Goal: Transaction & Acquisition: Purchase product/service

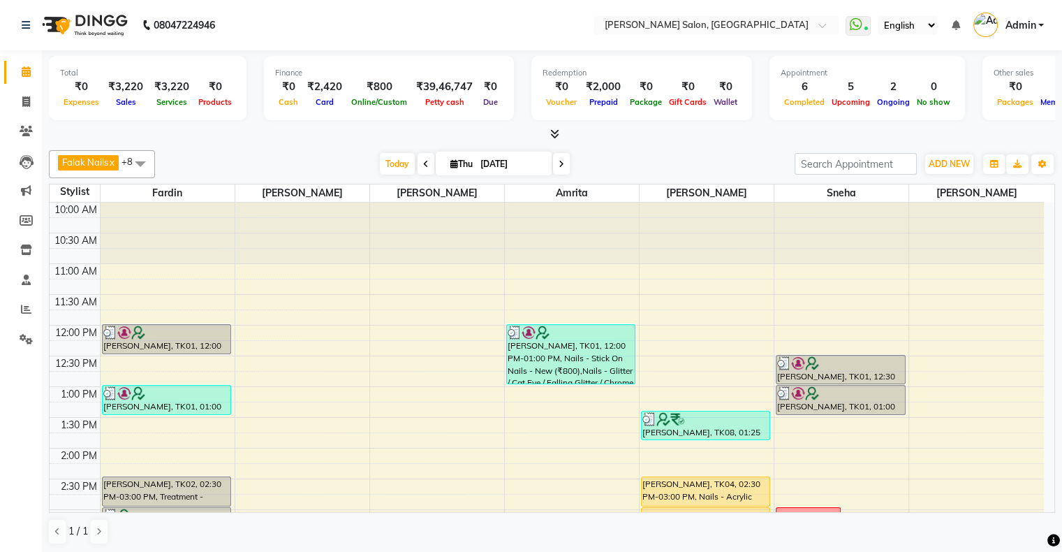
scroll to position [140, 0]
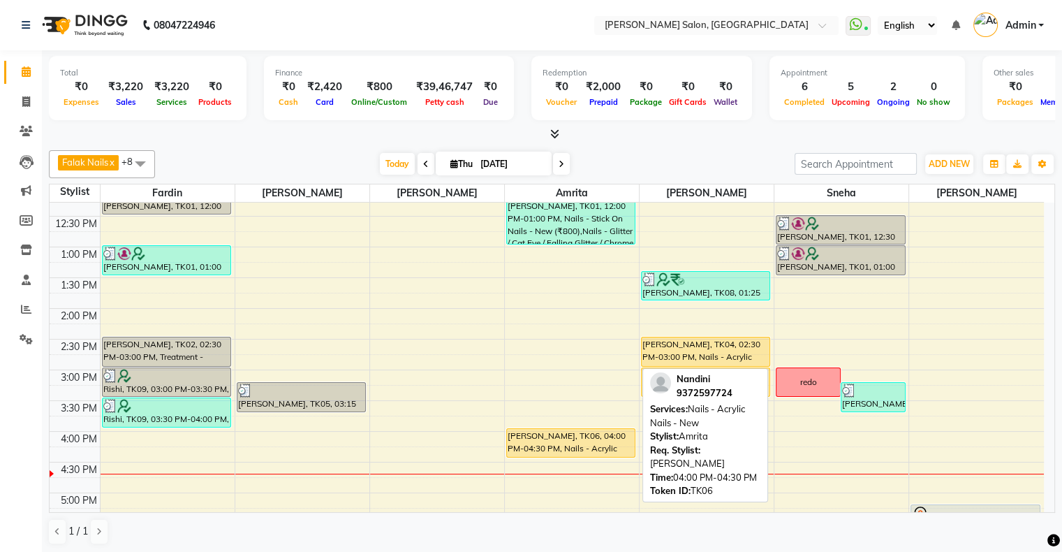
click at [559, 434] on div "[PERSON_NAME], TK06, 04:00 PM-04:30 PM, Nails - Acrylic Nails - New" at bounding box center [571, 443] width 128 height 28
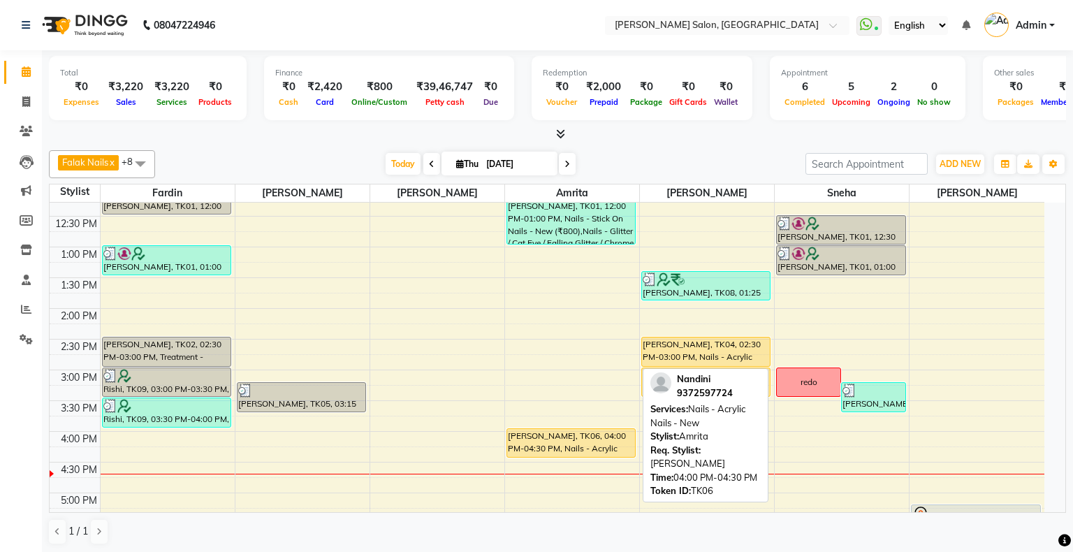
select select "1"
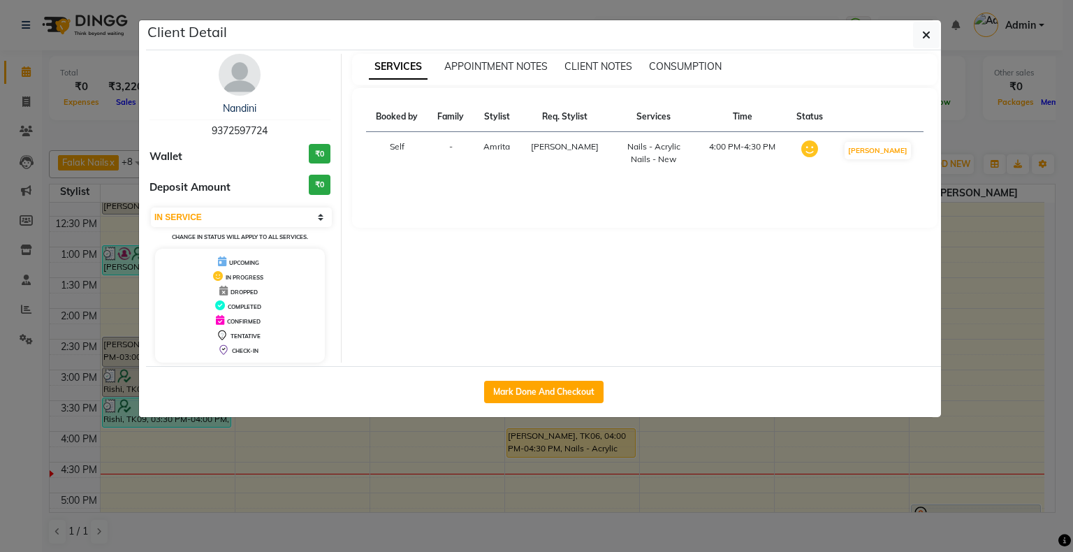
click at [629, 490] on ngb-modal-window "Client Detail Nandini 9372597724 Wallet ₹0 Deposit Amount ₹0 Select IN SERVICE …" at bounding box center [536, 276] width 1073 height 552
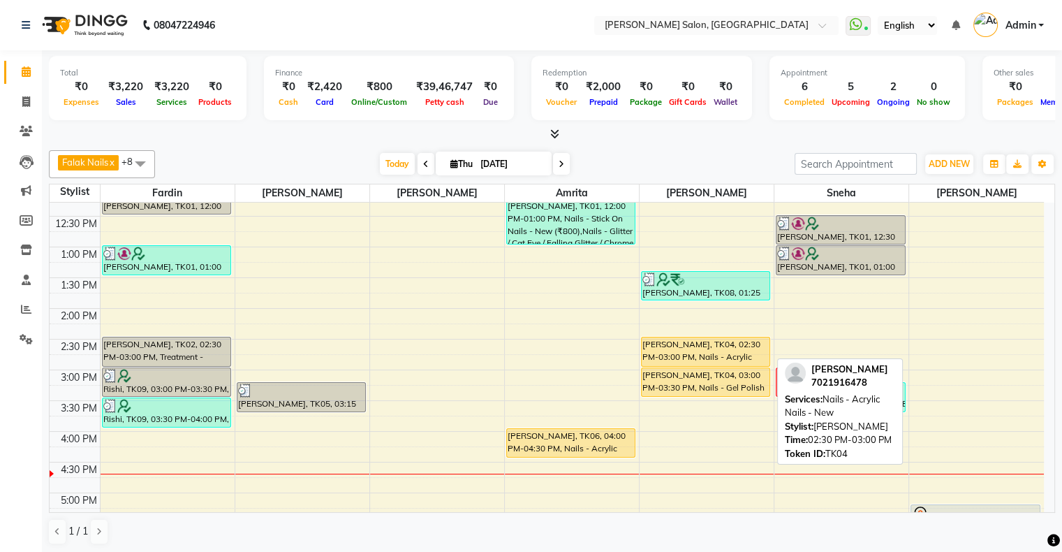
click at [686, 356] on div "[PERSON_NAME], TK04, 02:30 PM-03:00 PM, Nails - Acrylic Nails - New" at bounding box center [706, 351] width 128 height 29
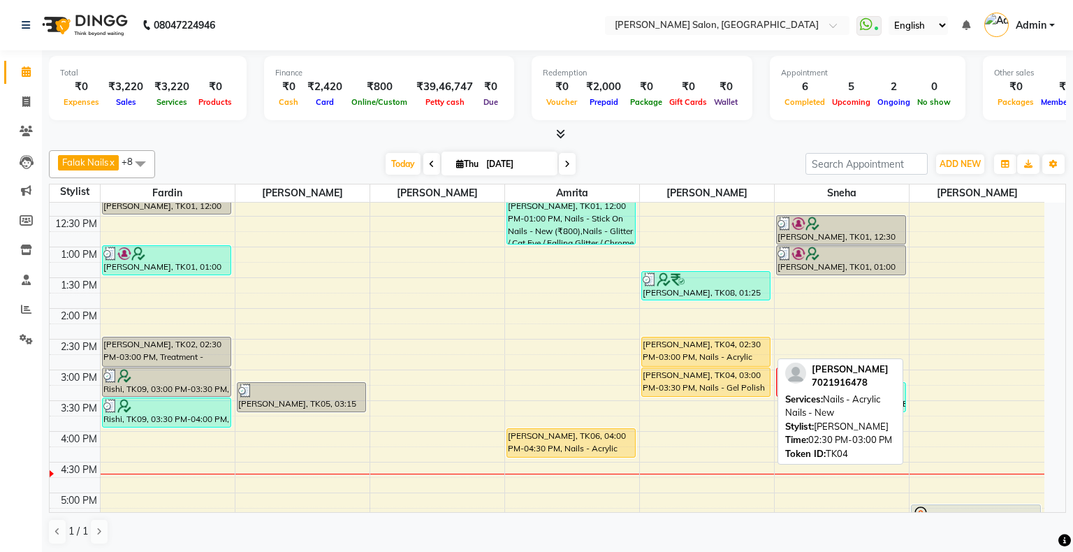
select select "1"
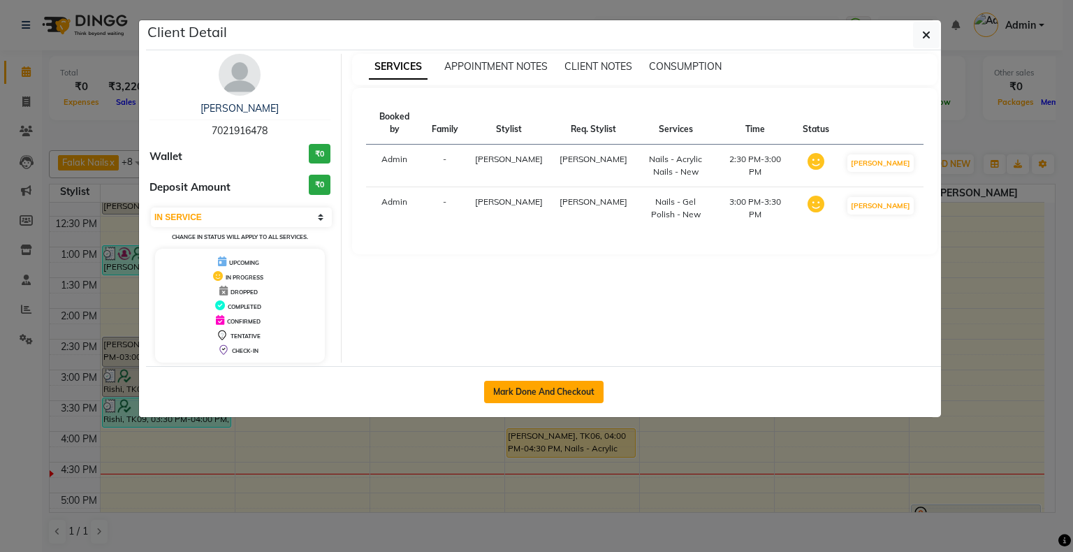
click at [524, 389] on button "Mark Done And Checkout" at bounding box center [543, 392] width 119 height 22
select select "service"
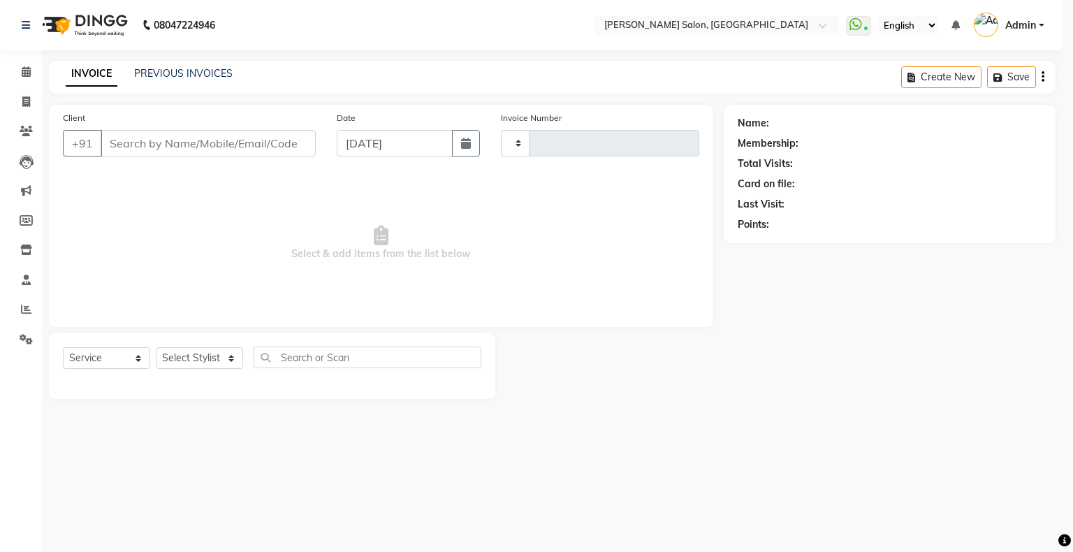
type input "1553"
select select "4073"
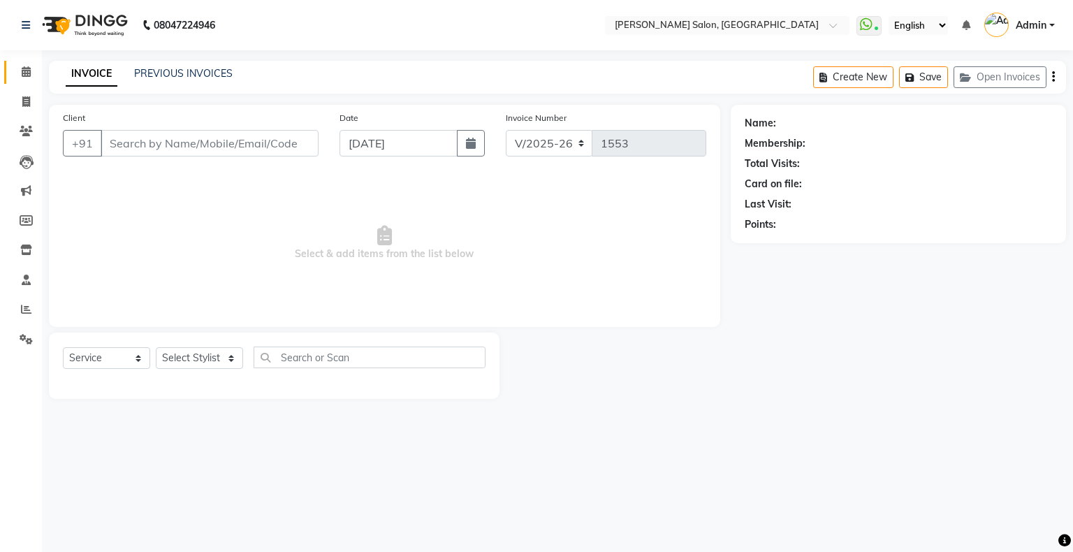
type input "7021916478"
select select "87848"
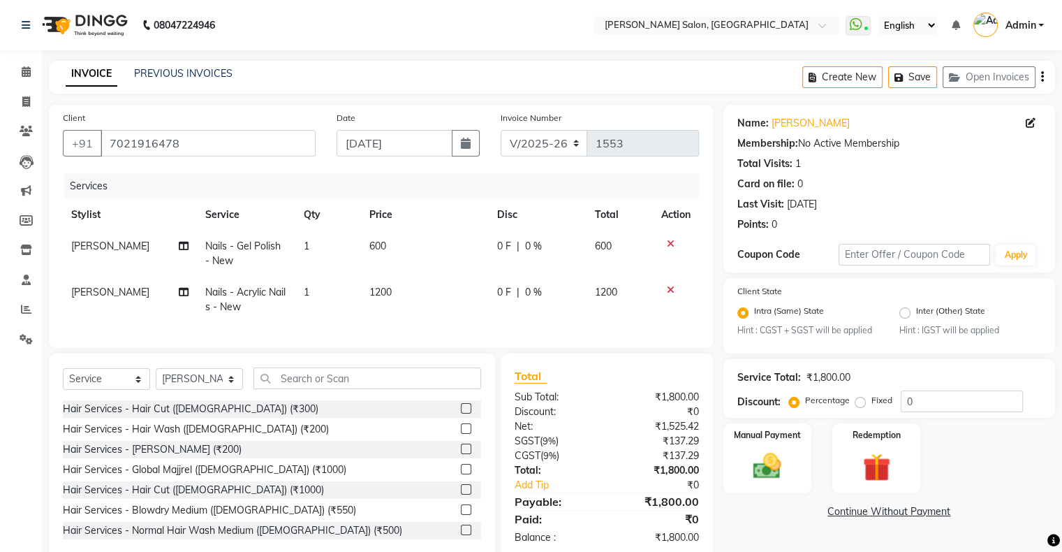
click at [497, 238] on td "0 F | 0 %" at bounding box center [538, 253] width 98 height 46
select select "87848"
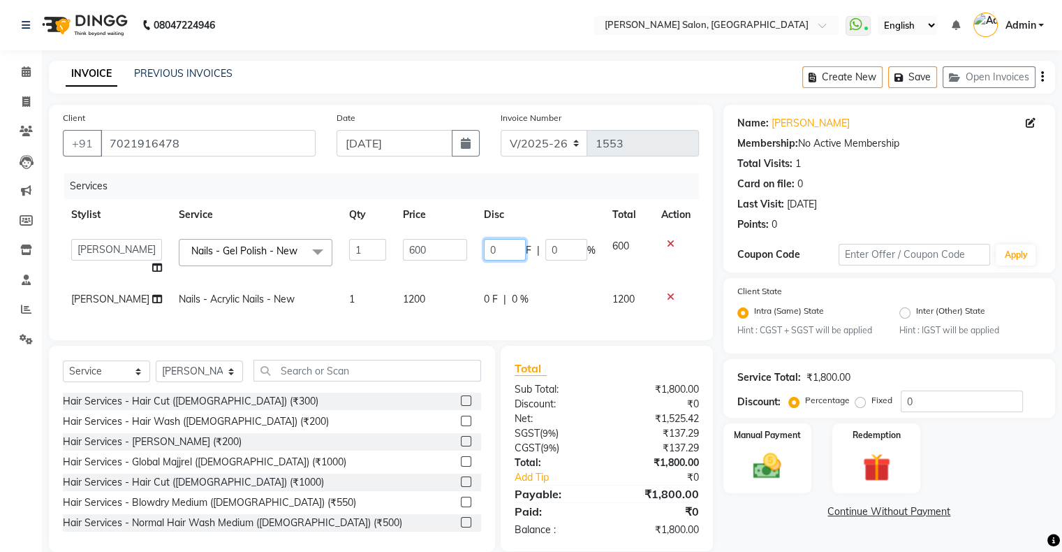
click at [515, 245] on input "0" at bounding box center [505, 250] width 42 height 22
type input "200"
click at [464, 294] on td "1200" at bounding box center [435, 299] width 81 height 31
select select "87848"
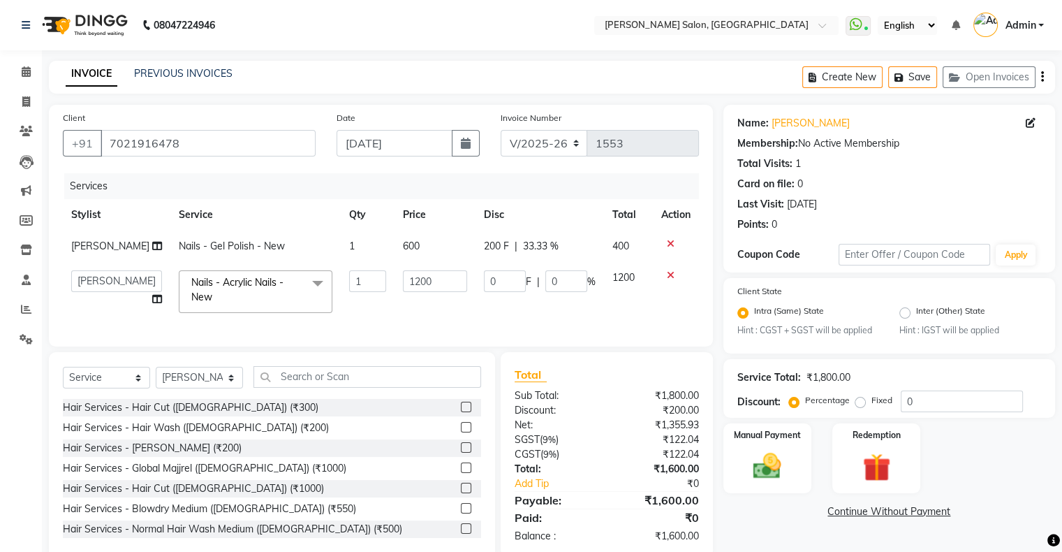
click at [508, 270] on td "0 F | 0 %" at bounding box center [540, 291] width 128 height 59
click at [509, 277] on input "0" at bounding box center [505, 281] width 42 height 22
type input "600"
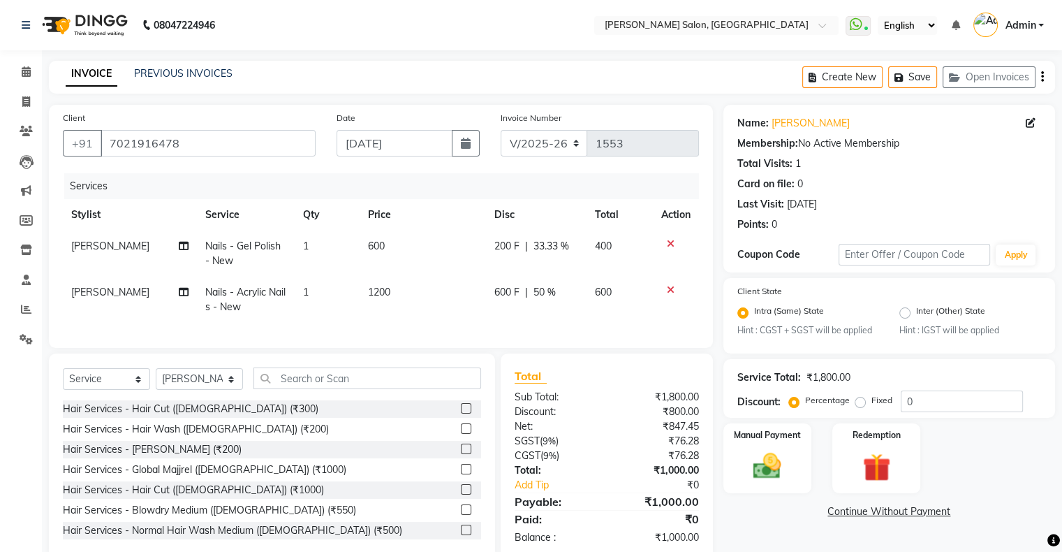
click at [575, 320] on td "600 F | 50 %" at bounding box center [536, 300] width 101 height 46
select select "87848"
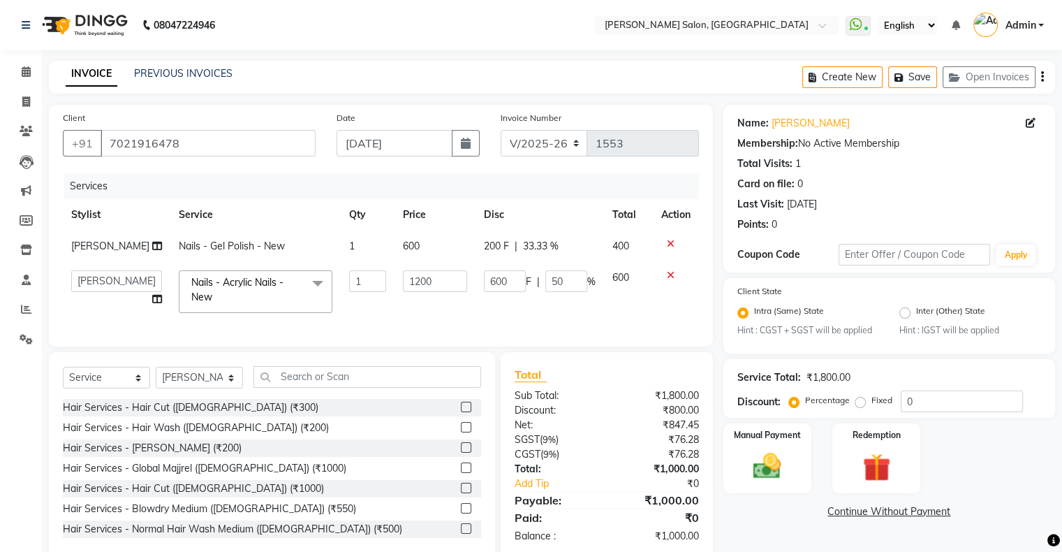
scroll to position [38, 0]
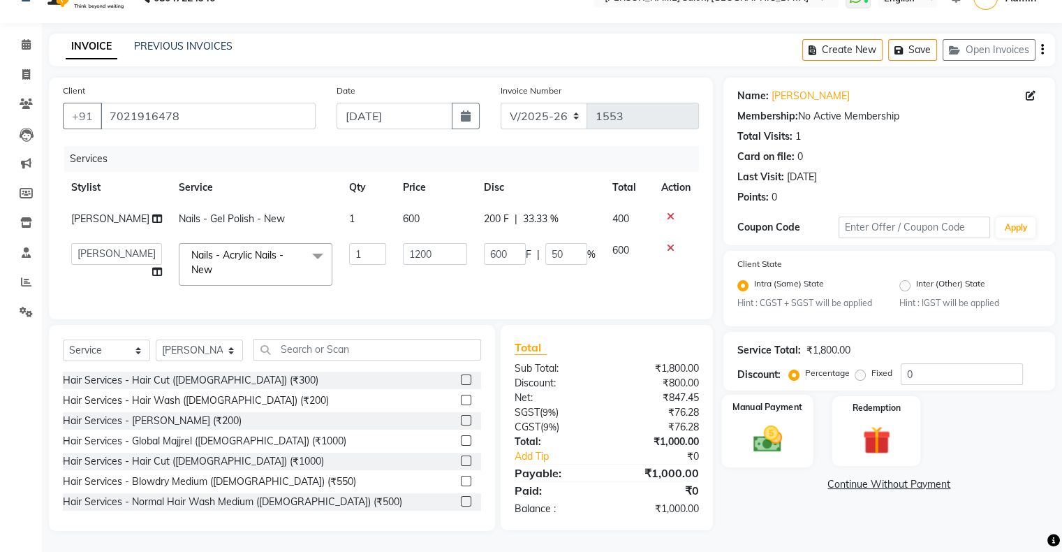
click at [774, 438] on img at bounding box center [767, 440] width 47 height 34
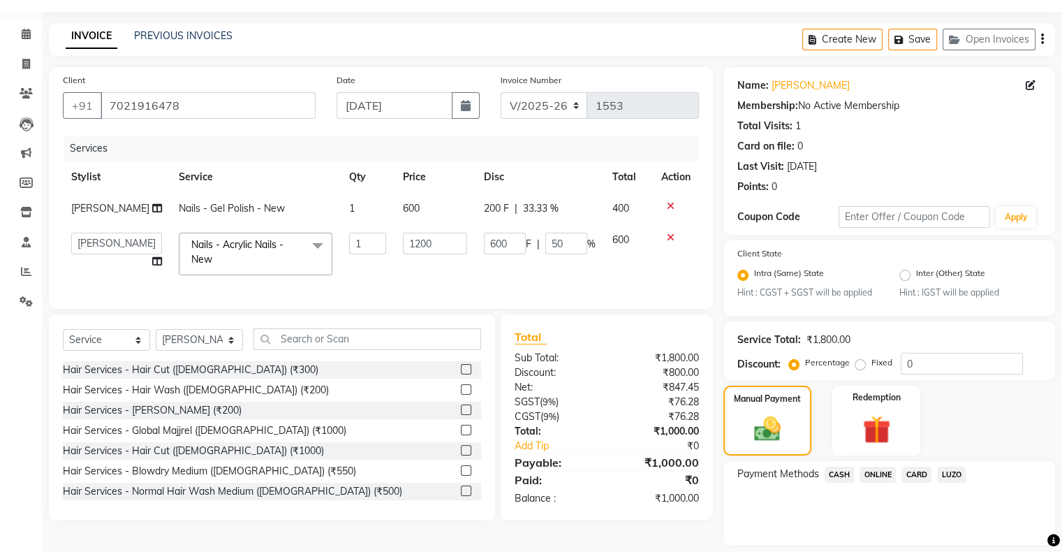
scroll to position [81, 0]
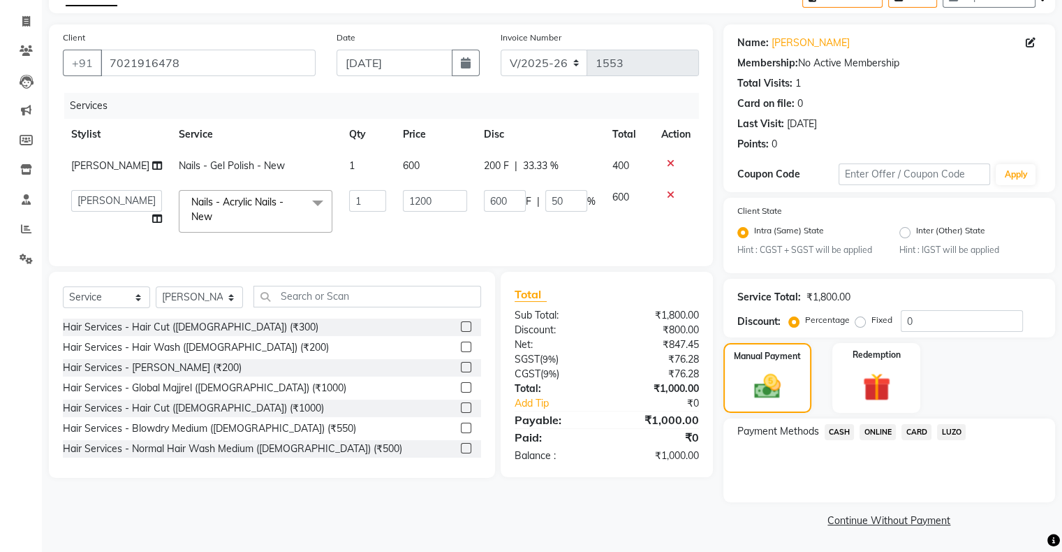
click at [888, 436] on span "ONLINE" at bounding box center [878, 432] width 36 height 16
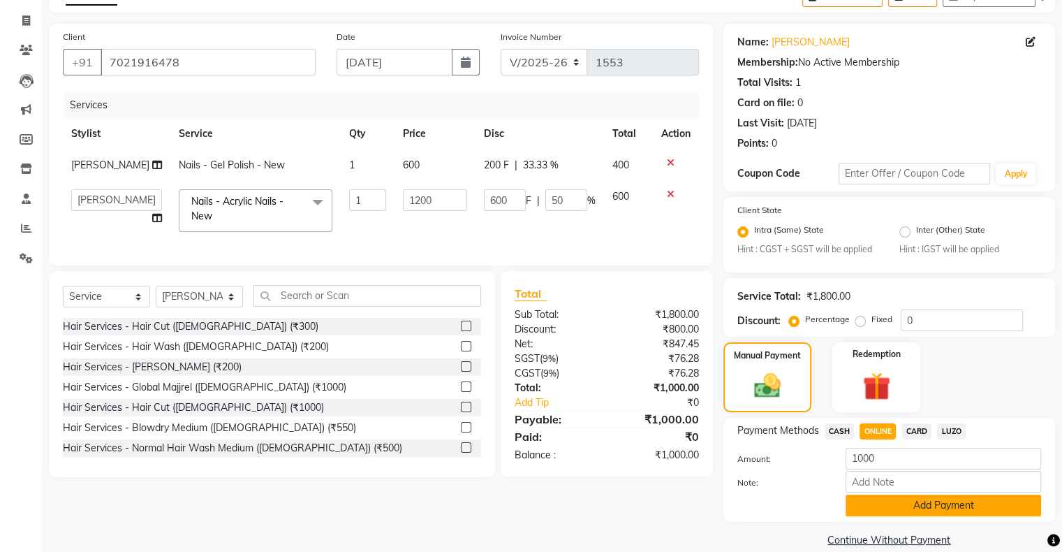
click at [892, 497] on button "Add Payment" at bounding box center [944, 505] width 196 height 22
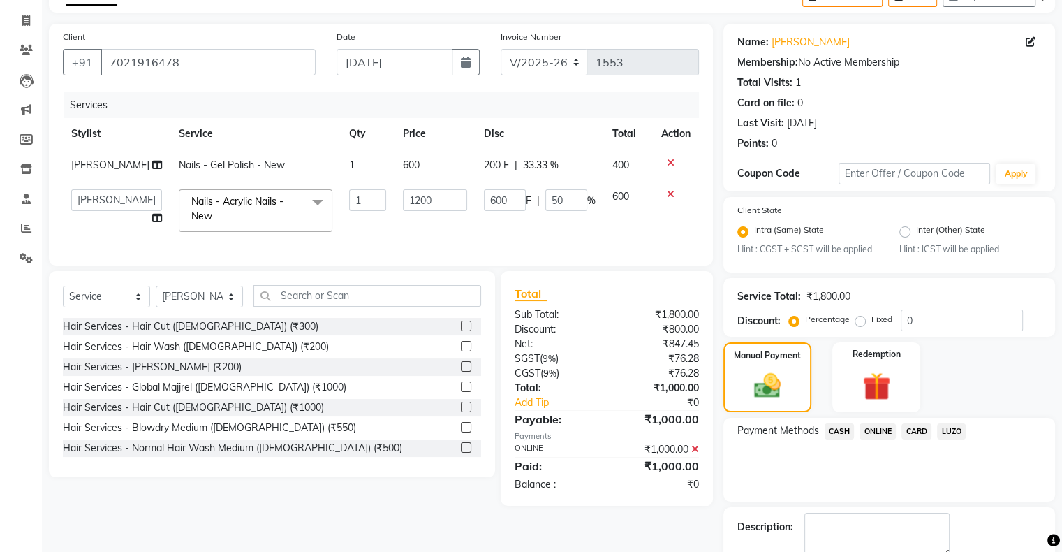
click at [895, 502] on div "Name: [PERSON_NAME] Membership: No Active Membership Total Visits: 1 Card on fi…" at bounding box center [894, 316] width 342 height 585
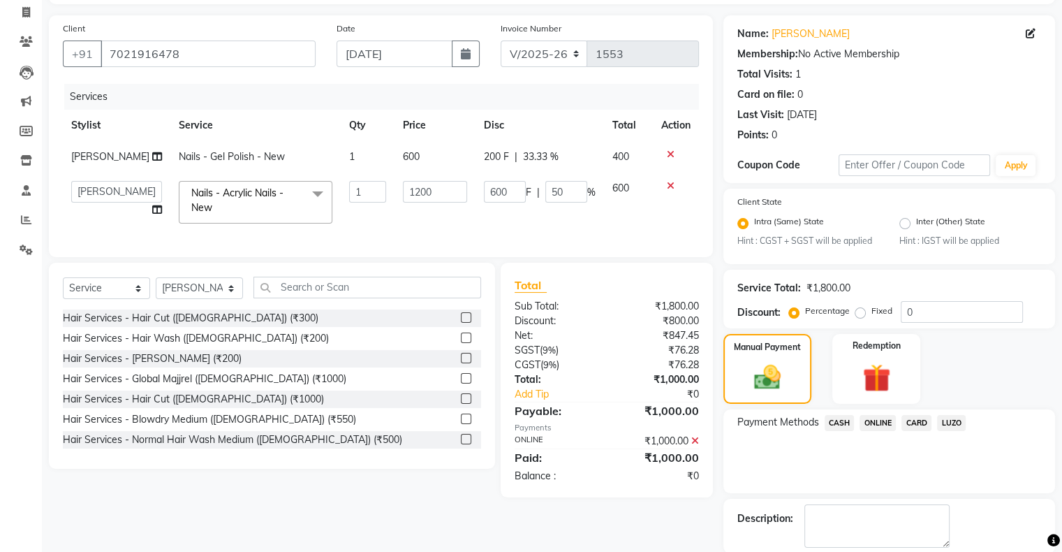
scroll to position [159, 0]
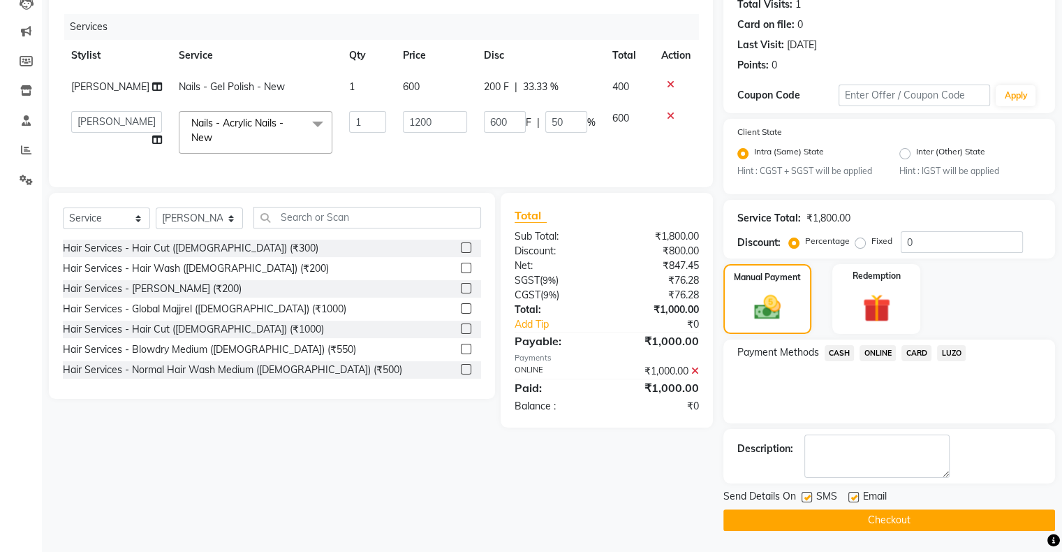
click at [892, 524] on button "Checkout" at bounding box center [889, 520] width 332 height 22
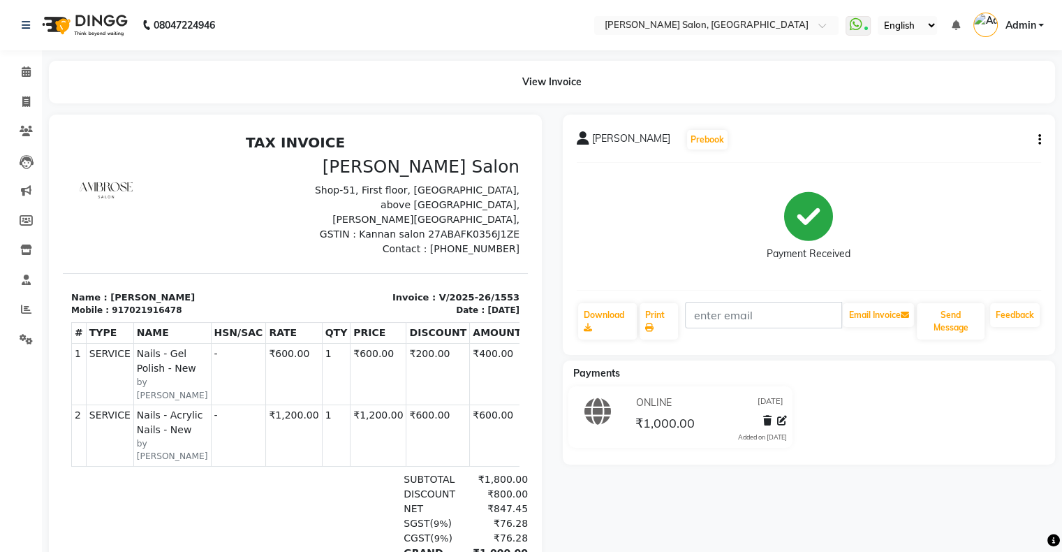
click at [40, 70] on div "View Invoice" at bounding box center [551, 82] width 1027 height 43
click at [31, 71] on span at bounding box center [26, 72] width 24 height 16
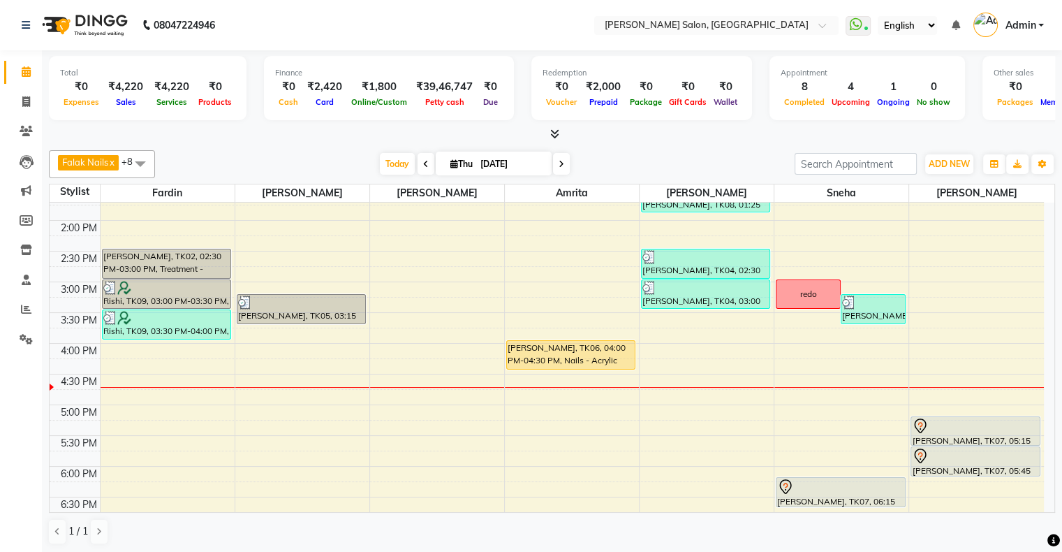
scroll to position [279, 0]
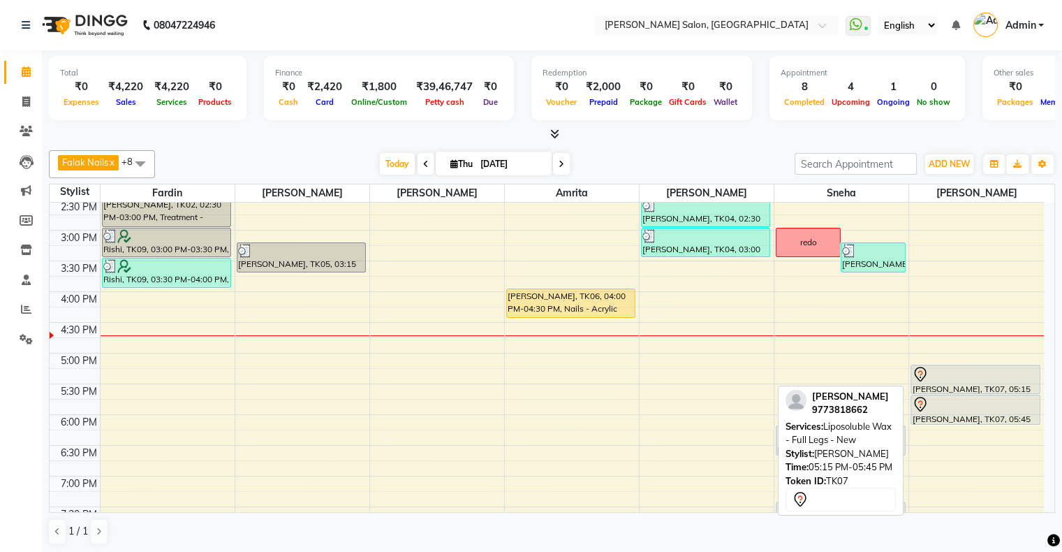
click at [943, 372] on div at bounding box center [975, 374] width 127 height 17
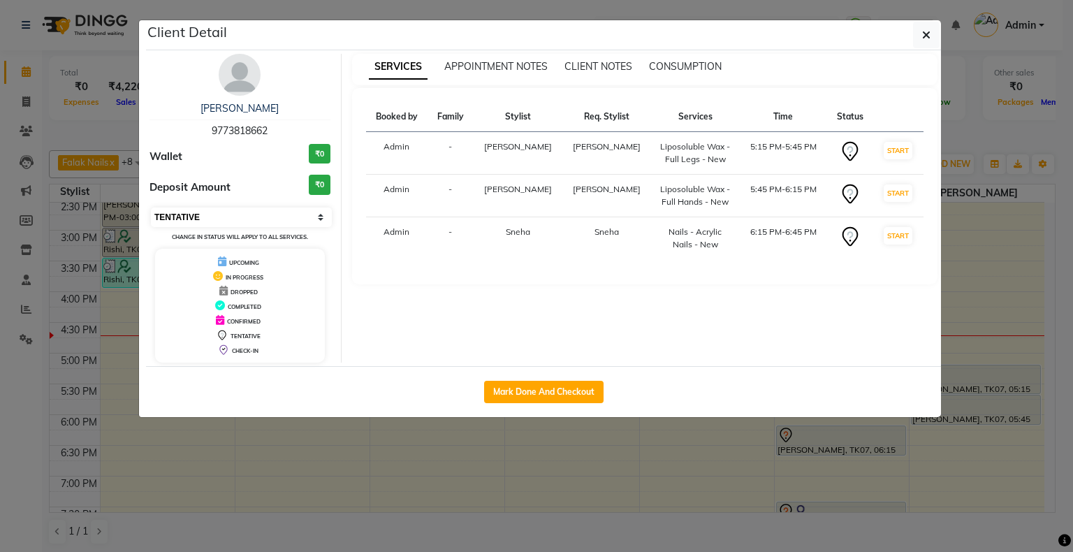
click at [229, 210] on select "Select IN SERVICE CONFIRMED TENTATIVE CHECK IN MARK DONE DROPPED UPCOMING" at bounding box center [241, 217] width 181 height 20
select select "8"
click at [151, 207] on select "Select IN SERVICE CONFIRMED TENTATIVE CHECK IN MARK DONE DROPPED UPCOMING" at bounding box center [241, 217] width 181 height 20
click at [386, 441] on ngb-modal-window "Client Detail [PERSON_NAME] 9773818662 Wallet ₹0 Deposit Amount ₹0 Select IN SE…" at bounding box center [536, 276] width 1073 height 552
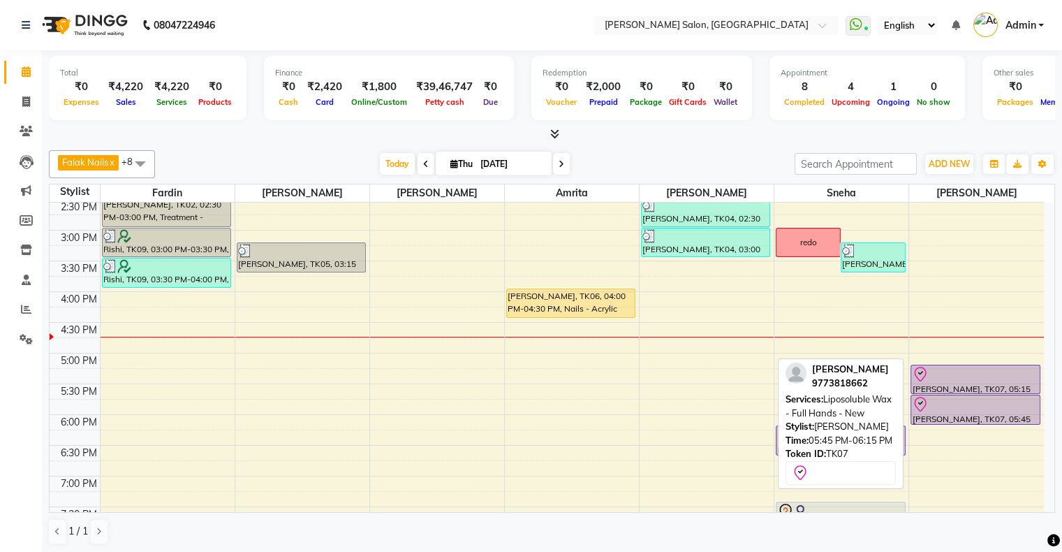
click at [960, 395] on div "[PERSON_NAME], TK07, 05:45 PM-06:15 PM, Liposoluble Wax - Full Hands - New" at bounding box center [975, 409] width 128 height 29
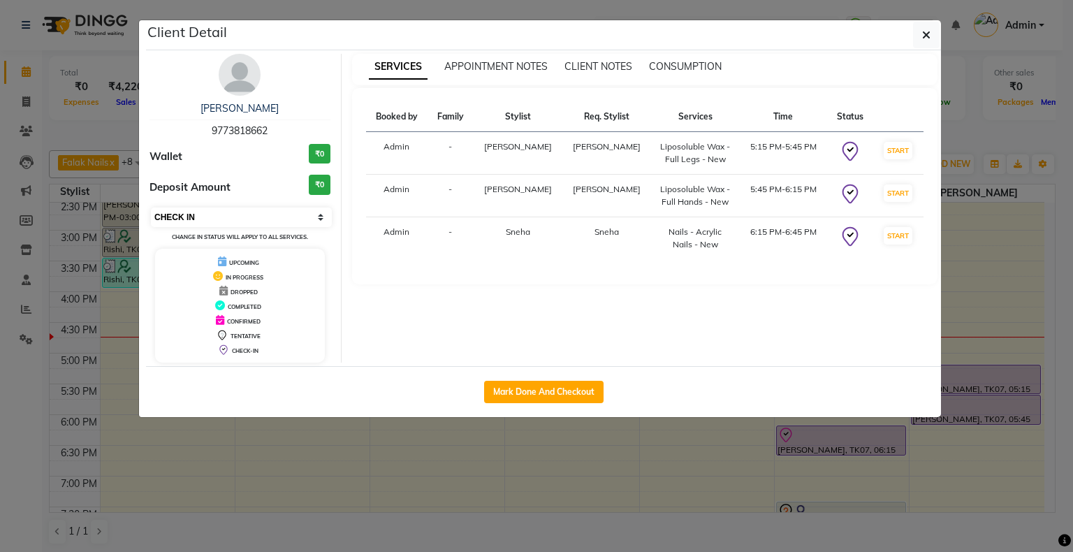
click at [223, 222] on select "Select IN SERVICE CONFIRMED TENTATIVE CHECK IN MARK DONE DROPPED UPCOMING" at bounding box center [241, 217] width 181 height 20
click at [151, 207] on select "Select IN SERVICE CONFIRMED TENTATIVE CHECK IN MARK DONE DROPPED UPCOMING" at bounding box center [241, 217] width 181 height 20
select select "select"
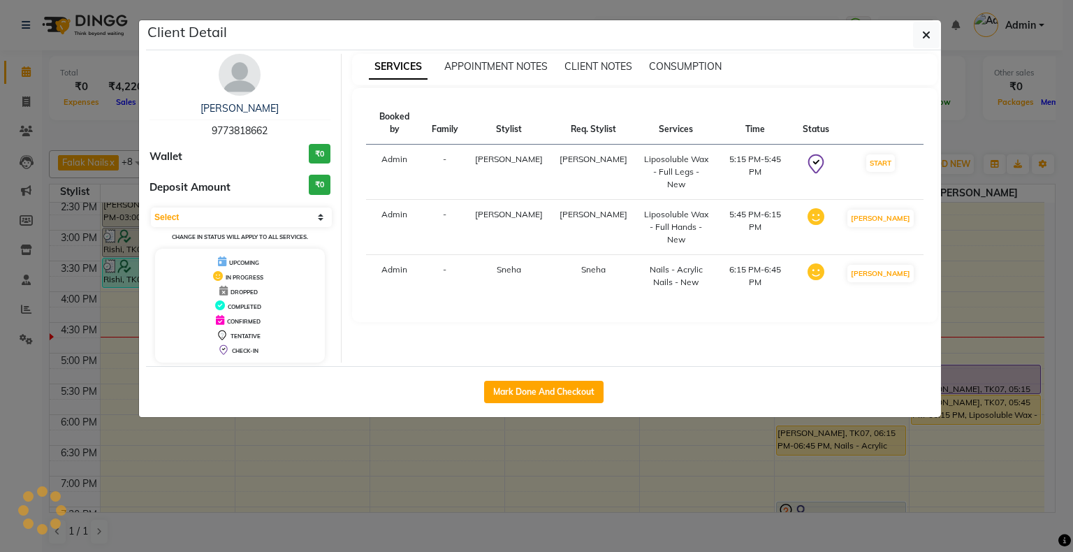
click at [363, 423] on ngb-modal-window "Client Detail [PERSON_NAME] 9773818662 Wallet ₹0 Deposit Amount ₹0 Select IN SE…" at bounding box center [536, 276] width 1073 height 552
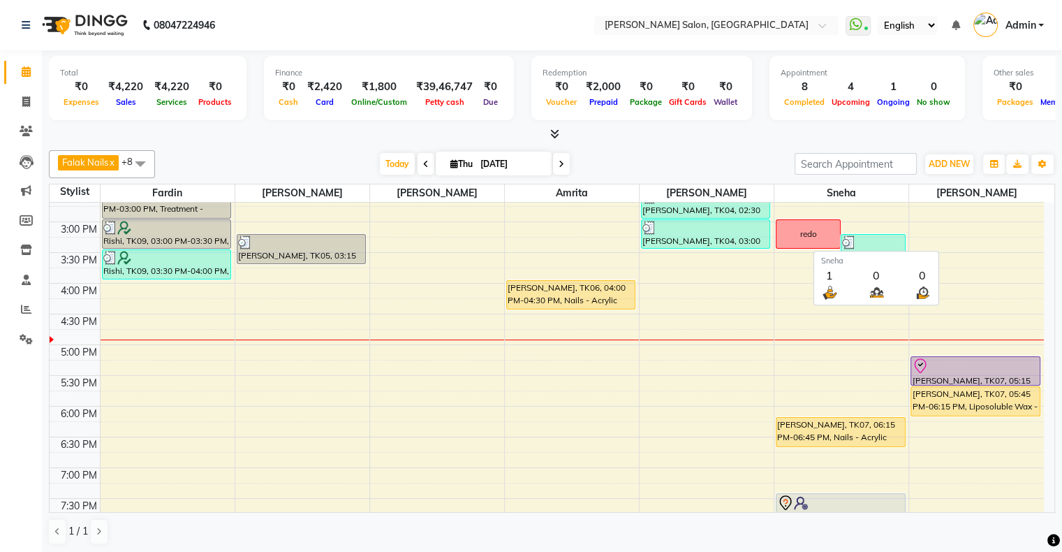
scroll to position [309, 0]
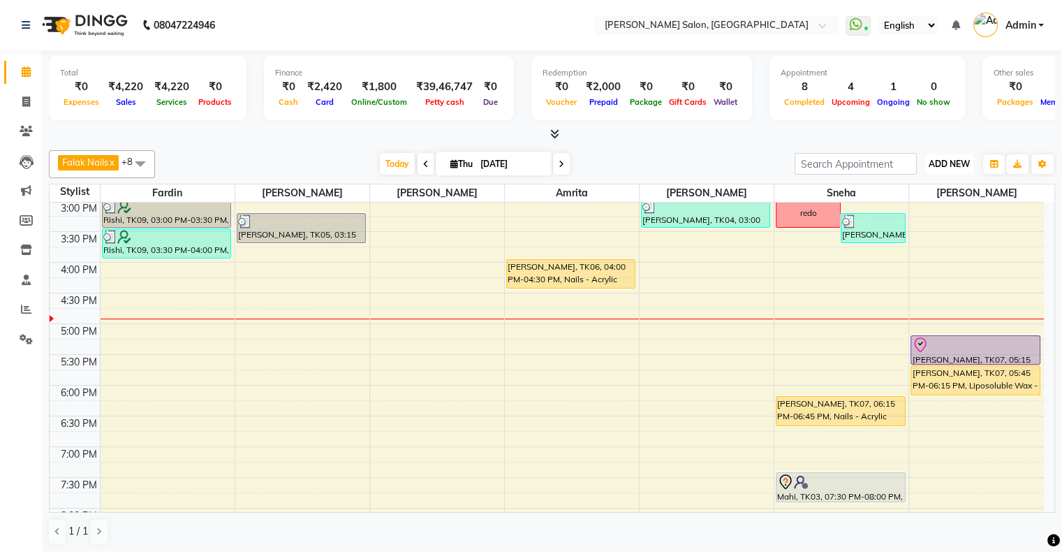
click at [950, 162] on span "ADD NEW" at bounding box center [949, 164] width 41 height 10
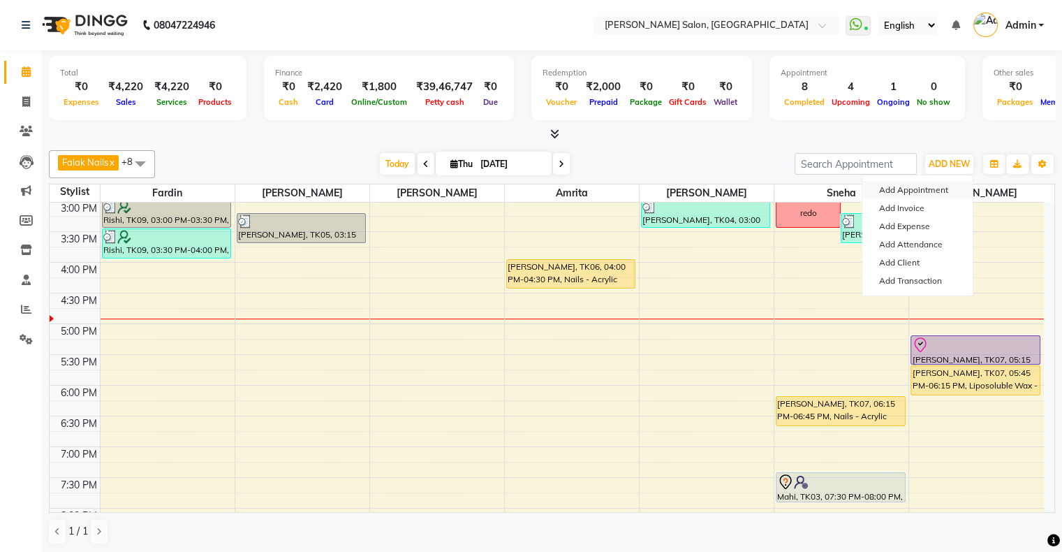
click at [921, 191] on button "Add Appointment" at bounding box center [917, 190] width 110 height 18
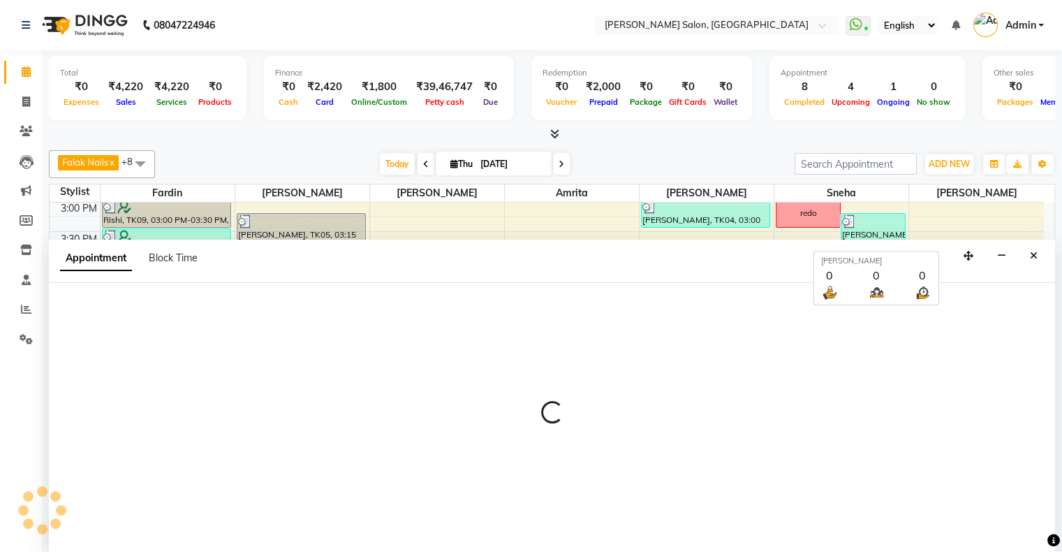
scroll to position [0, 0]
select select "660"
select select "tentative"
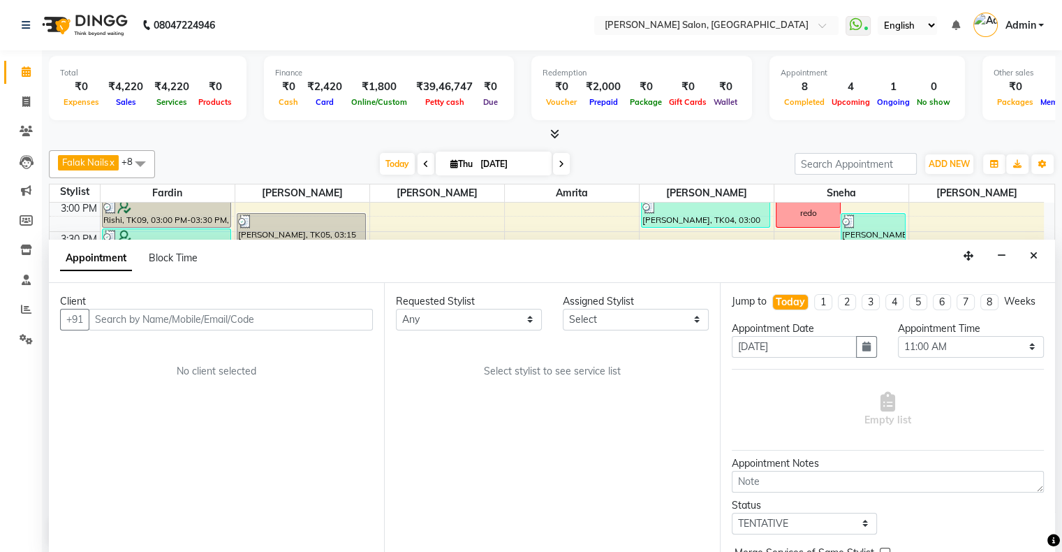
click at [200, 305] on div "Client" at bounding box center [216, 301] width 313 height 15
click at [200, 316] on input "text" at bounding box center [231, 320] width 284 height 22
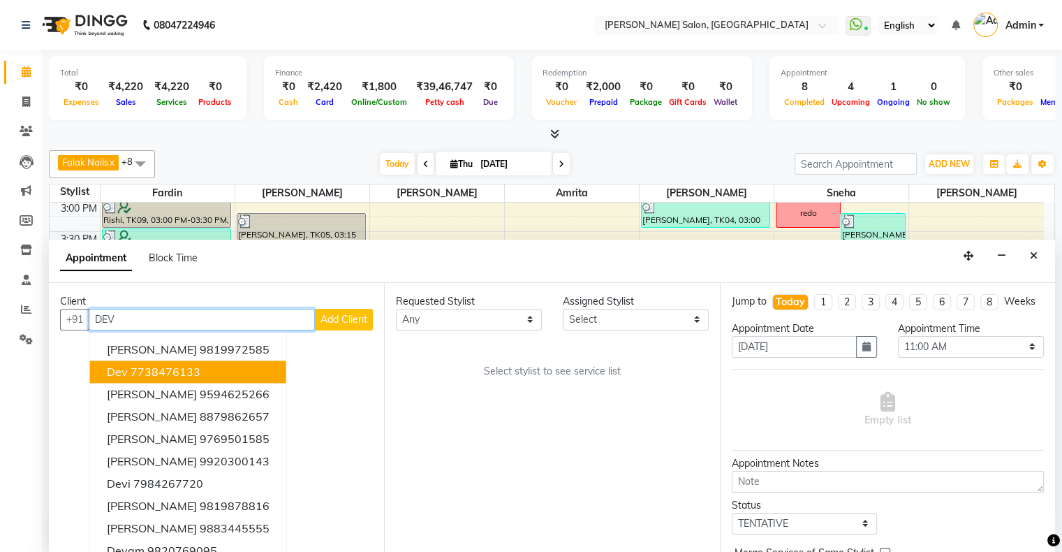
click at [187, 370] on ngb-highlight "7738476133" at bounding box center [166, 372] width 70 height 14
type input "7738476133"
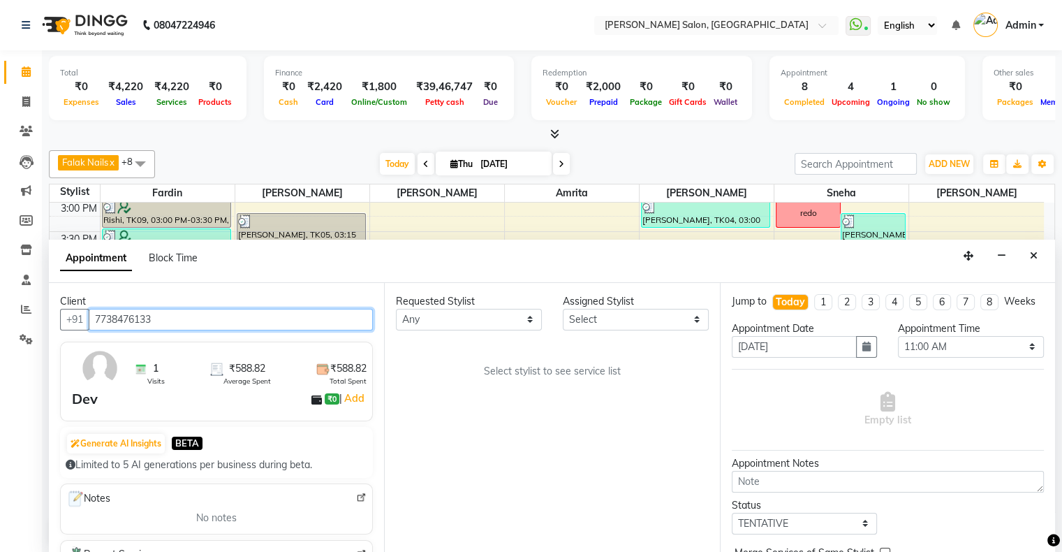
click at [186, 316] on input "7738476133" at bounding box center [231, 320] width 284 height 22
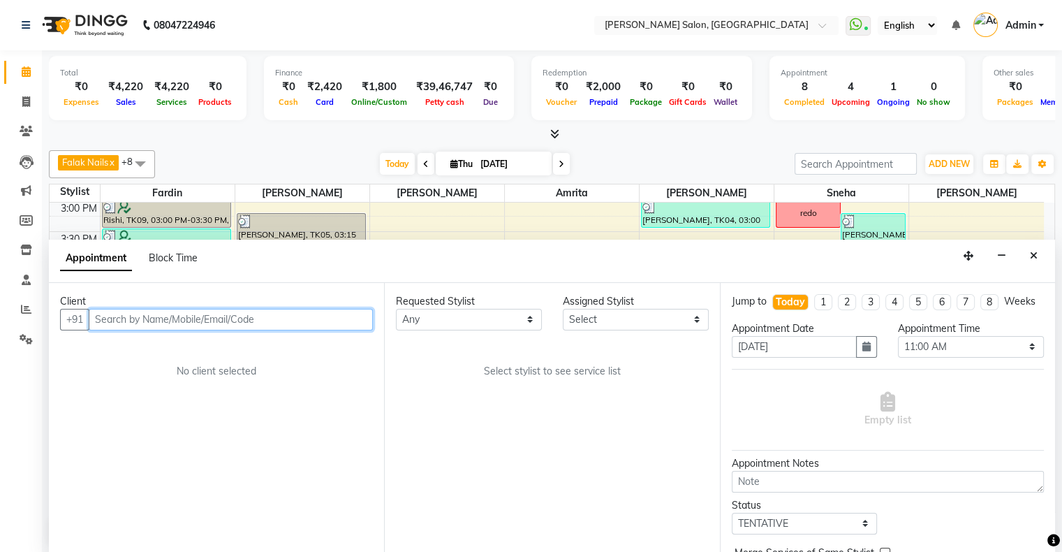
click at [135, 318] on input "text" at bounding box center [231, 320] width 284 height 22
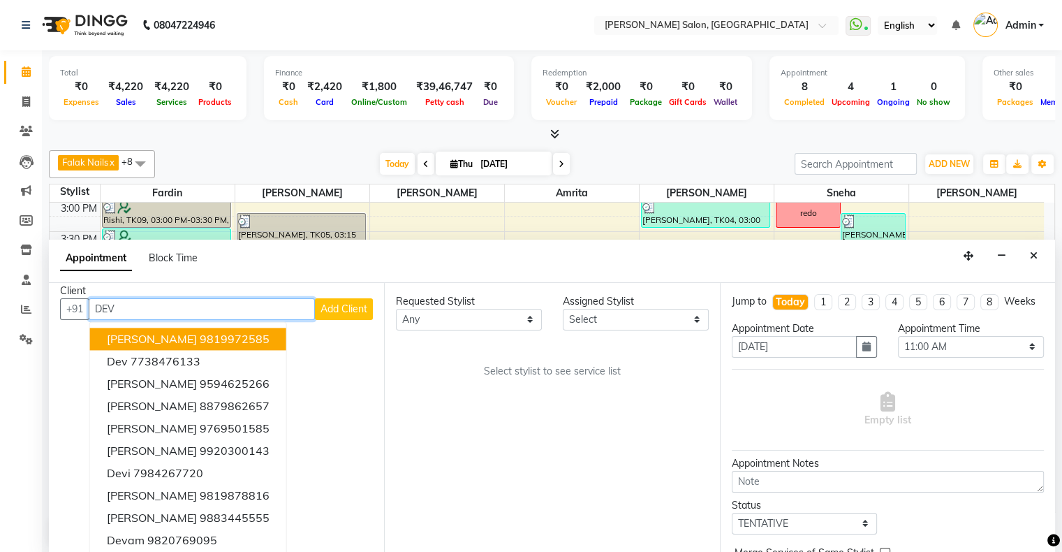
scroll to position [14, 0]
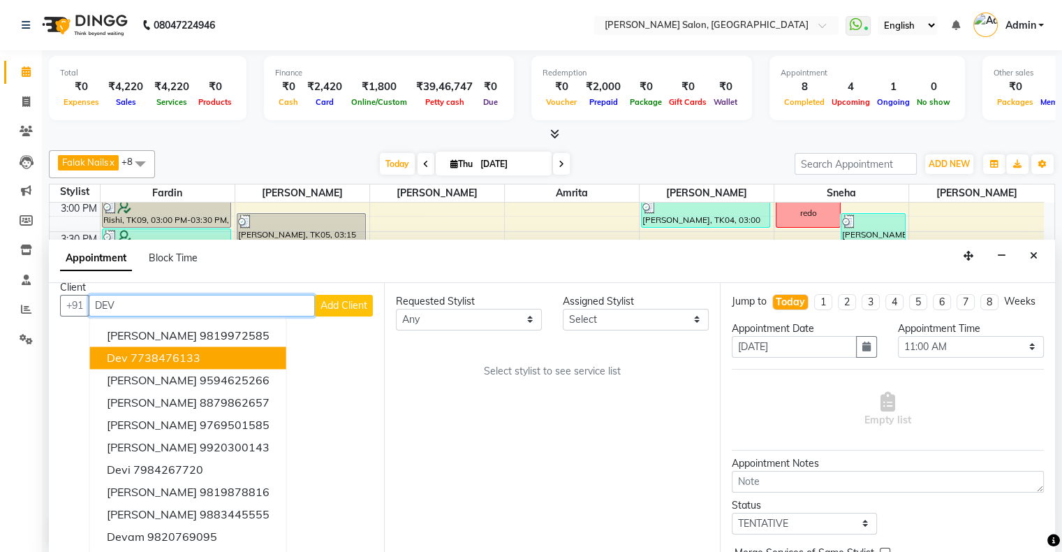
click at [189, 356] on ngb-highlight "7738476133" at bounding box center [166, 358] width 70 height 14
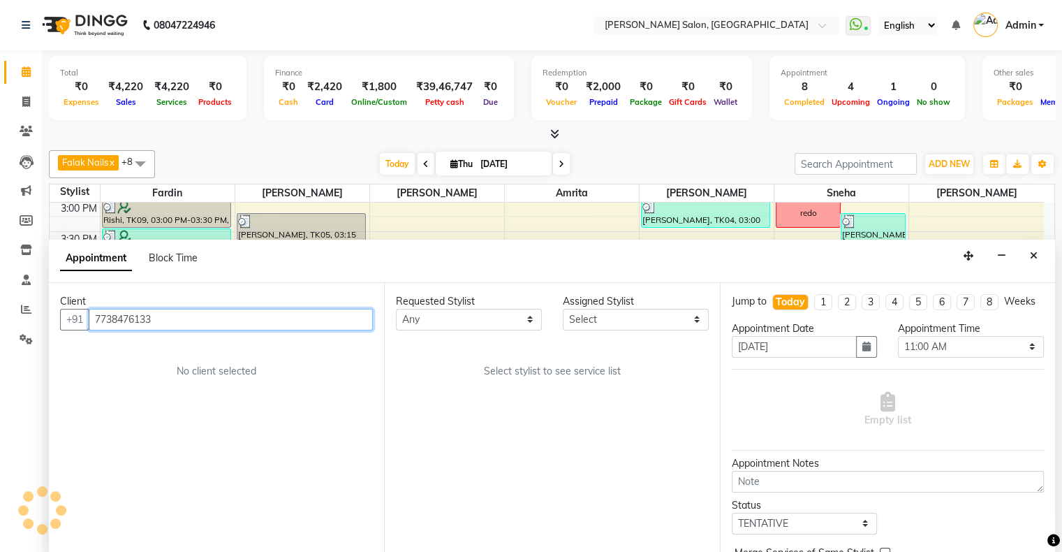
scroll to position [0, 0]
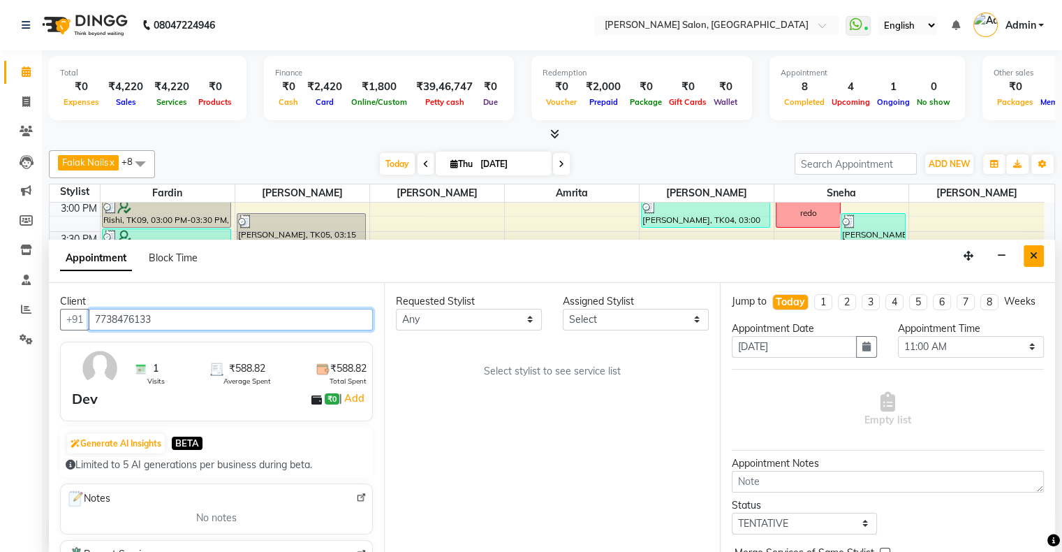
type input "7738476133"
click at [1040, 252] on button "Close" at bounding box center [1034, 256] width 20 height 22
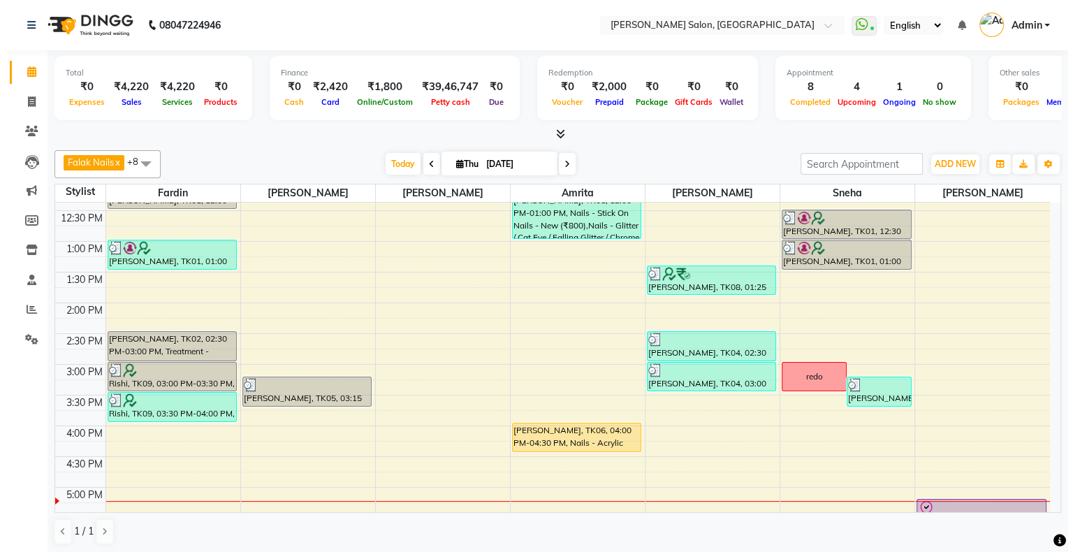
scroll to position [239, 0]
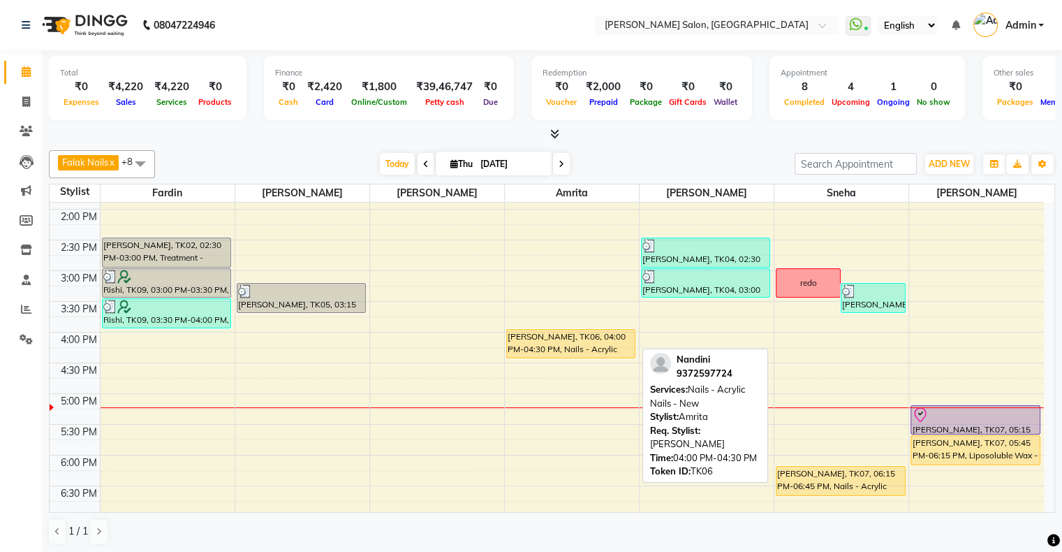
click at [554, 345] on div "[PERSON_NAME], TK06, 04:00 PM-04:30 PM, Nails - Acrylic Nails - New" at bounding box center [571, 344] width 128 height 28
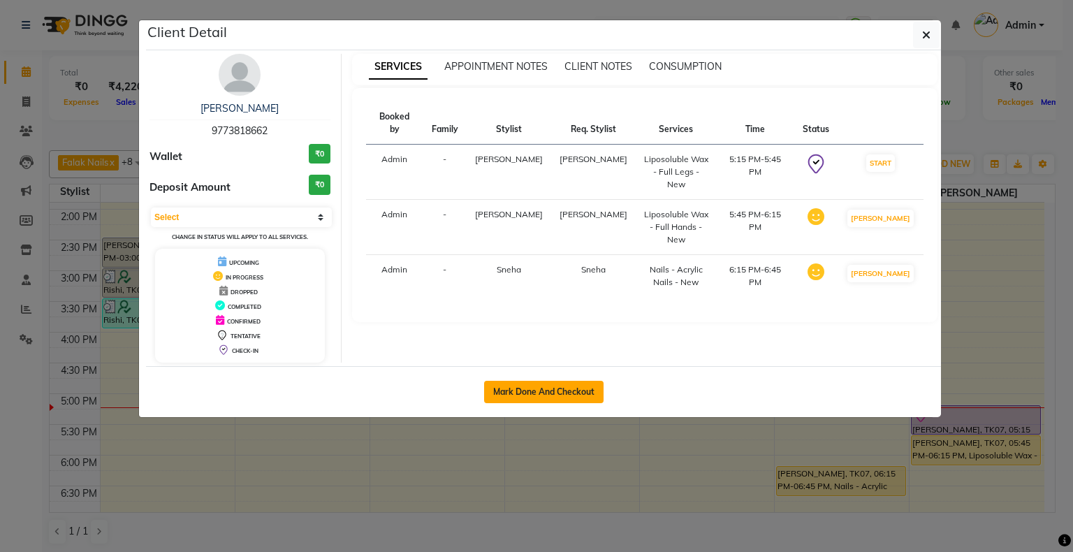
select select "1"
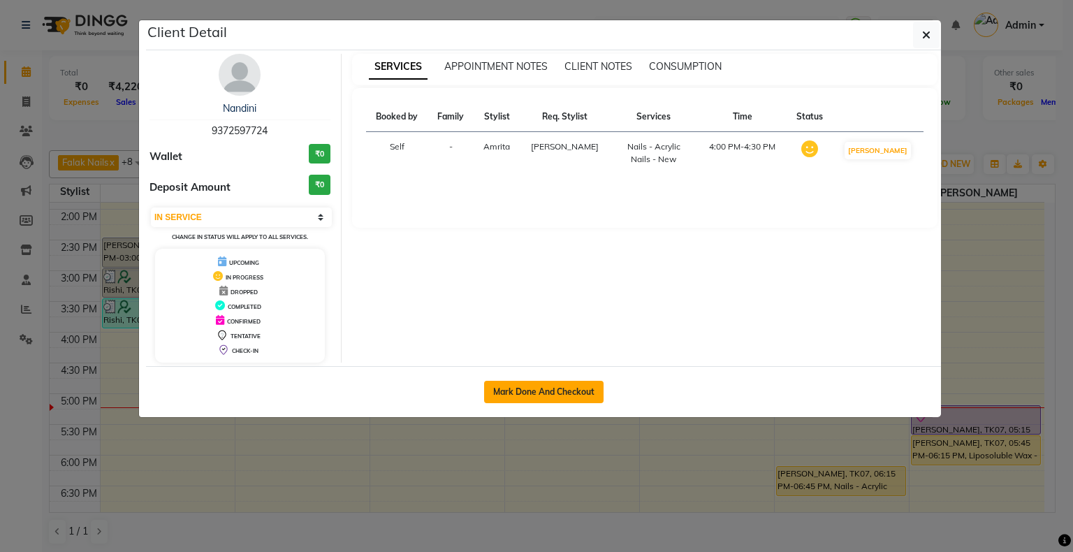
click at [538, 387] on button "Mark Done And Checkout" at bounding box center [543, 392] width 119 height 22
select select "4073"
select select "service"
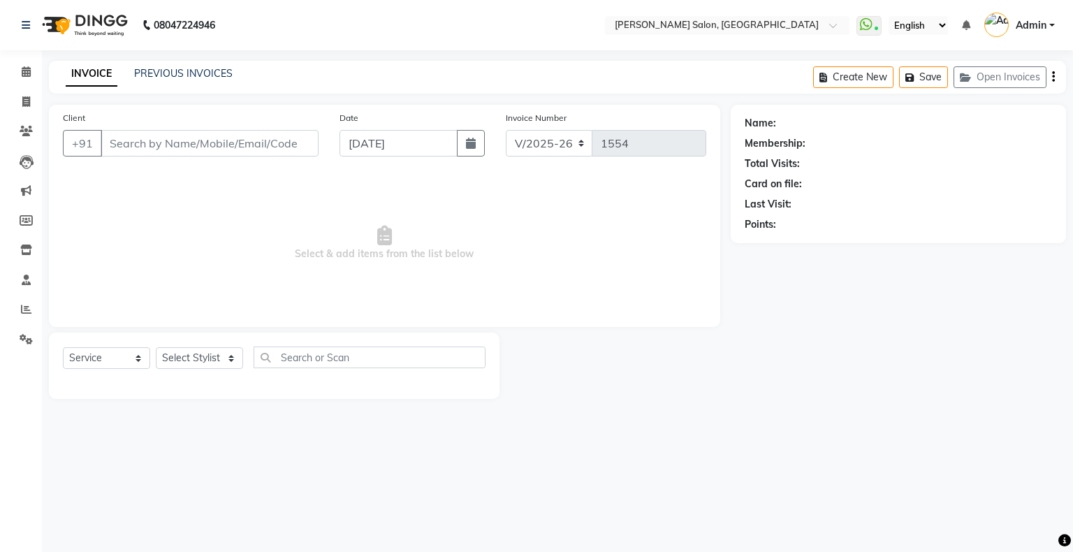
type input "9372597724"
select select "90444"
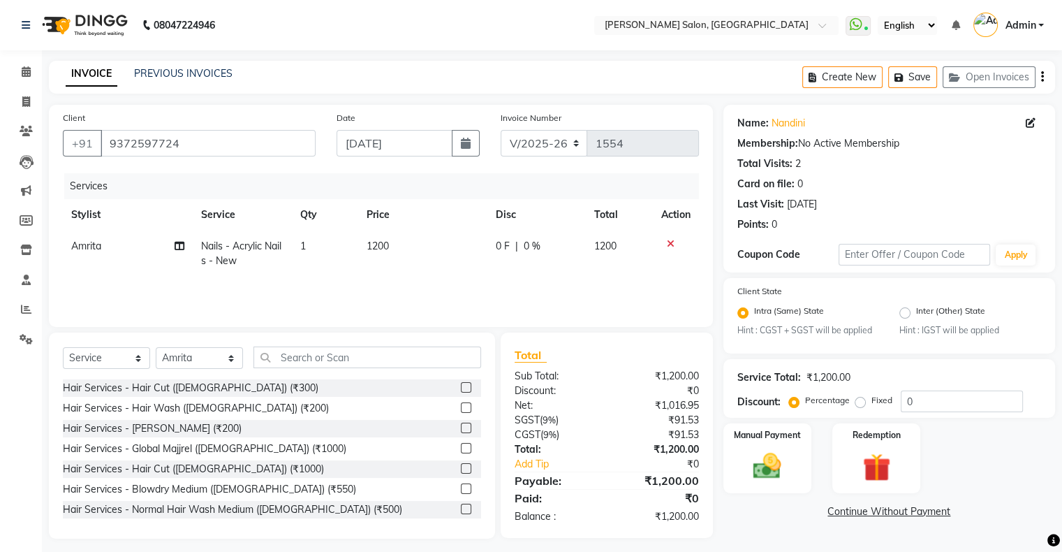
click at [383, 247] on span "1200" at bounding box center [378, 246] width 22 height 13
select select "90444"
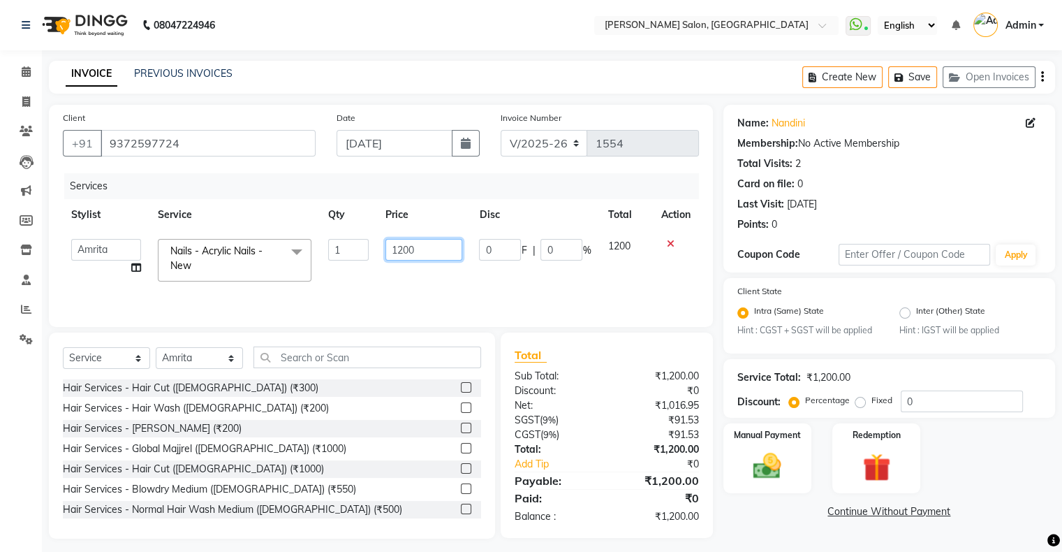
click at [401, 249] on input "1200" at bounding box center [423, 250] width 77 height 22
type input "1200"
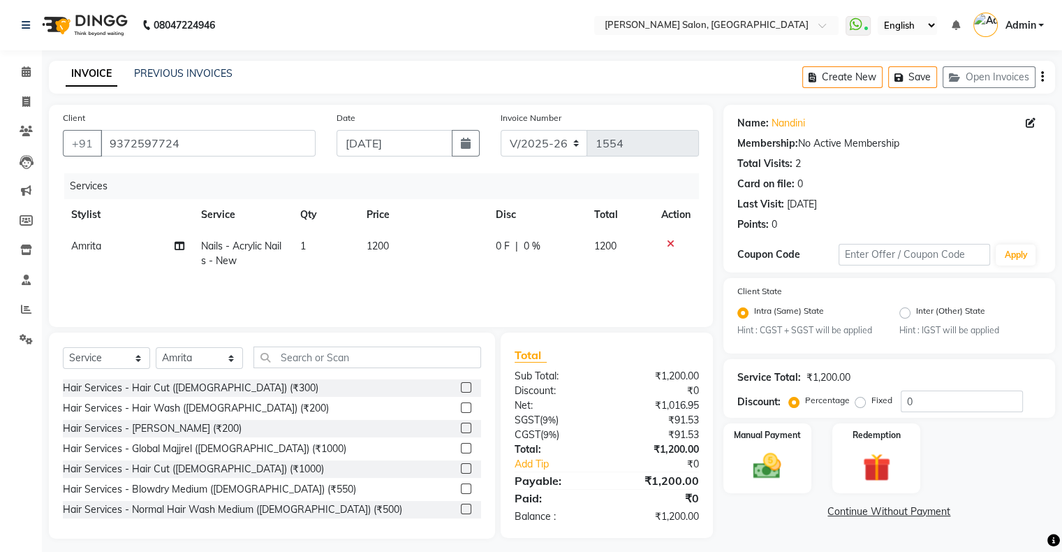
click at [504, 247] on span "0 F" at bounding box center [503, 246] width 14 height 15
select select "90444"
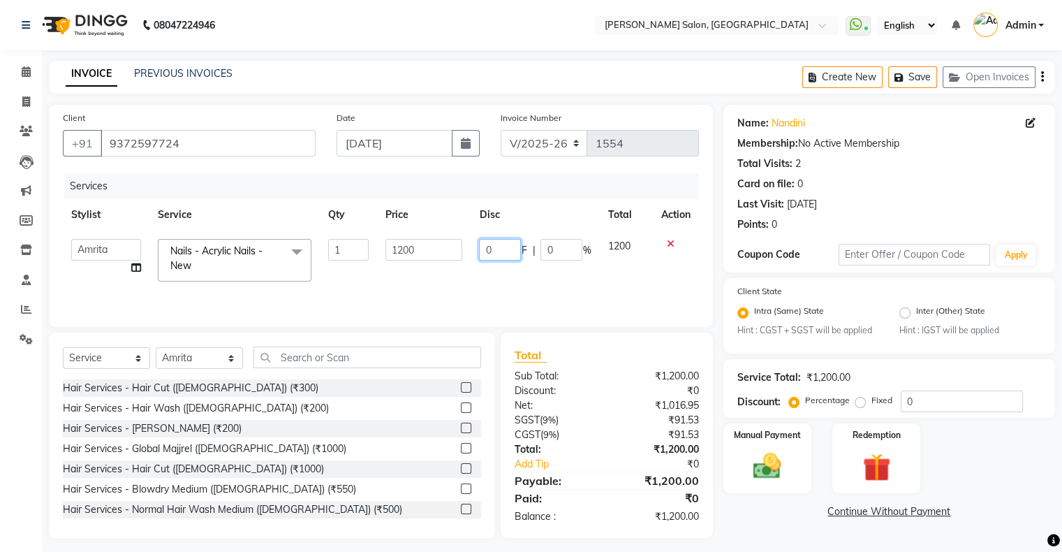
click at [499, 247] on input "0" at bounding box center [500, 250] width 42 height 22
type input "0600"
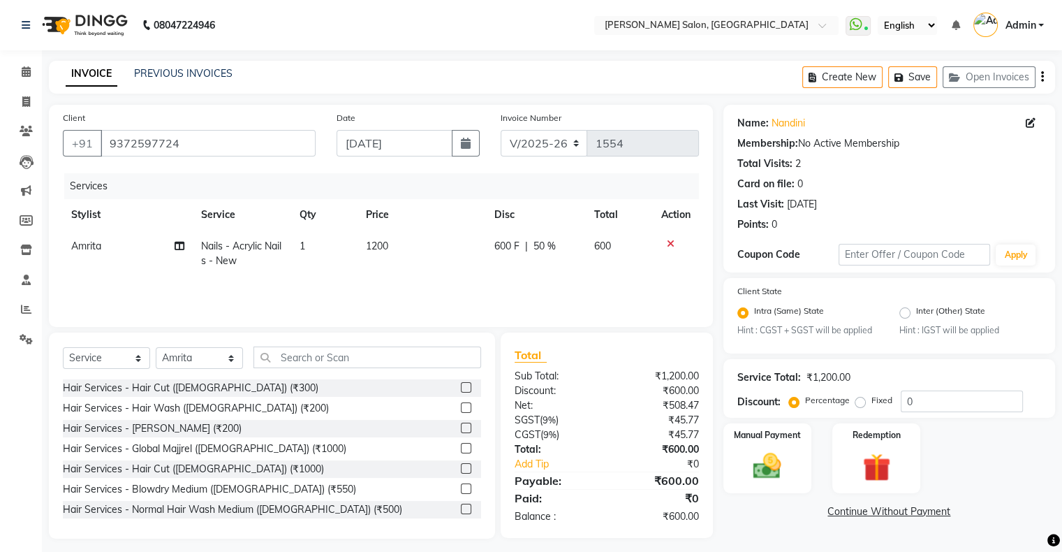
click at [494, 275] on td "600 F | 50 %" at bounding box center [536, 253] width 100 height 46
select select "90444"
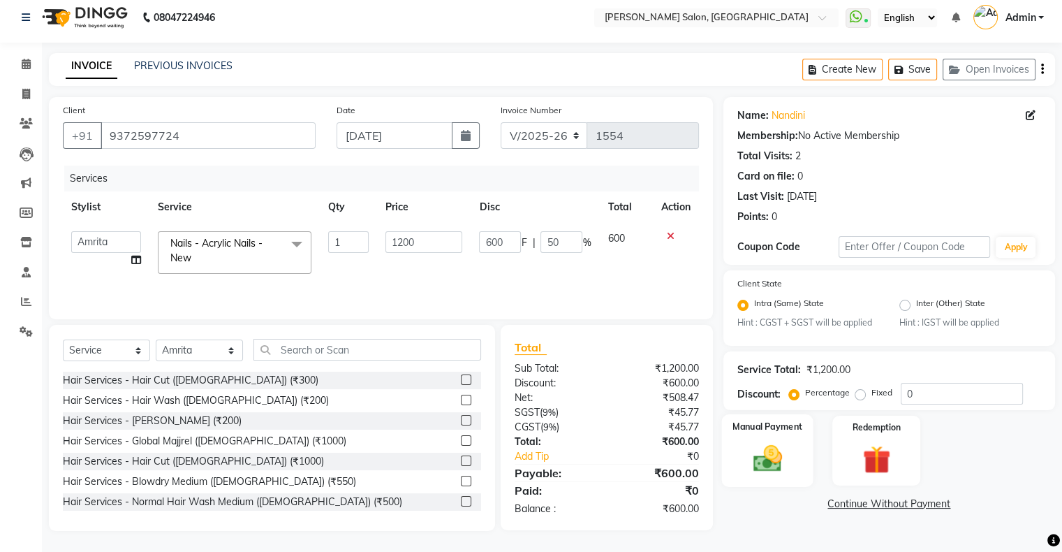
click at [756, 430] on label "Manual Payment" at bounding box center [768, 426] width 70 height 13
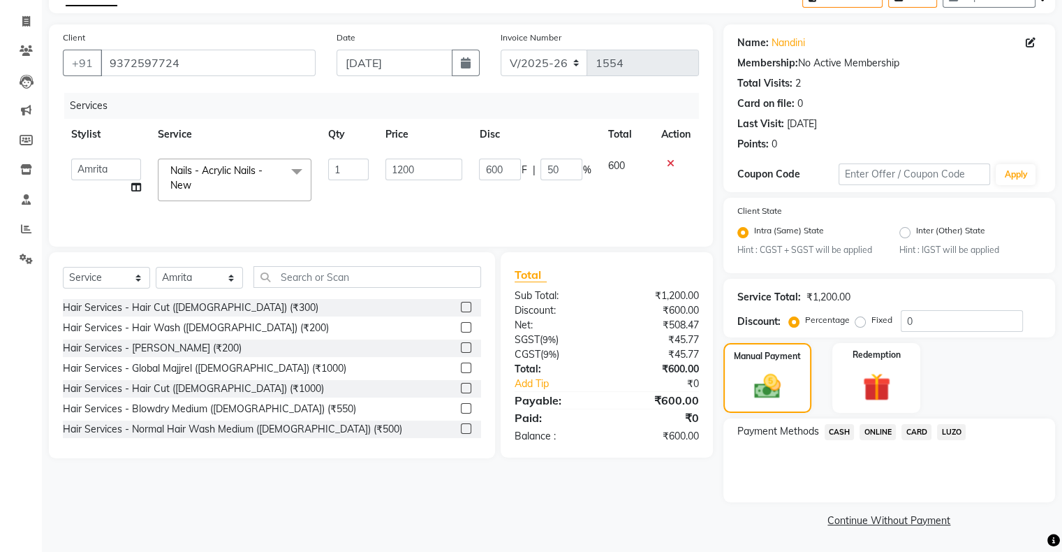
click at [876, 428] on span "ONLINE" at bounding box center [878, 432] width 36 height 16
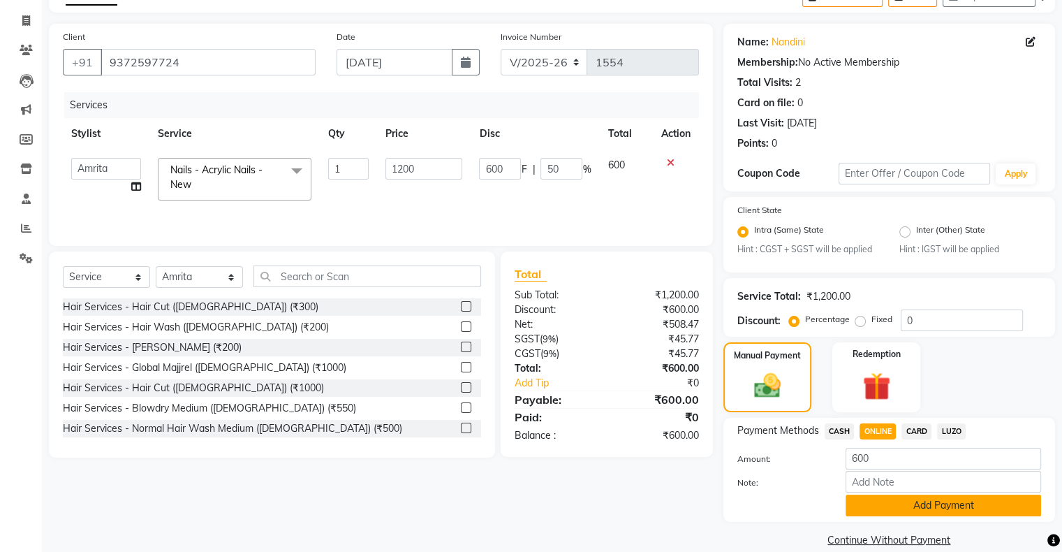
scroll to position [103, 0]
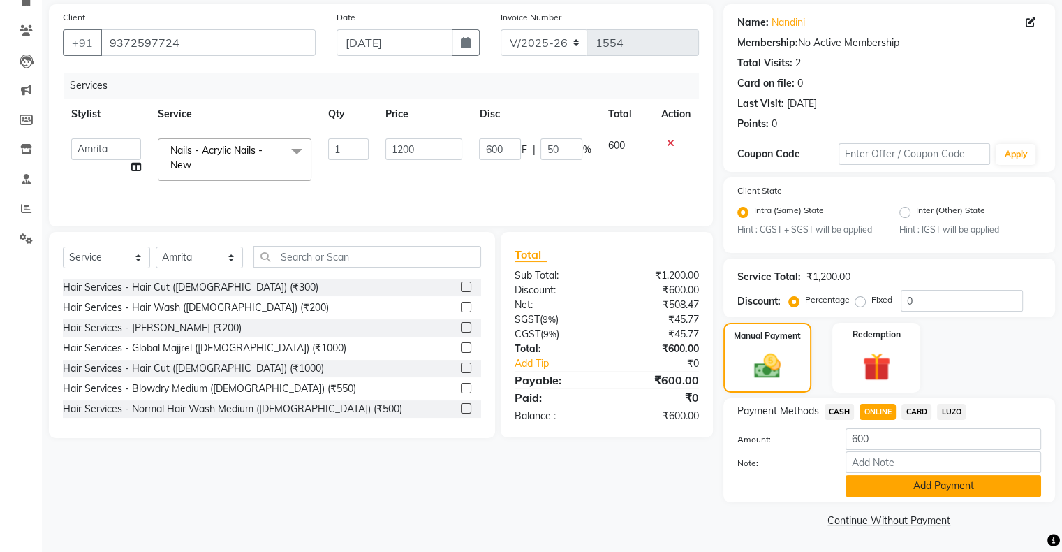
click at [953, 490] on button "Add Payment" at bounding box center [944, 486] width 196 height 22
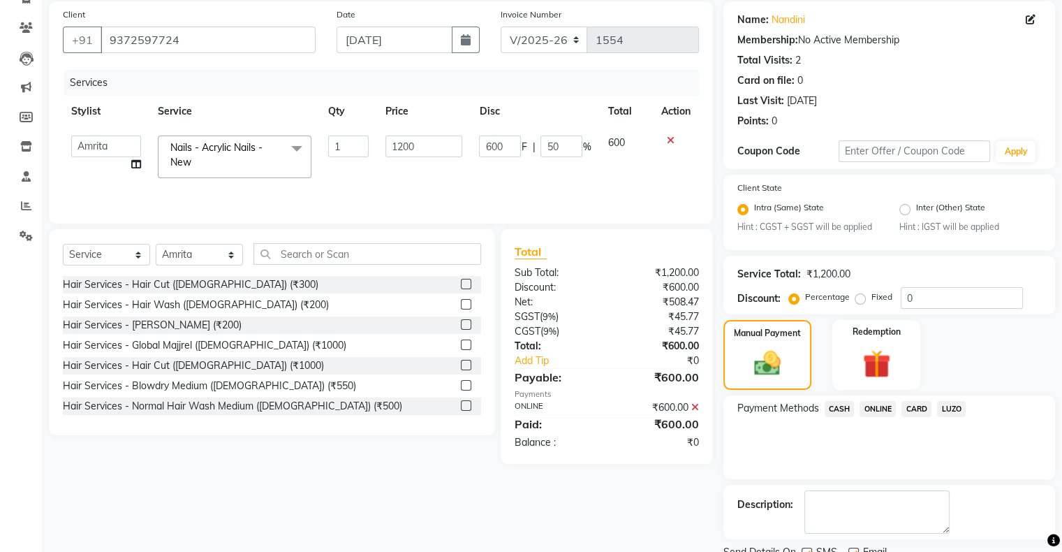
scroll to position [159, 0]
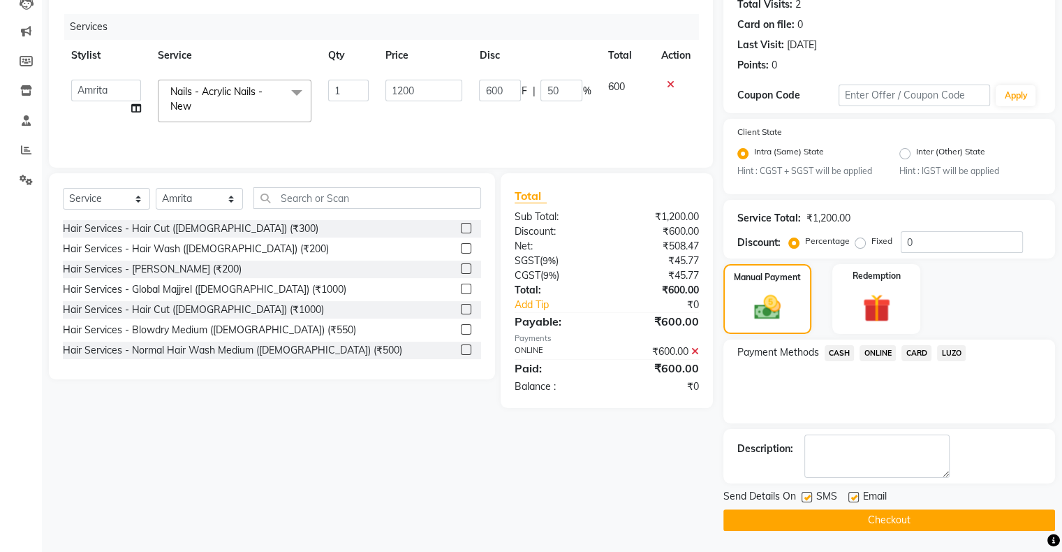
click at [875, 520] on button "Checkout" at bounding box center [889, 520] width 332 height 22
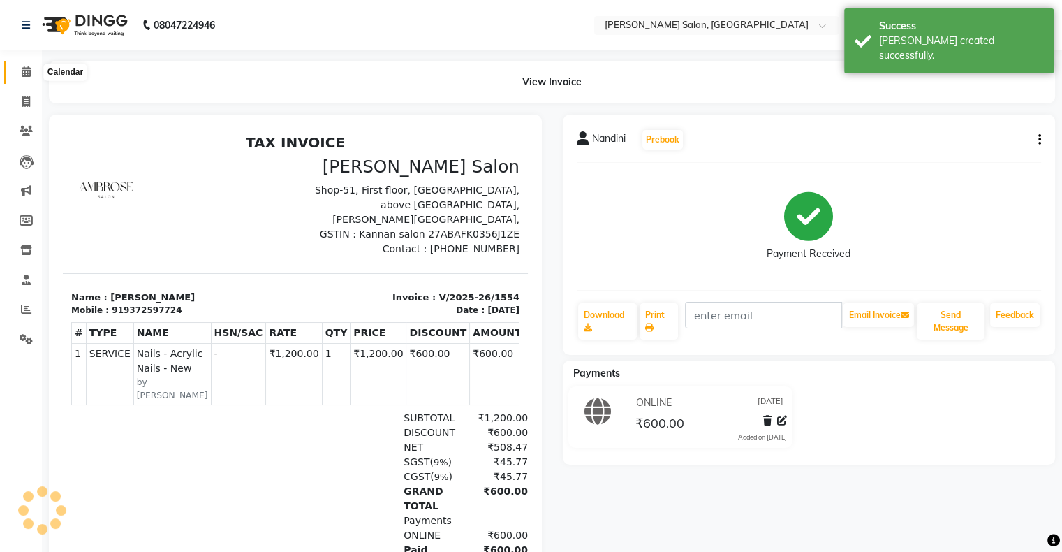
click at [15, 72] on span at bounding box center [26, 72] width 24 height 16
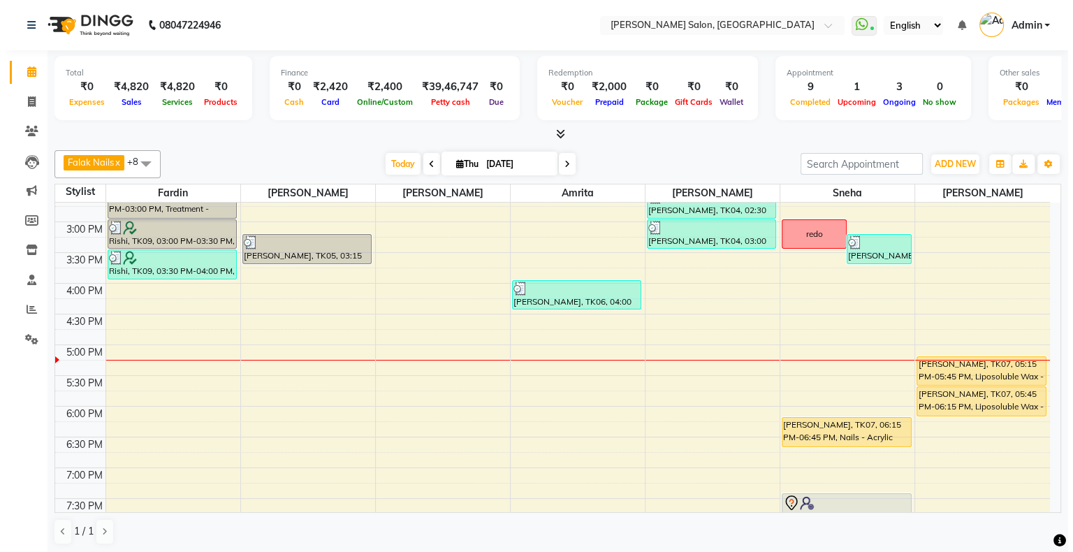
scroll to position [358, 0]
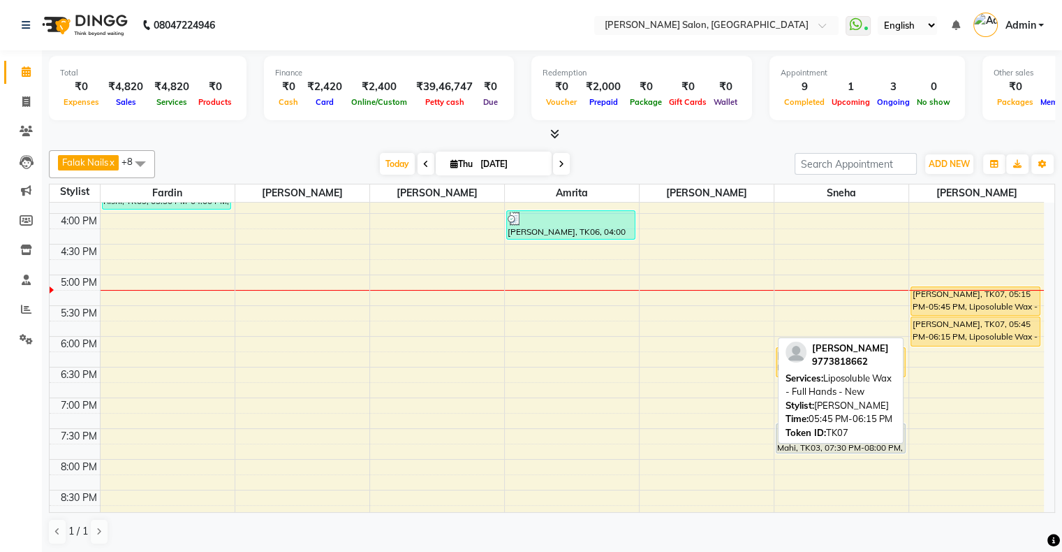
click at [994, 317] on div "[PERSON_NAME], TK07, 05:45 PM-06:15 PM, Liposoluble Wax - Full Hands - New" at bounding box center [975, 331] width 128 height 29
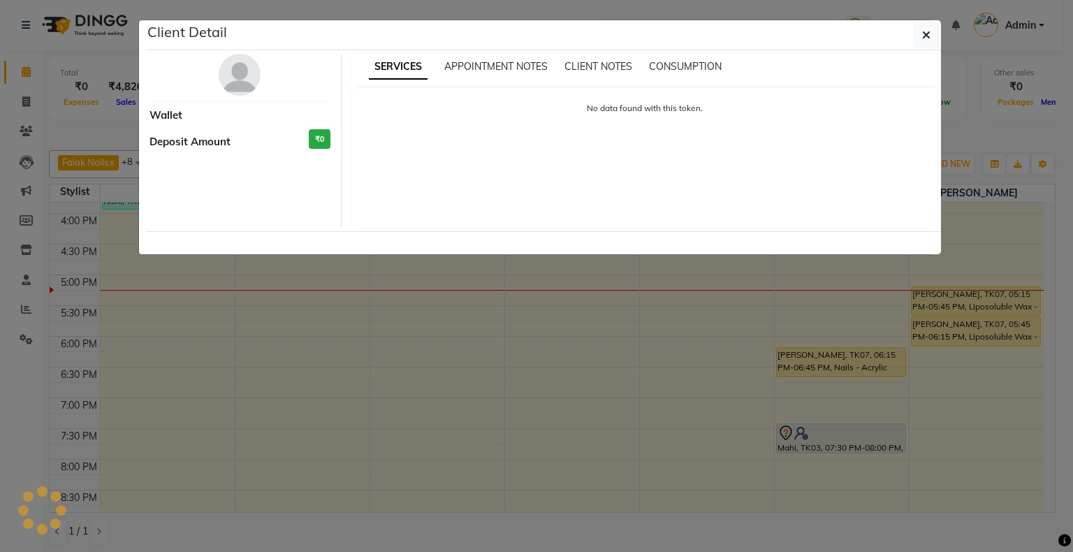
select select "1"
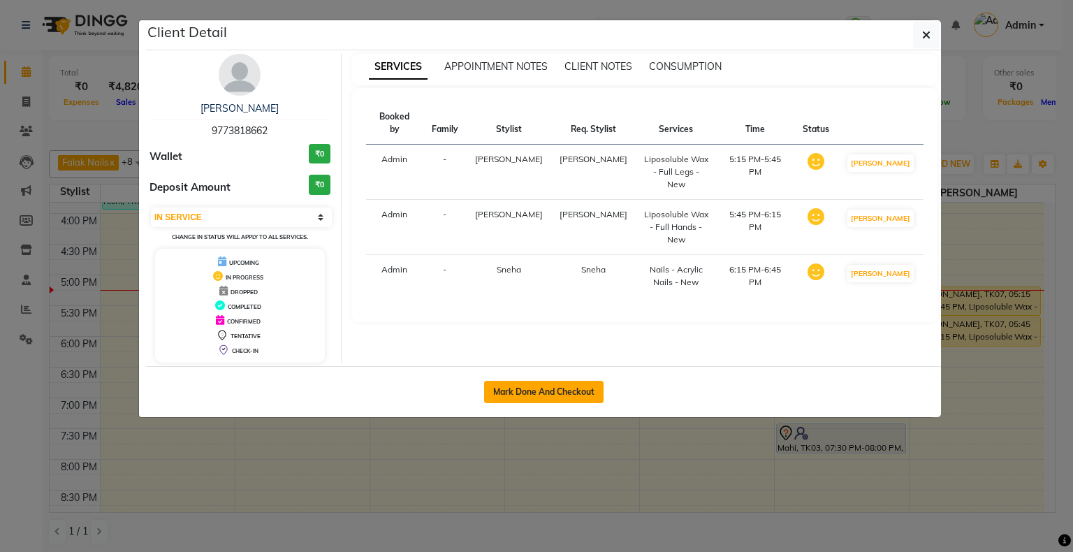
click at [560, 392] on button "Mark Done And Checkout" at bounding box center [543, 392] width 119 height 22
select select "service"
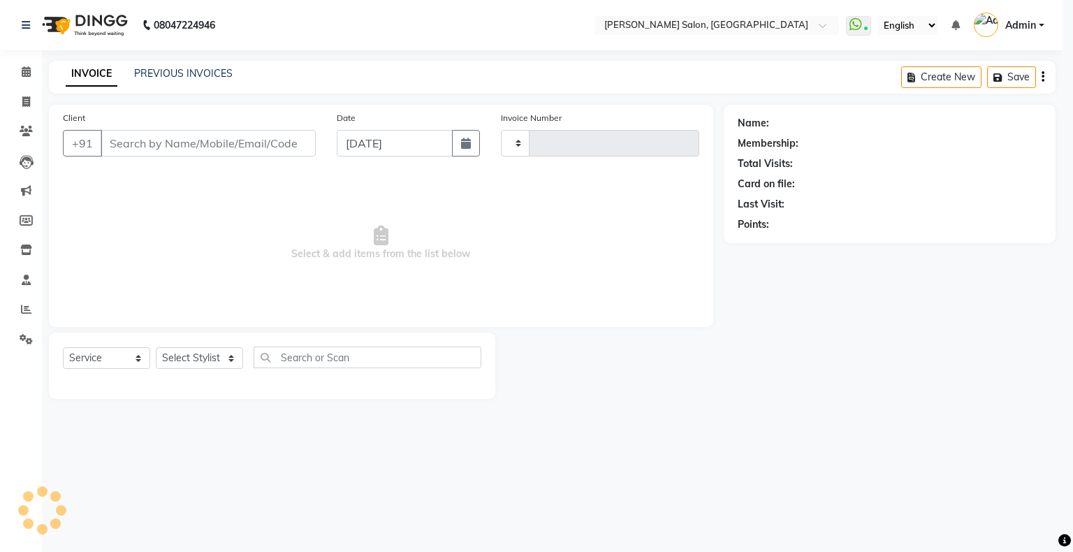
type input "1555"
select select "4073"
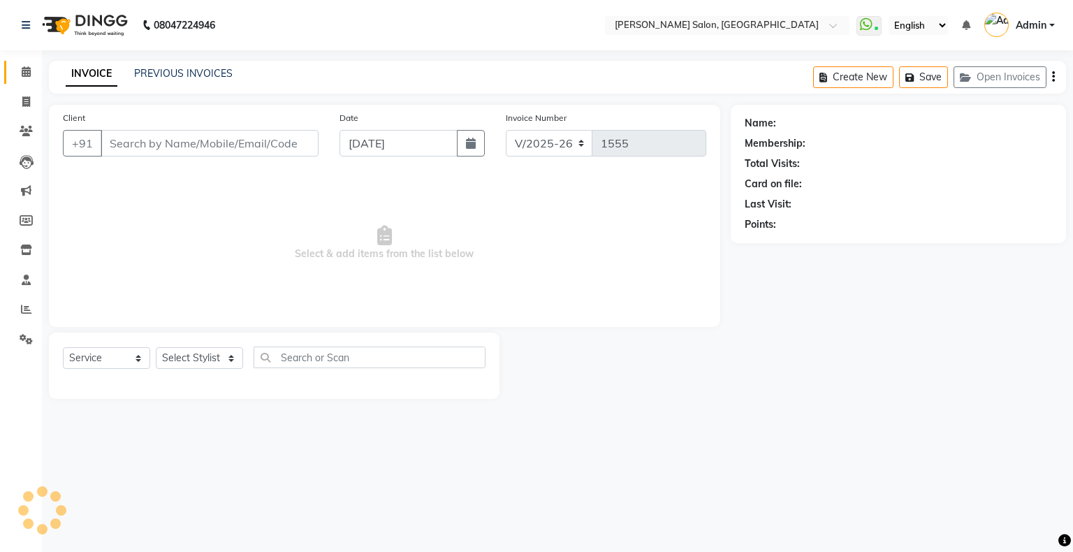
type input "9773818662"
select select "89637"
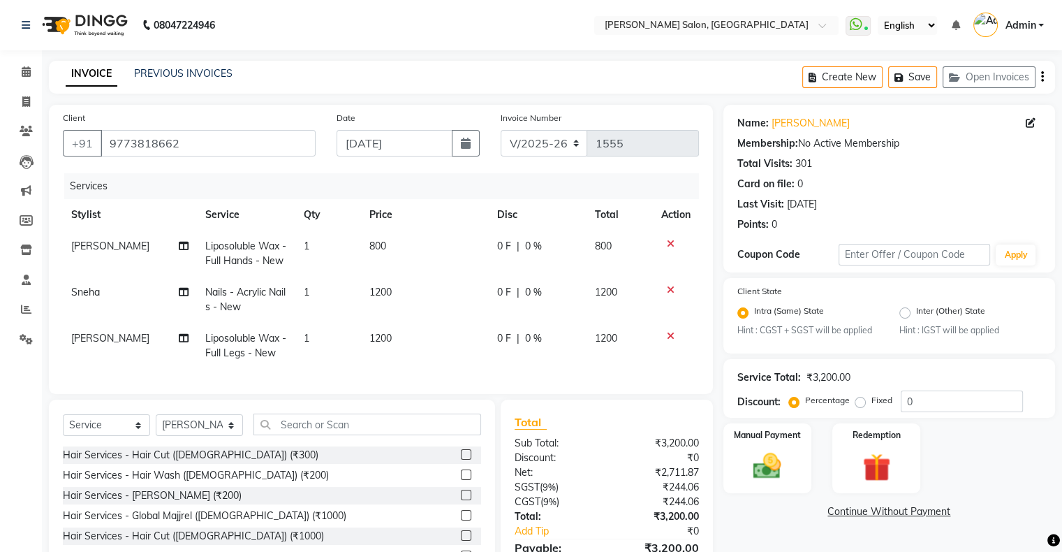
click at [95, 249] on span "[PERSON_NAME]" at bounding box center [110, 246] width 78 height 13
select select "89637"
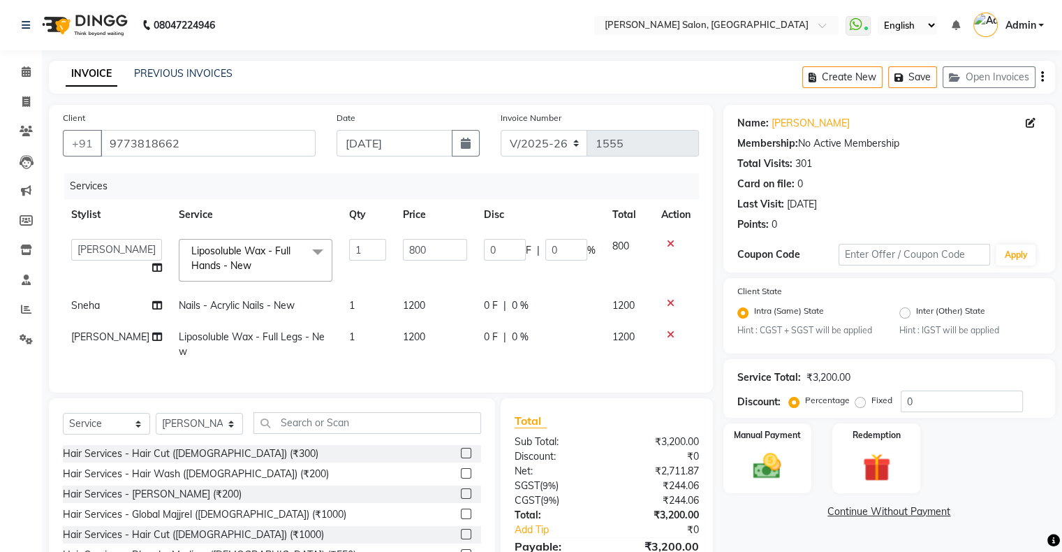
click at [668, 305] on icon at bounding box center [671, 303] width 8 height 10
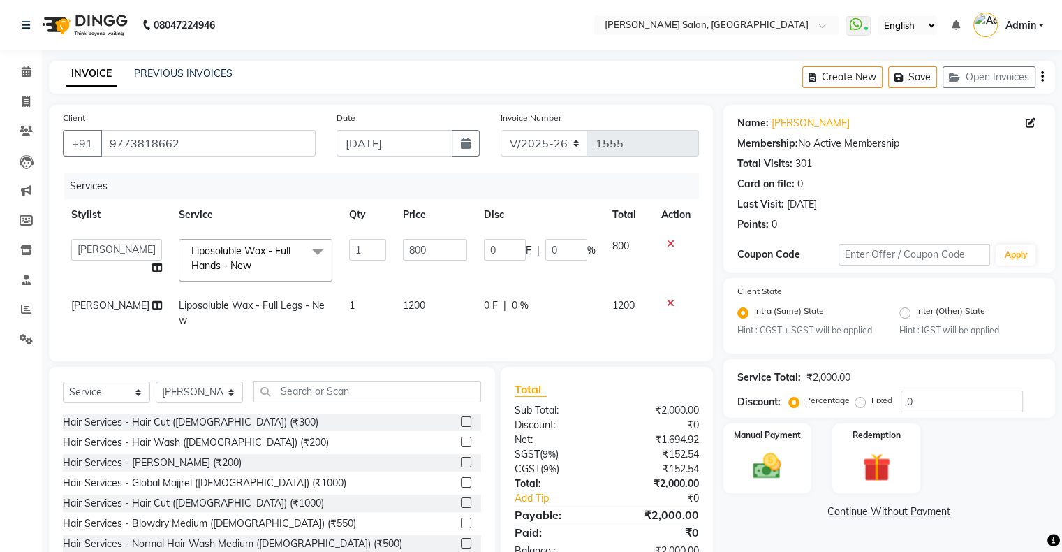
click at [670, 303] on icon at bounding box center [671, 303] width 8 height 10
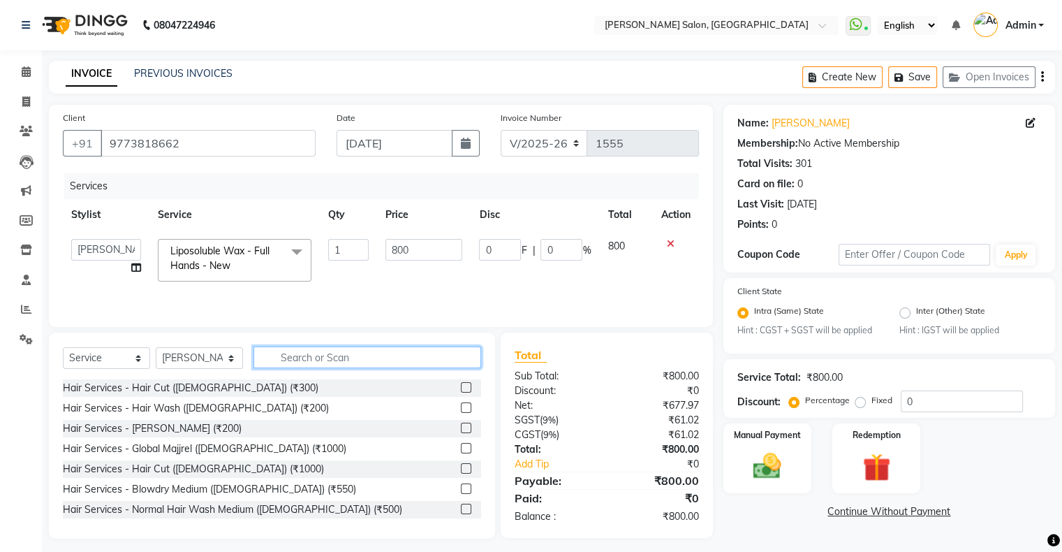
click at [334, 362] on input "text" at bounding box center [368, 357] width 228 height 22
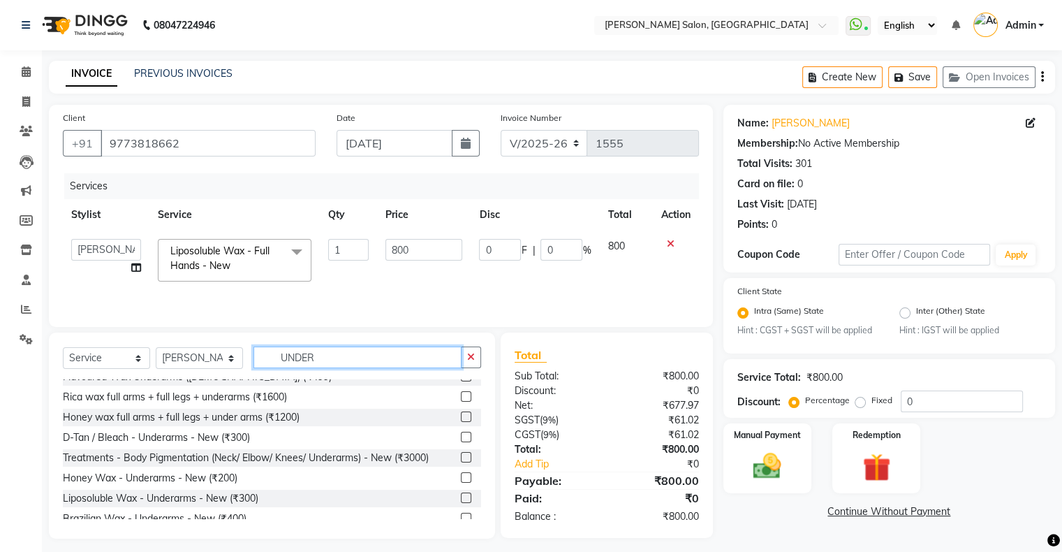
scroll to position [22, 0]
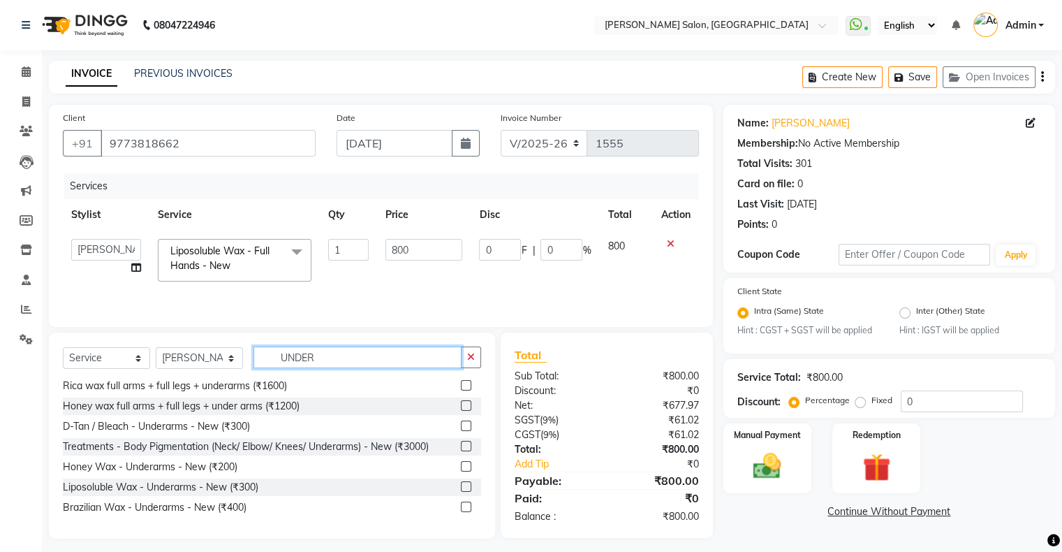
type input "UNDER"
click at [461, 487] on label at bounding box center [466, 486] width 10 height 10
click at [461, 487] on input "checkbox" at bounding box center [465, 487] width 9 height 9
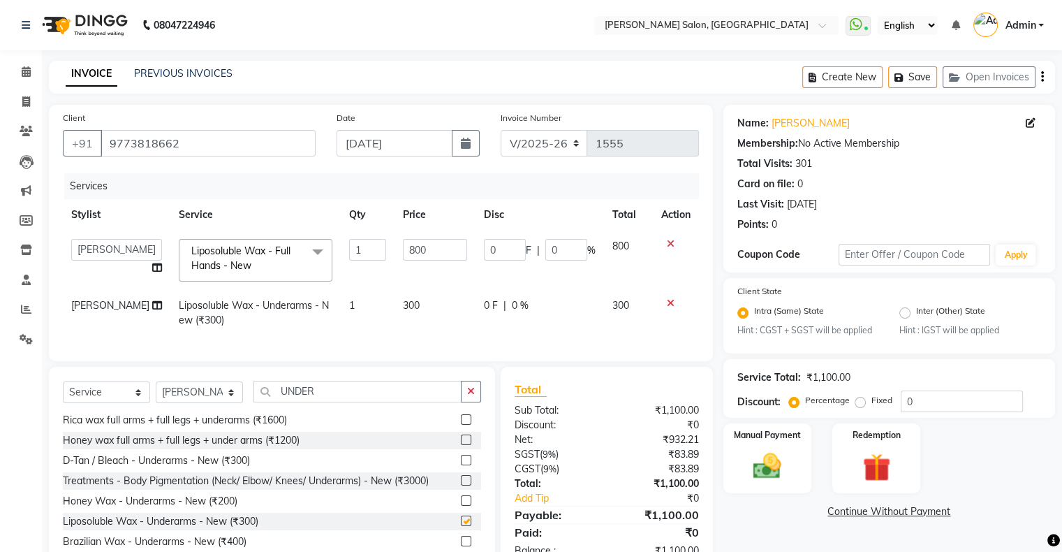
checkbox input "false"
click at [111, 250] on select "Akshay [PERSON_NAME] Amrita Ashwini Hair Head [PERSON_NAME] [PERSON_NAME] [PERS…" at bounding box center [116, 250] width 91 height 22
select select "78223"
click at [101, 307] on td "[PERSON_NAME]" at bounding box center [117, 313] width 108 height 46
select select "89637"
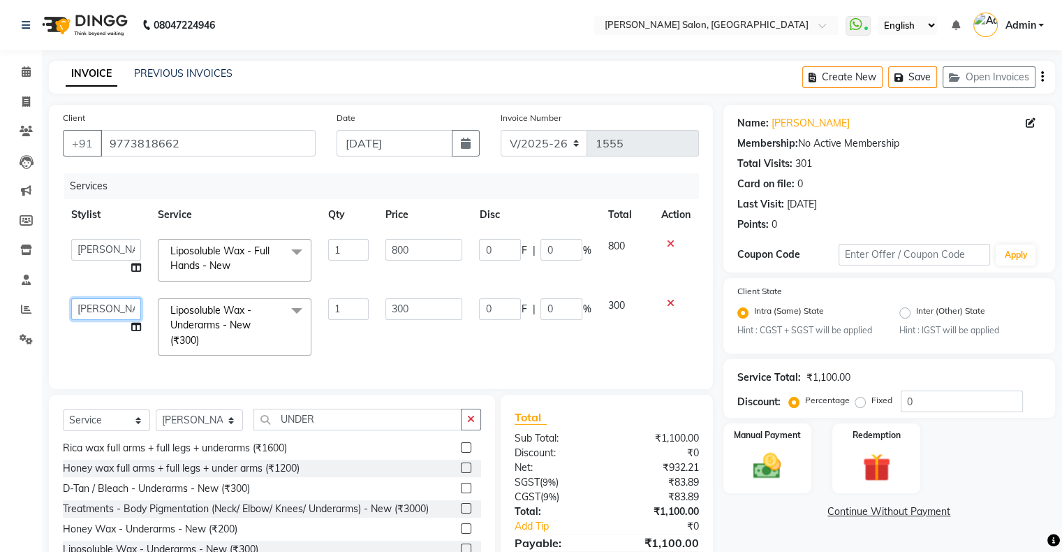
click at [100, 307] on select "Akshay [PERSON_NAME] Amrita Ashwini Hair Head [PERSON_NAME] [PERSON_NAME] [PERS…" at bounding box center [106, 309] width 70 height 22
select select "78223"
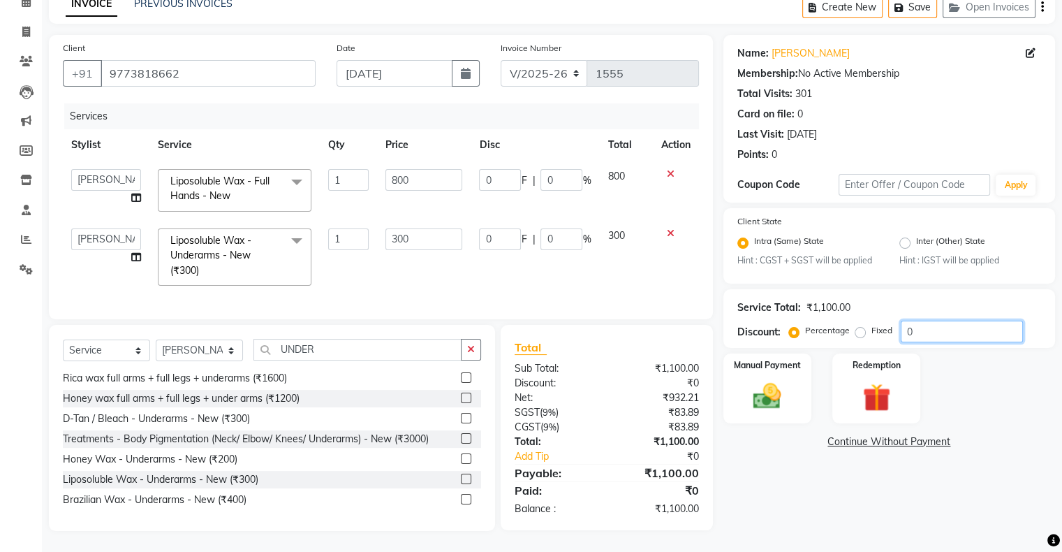
click at [942, 323] on input "0" at bounding box center [962, 332] width 122 height 22
type input "5"
type input "40"
type input "5"
type input "15"
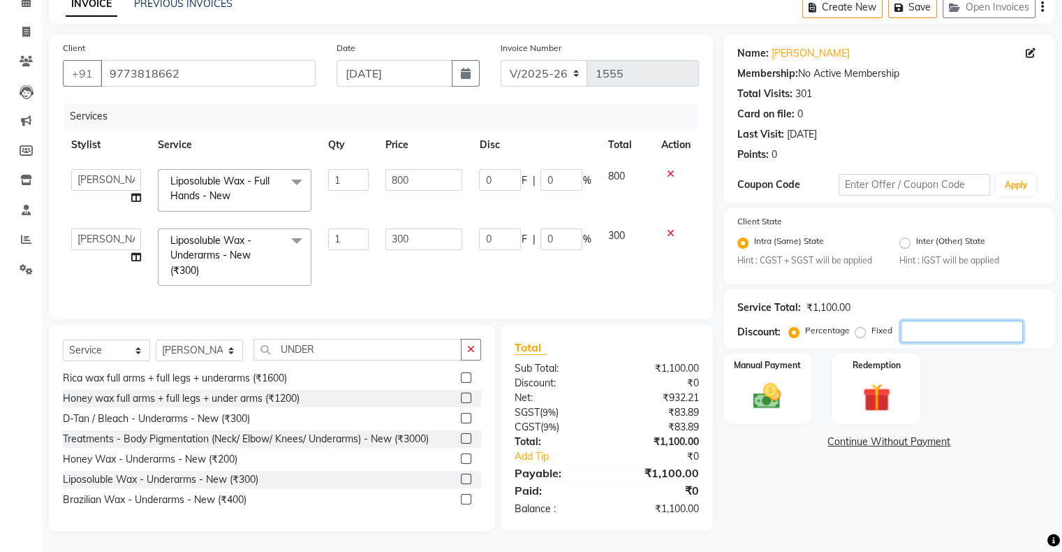
type input "5"
type input "50"
type input "400"
type input "50"
type input "150"
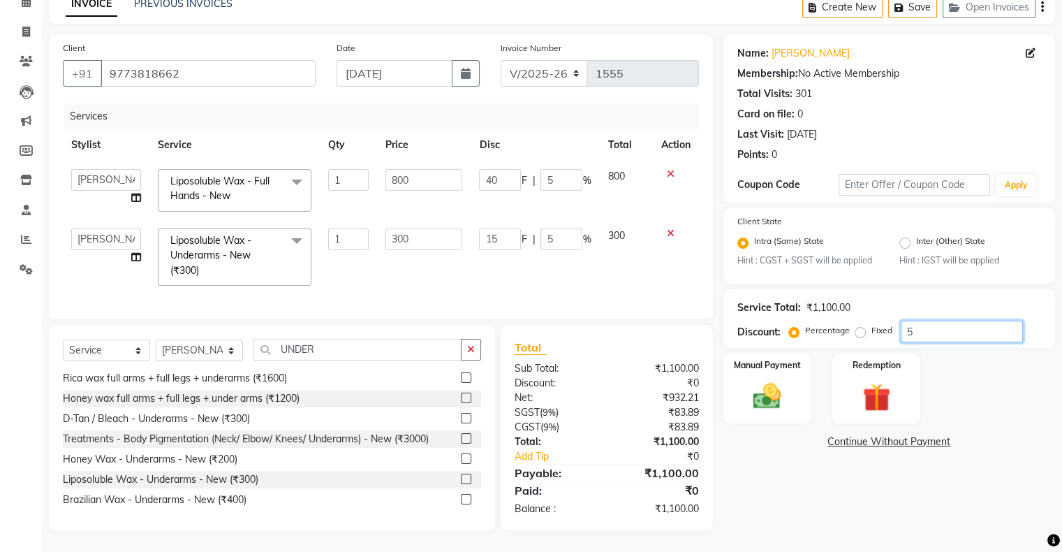
type input "50"
click at [974, 367] on div "Manual Payment Redemption" at bounding box center [889, 388] width 353 height 70
click at [818, 409] on div "Manual Payment Redemption" at bounding box center [889, 388] width 353 height 70
click at [757, 397] on img at bounding box center [767, 397] width 47 height 34
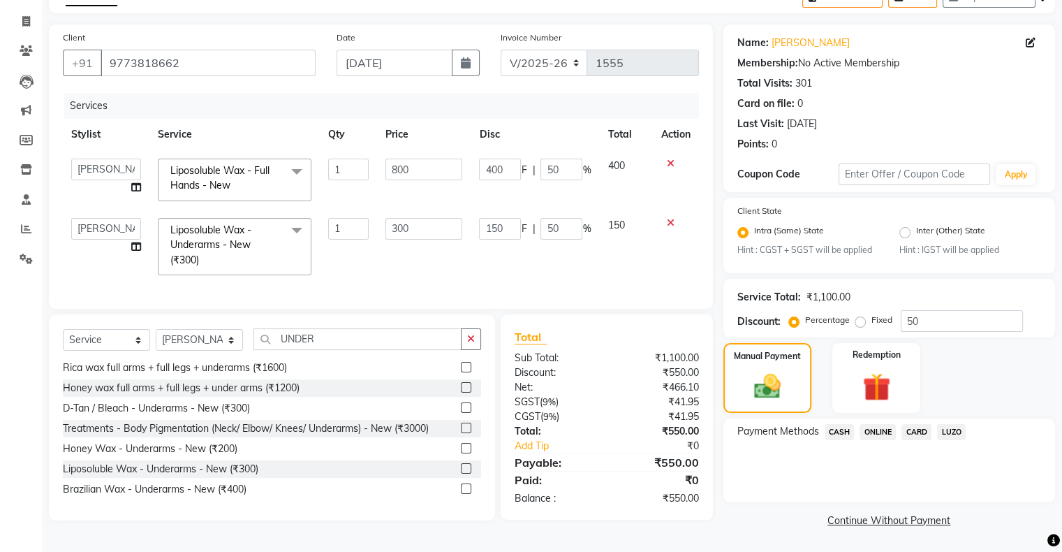
click at [886, 434] on span "ONLINE" at bounding box center [878, 432] width 36 height 16
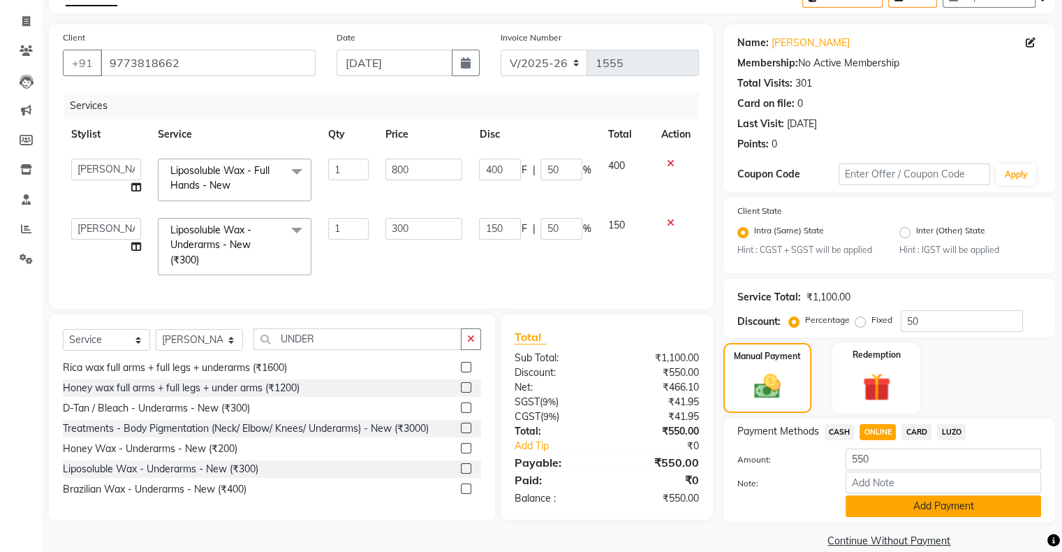
click at [926, 514] on button "Add Payment" at bounding box center [944, 506] width 196 height 22
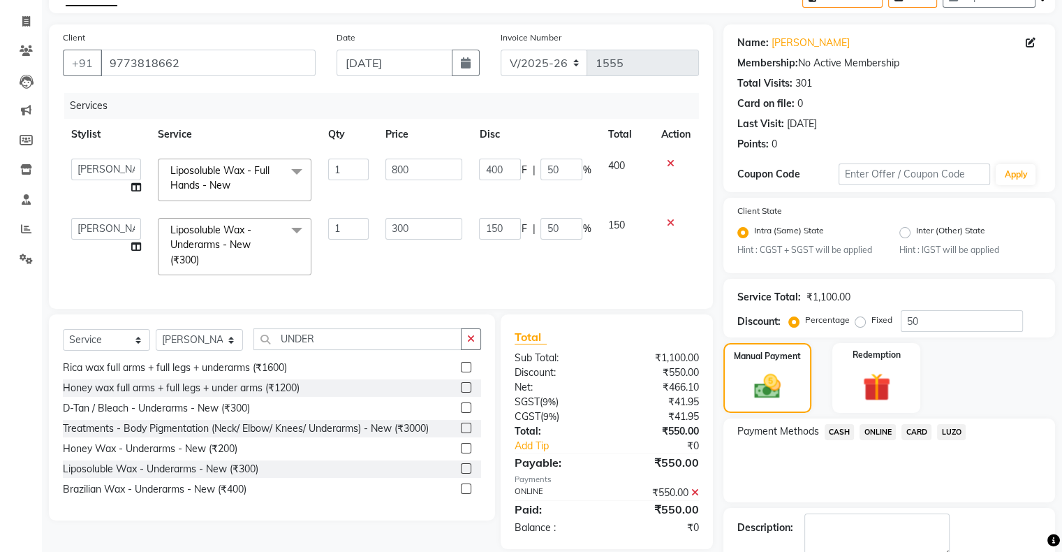
scroll to position [159, 0]
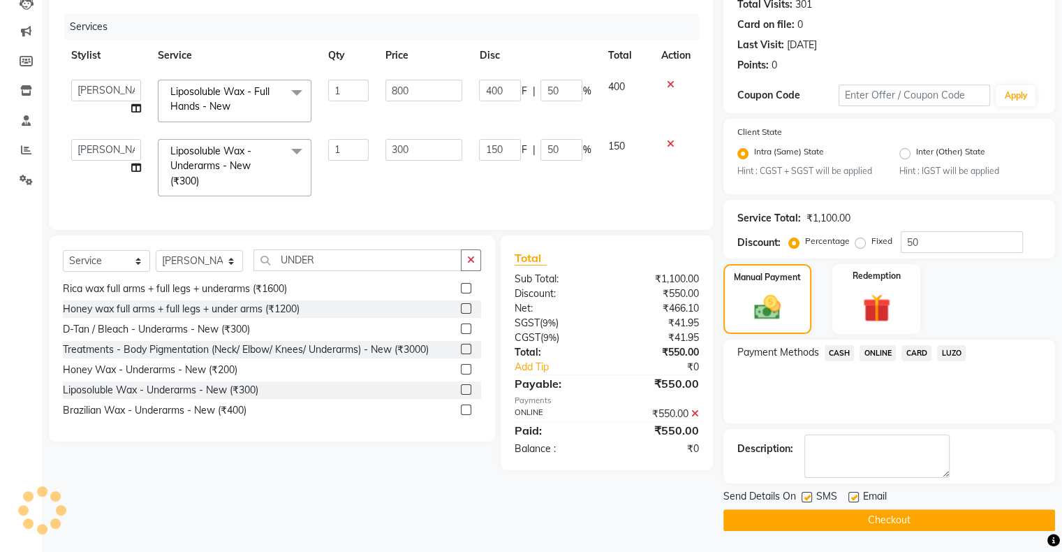
click at [833, 523] on button "Checkout" at bounding box center [889, 520] width 332 height 22
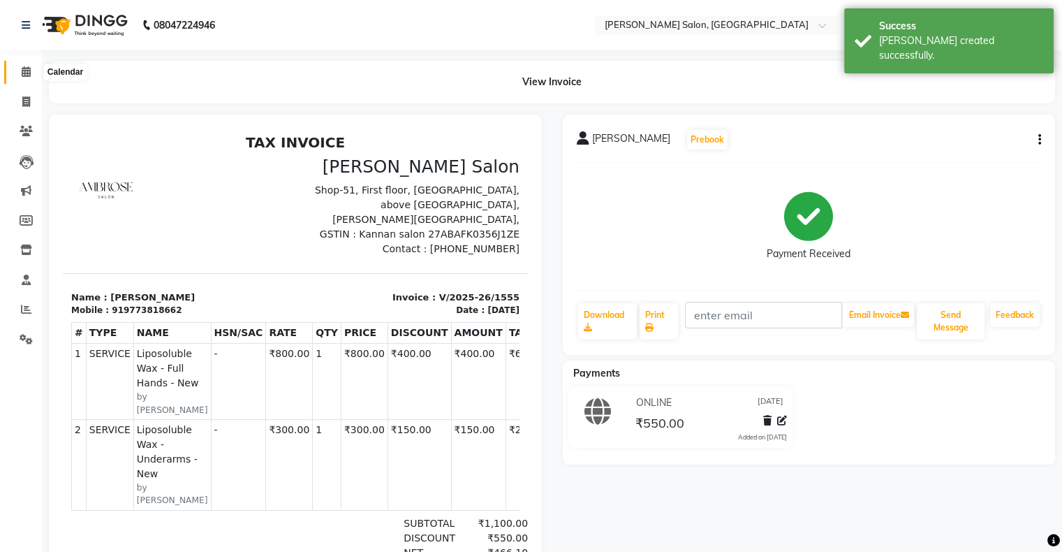
click at [22, 71] on icon at bounding box center [26, 71] width 9 height 10
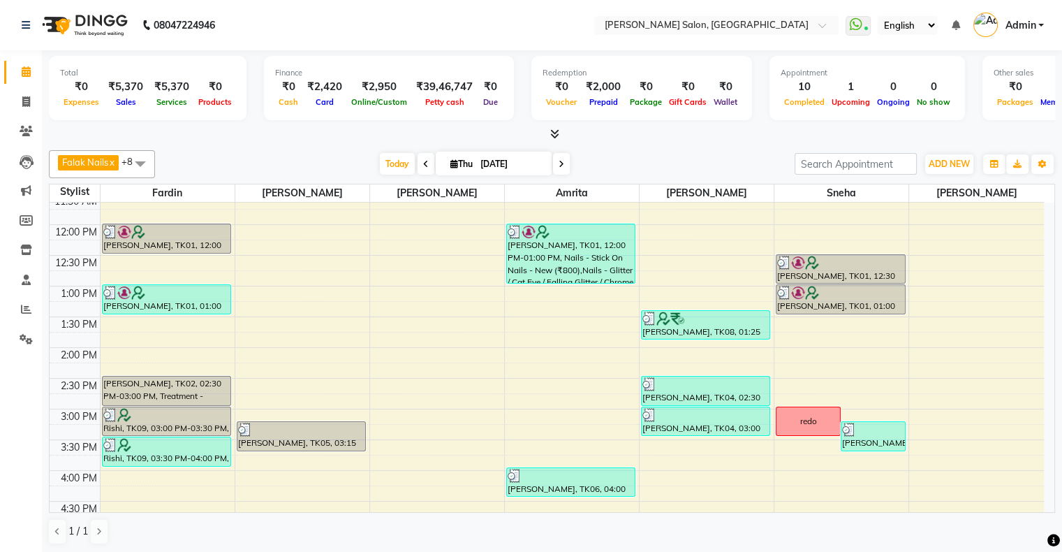
scroll to position [70, 0]
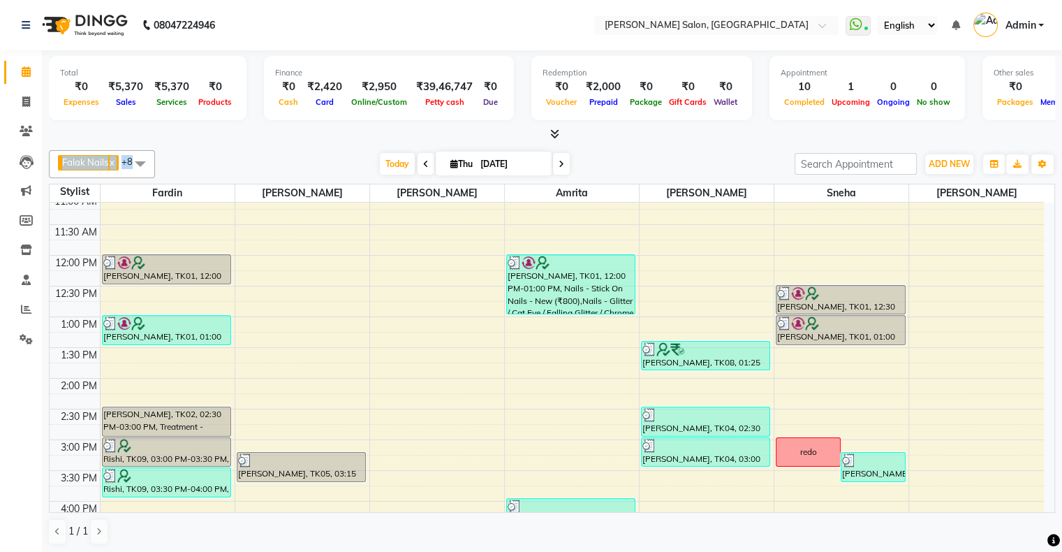
click at [127, 150] on span "Falak Nails x [PERSON_NAME] x [PERSON_NAME] x [PERSON_NAME] x [PERSON_NAME] x […" at bounding box center [102, 164] width 106 height 28
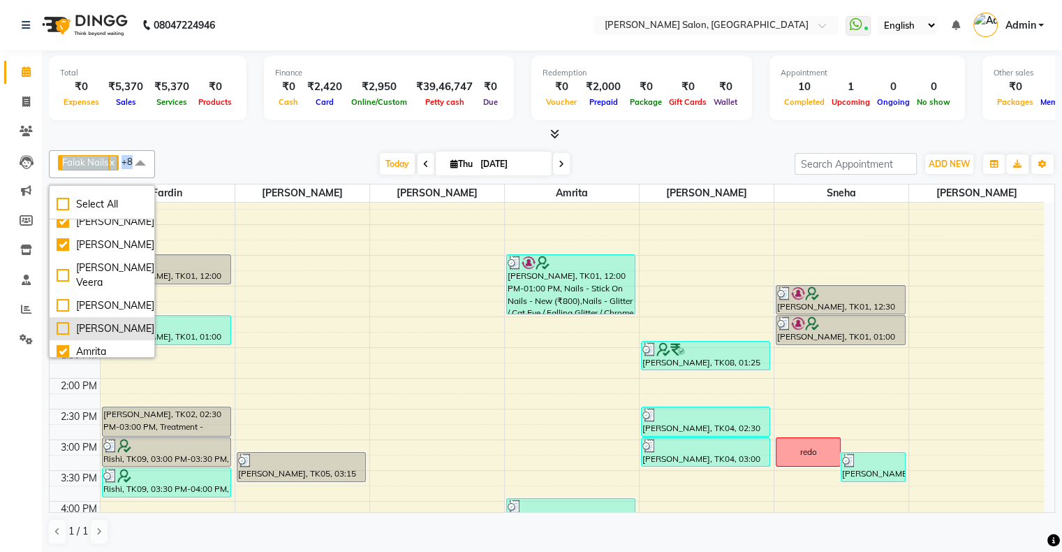
click at [84, 321] on div "[PERSON_NAME]" at bounding box center [102, 328] width 91 height 15
checkbox input "true"
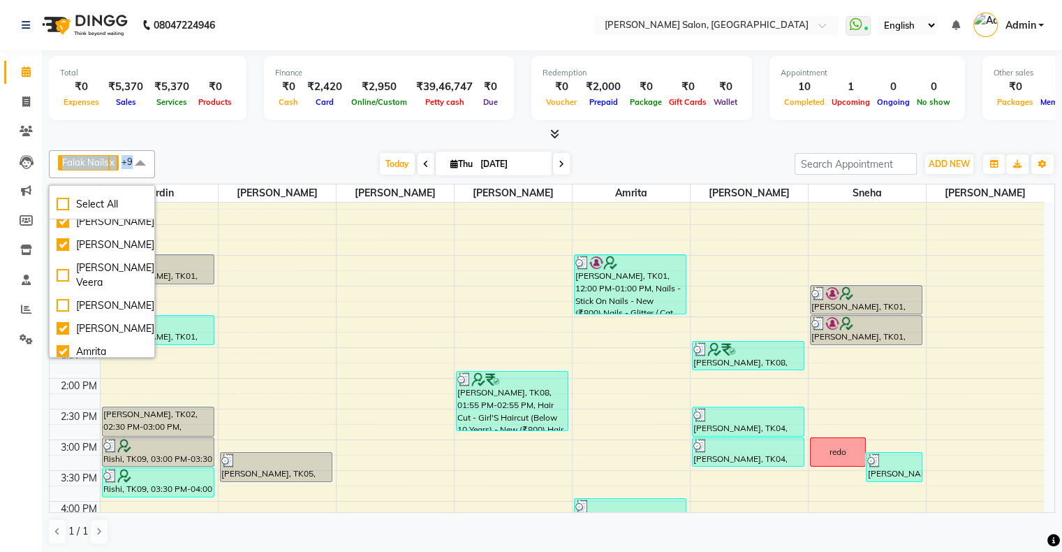
click at [132, 161] on span at bounding box center [140, 163] width 28 height 27
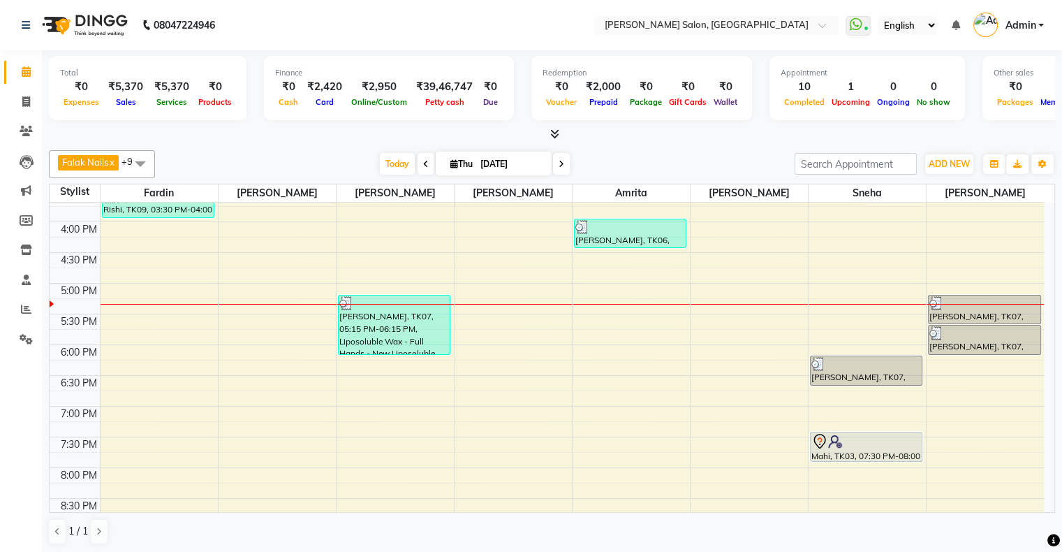
scroll to position [279, 0]
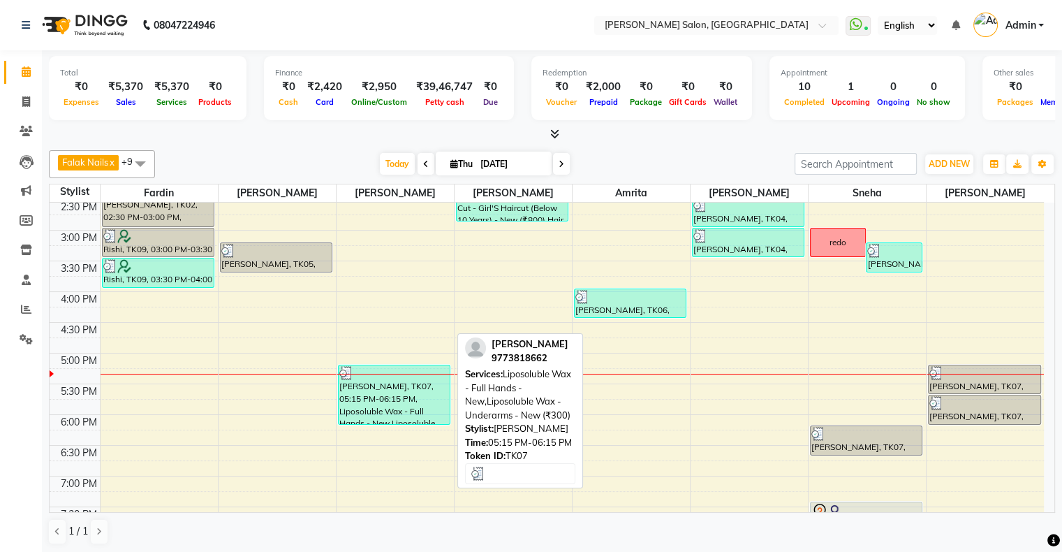
click at [400, 397] on div "[PERSON_NAME], TK07, 05:15 PM-06:15 PM, Liposoluble Wax - Full Hands - New,Lipo…" at bounding box center [395, 394] width 112 height 59
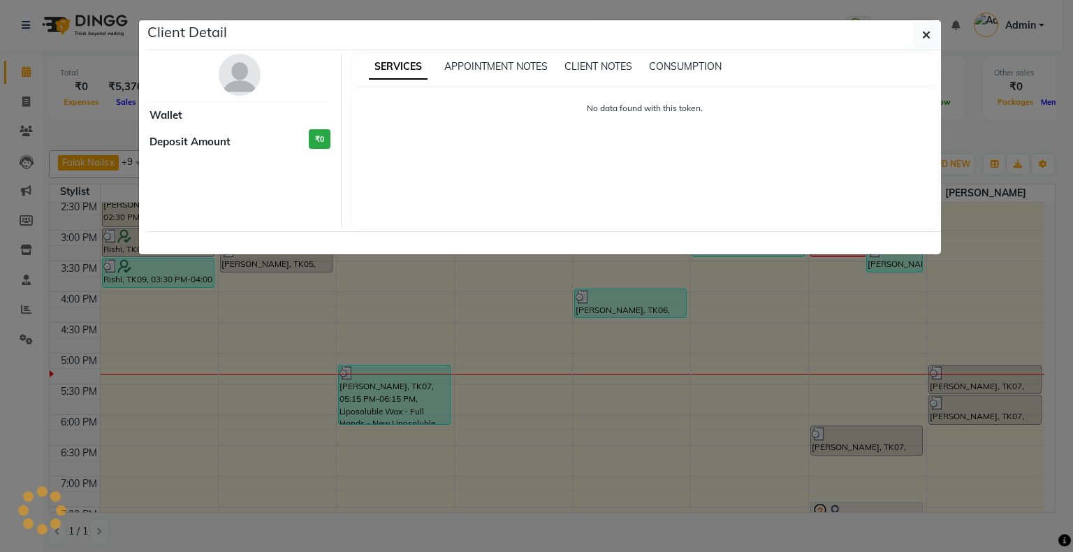
select select "3"
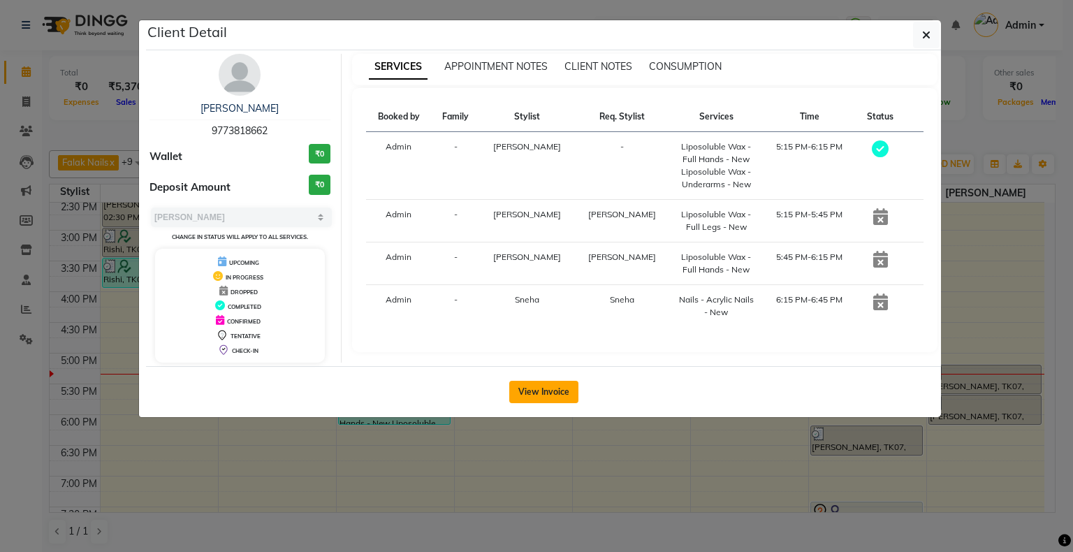
click at [533, 395] on button "View Invoice" at bounding box center [543, 392] width 69 height 22
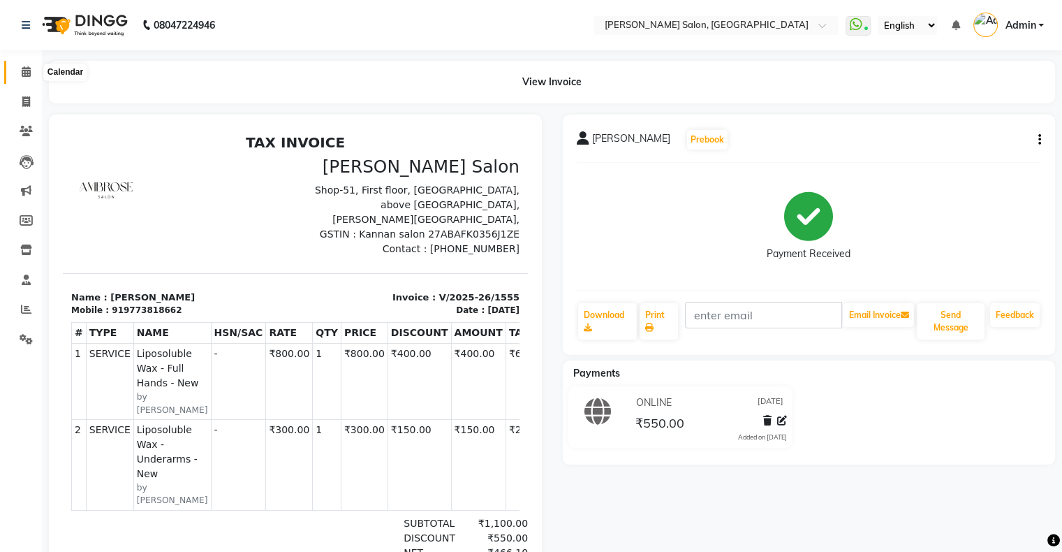
click at [25, 78] on span at bounding box center [26, 72] width 24 height 16
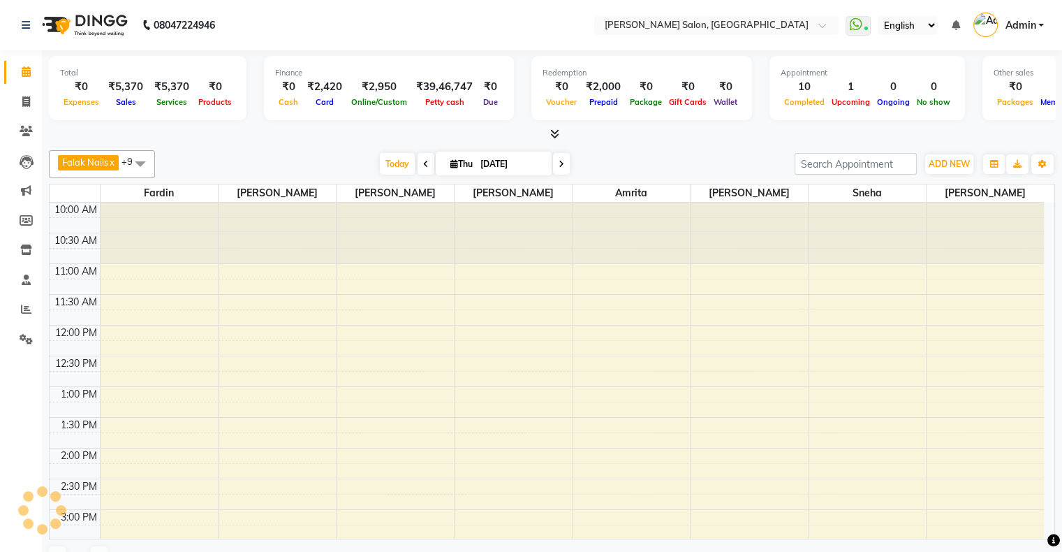
scroll to position [427, 0]
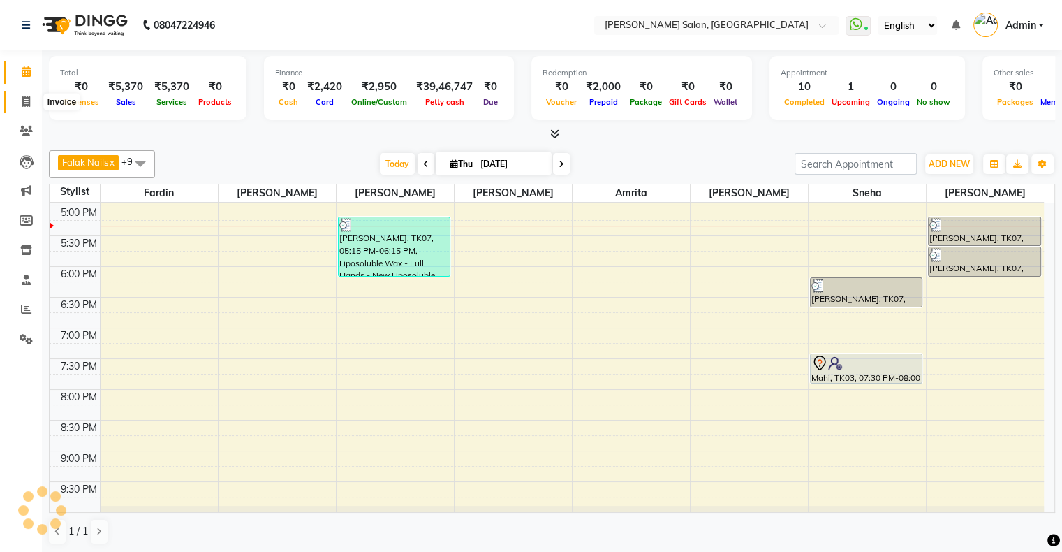
click at [30, 105] on span at bounding box center [26, 102] width 24 height 16
select select "4073"
select select "service"
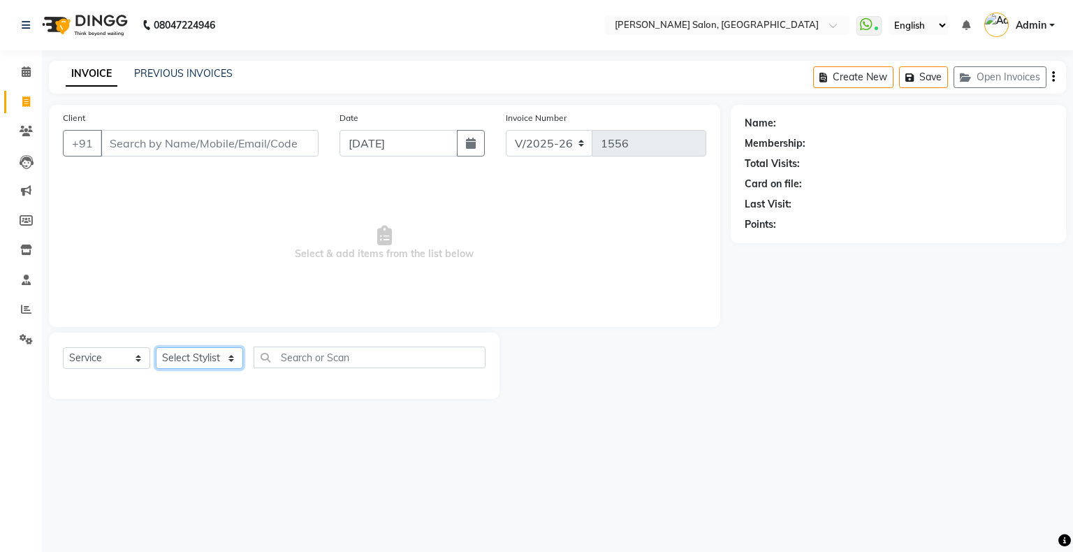
click at [200, 369] on select "Select Stylist Akshay [PERSON_NAME] Amrita Ashwini Hair Head [PERSON_NAME] [PER…" at bounding box center [199, 358] width 87 height 22
select select "84656"
click at [156, 348] on select "Select Stylist Akshay [PERSON_NAME] Amrita Ashwini Hair Head [PERSON_NAME] [PER…" at bounding box center [199, 358] width 87 height 22
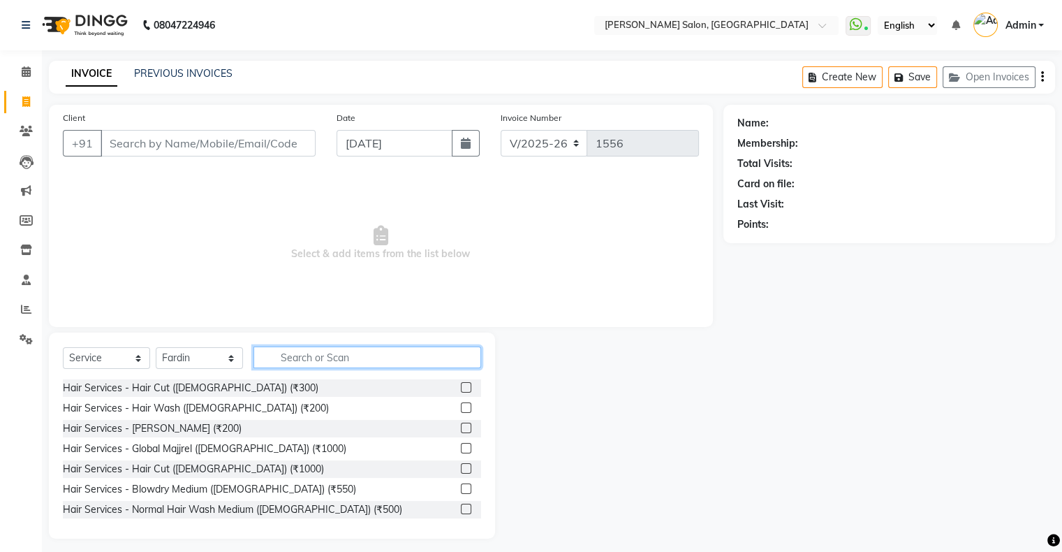
click at [289, 356] on input "text" at bounding box center [368, 357] width 228 height 22
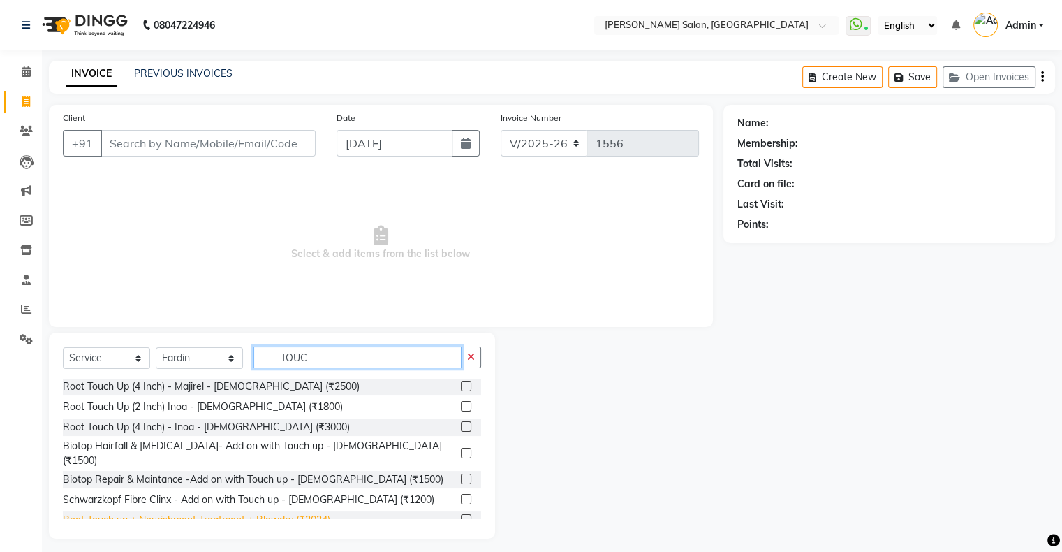
scroll to position [83, 0]
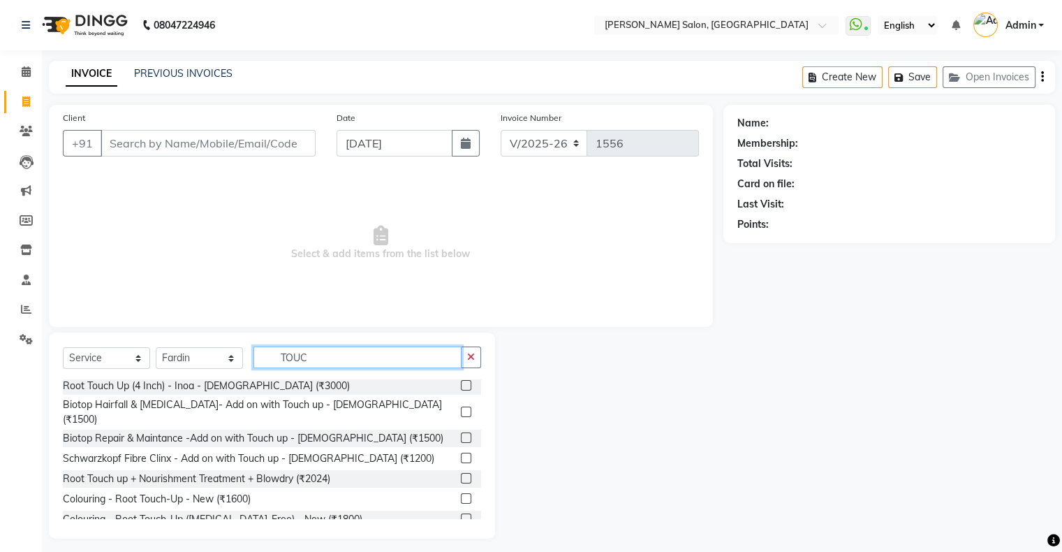
type input "TOUC"
click at [461, 513] on label at bounding box center [466, 518] width 10 height 10
click at [461, 515] on input "checkbox" at bounding box center [465, 519] width 9 height 9
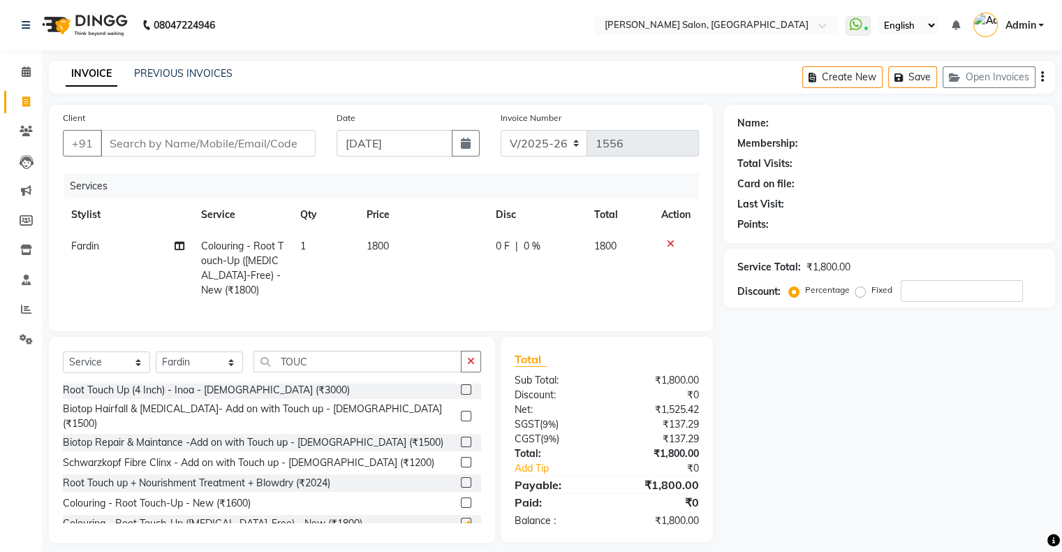
checkbox input "false"
click at [204, 373] on select "Select Stylist Akshay [PERSON_NAME] Amrita Ashwini Hair Head [PERSON_NAME] [PER…" at bounding box center [199, 362] width 87 height 22
select select "89637"
click at [156, 363] on select "Select Stylist Akshay [PERSON_NAME] Amrita Ashwini Hair Head [PERSON_NAME] [PER…" at bounding box center [199, 362] width 87 height 22
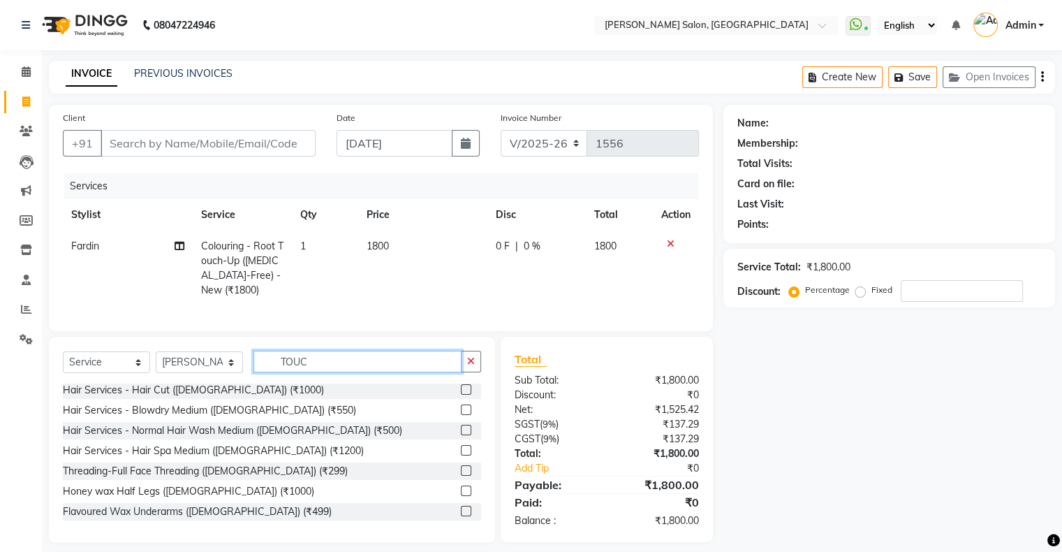
click at [283, 372] on input "TOUC" at bounding box center [358, 362] width 208 height 22
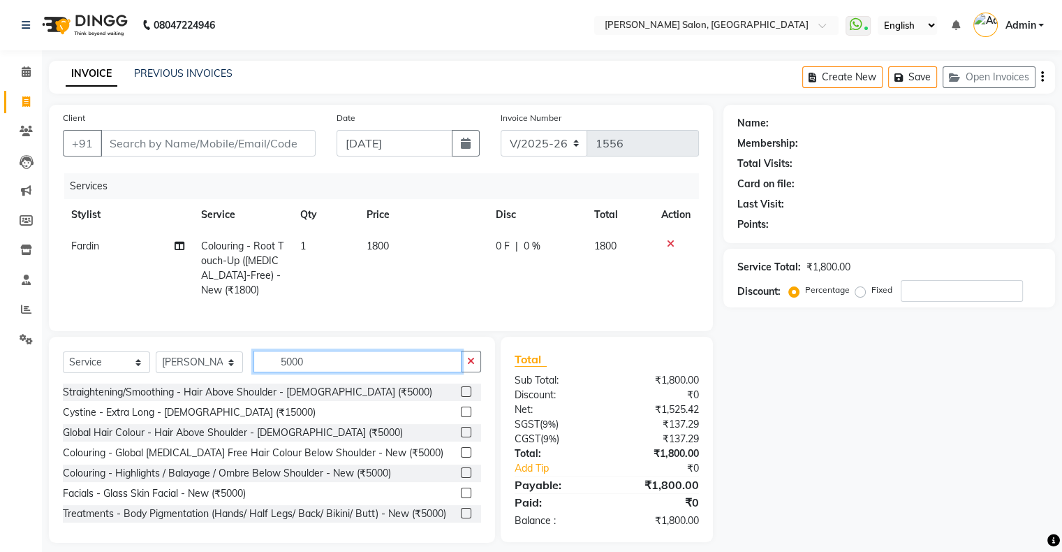
scroll to position [34, 0]
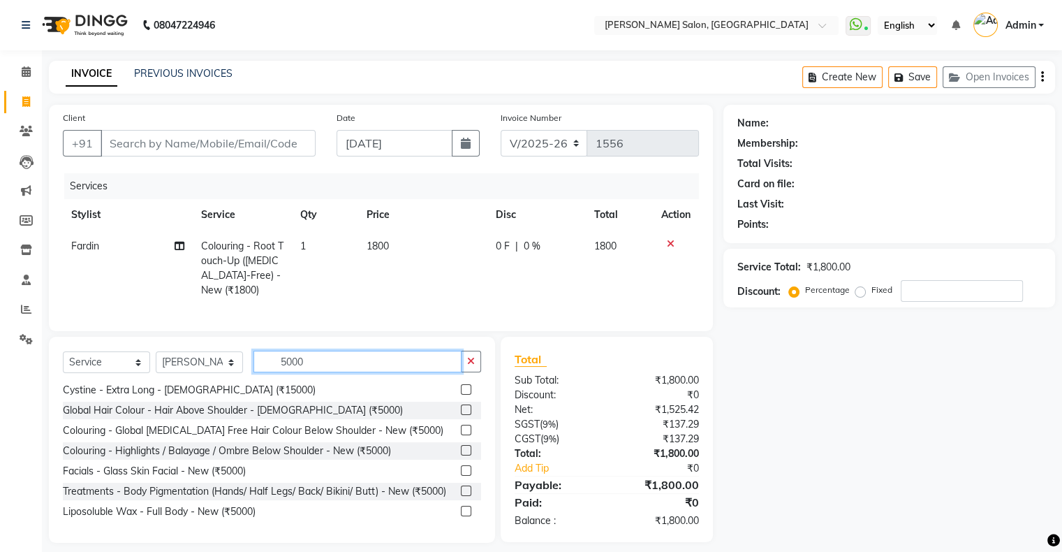
type input "5000"
click at [461, 465] on label at bounding box center [466, 470] width 10 height 10
click at [461, 466] on input "checkbox" at bounding box center [465, 470] width 9 height 9
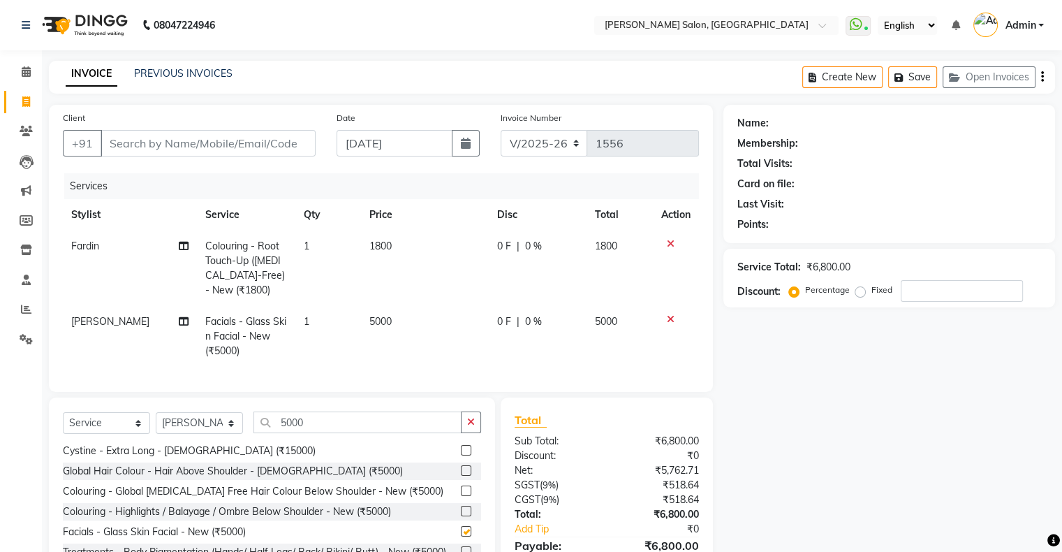
checkbox input "false"
click at [297, 433] on input "5000" at bounding box center [358, 422] width 208 height 22
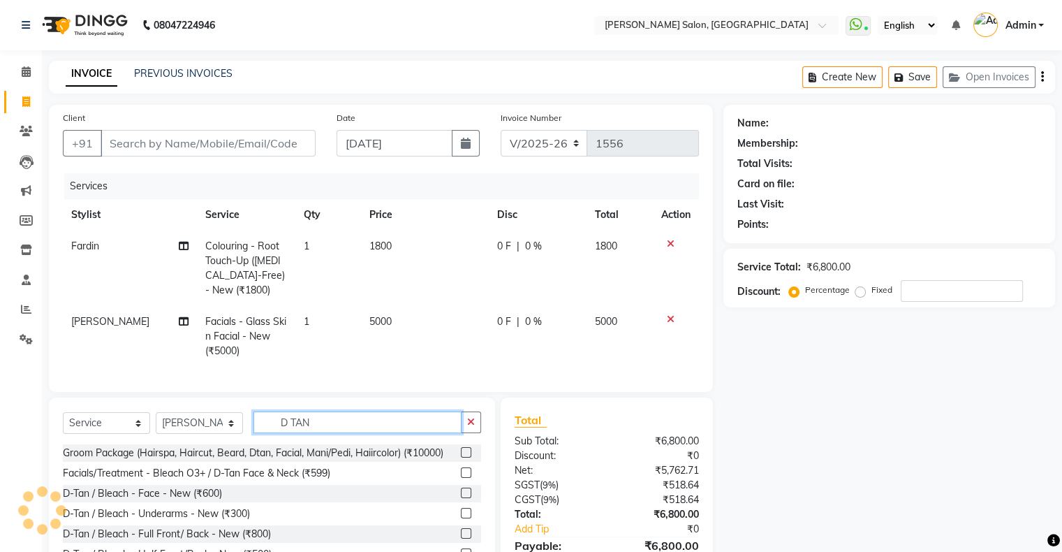
scroll to position [84, 0]
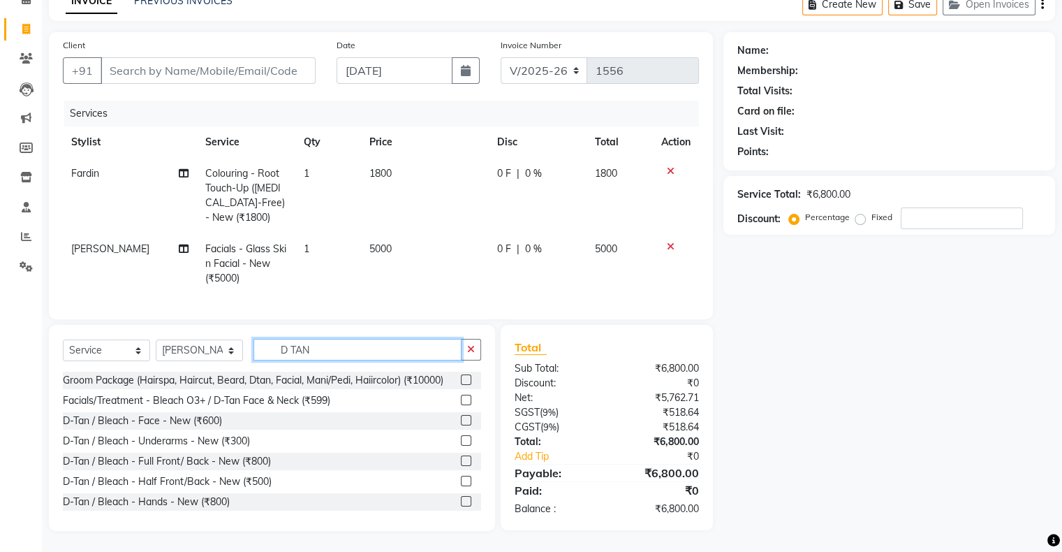
type input "D TAN"
click at [461, 425] on label at bounding box center [466, 420] width 10 height 10
click at [461, 425] on input "checkbox" at bounding box center [465, 420] width 9 height 9
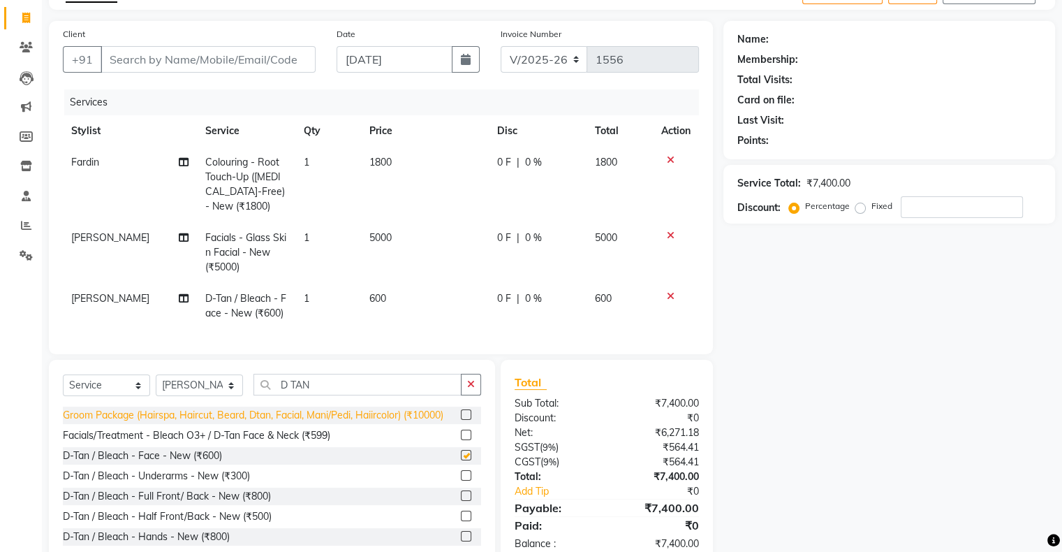
checkbox input "false"
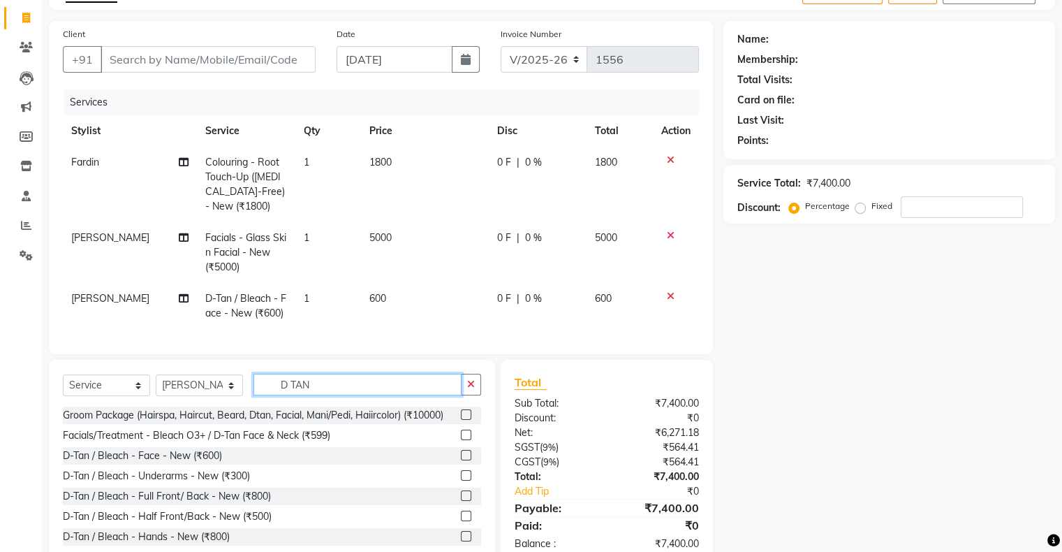
click at [304, 393] on input "D TAN" at bounding box center [358, 385] width 208 height 22
click at [200, 396] on select "Select Stylist Akshay [PERSON_NAME] Amrita Ashwini Hair Head [PERSON_NAME] [PER…" at bounding box center [199, 385] width 87 height 22
select select "89636"
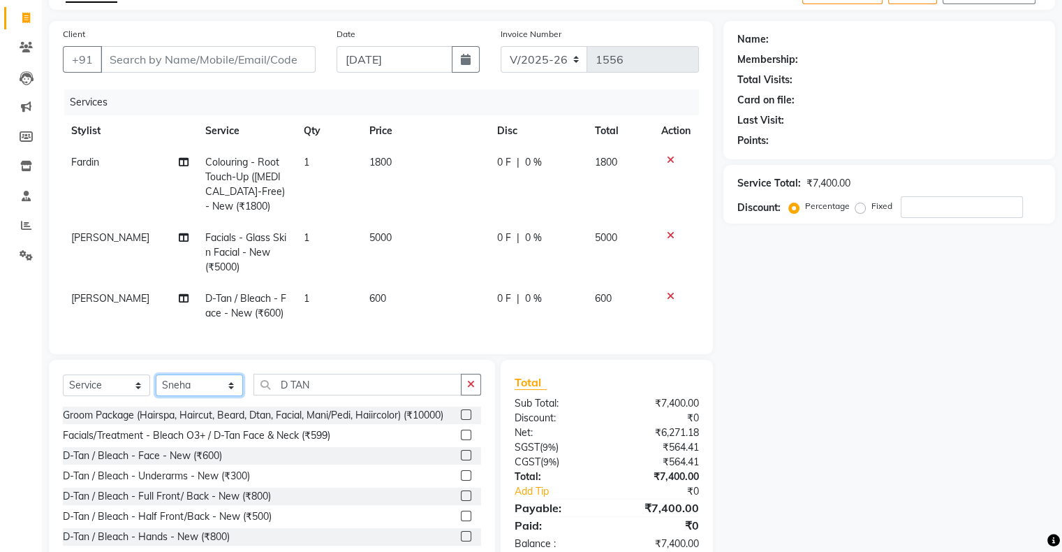
click at [156, 386] on select "Select Stylist Akshay [PERSON_NAME] Amrita Ashwini Hair Head [PERSON_NAME] [PER…" at bounding box center [199, 385] width 87 height 22
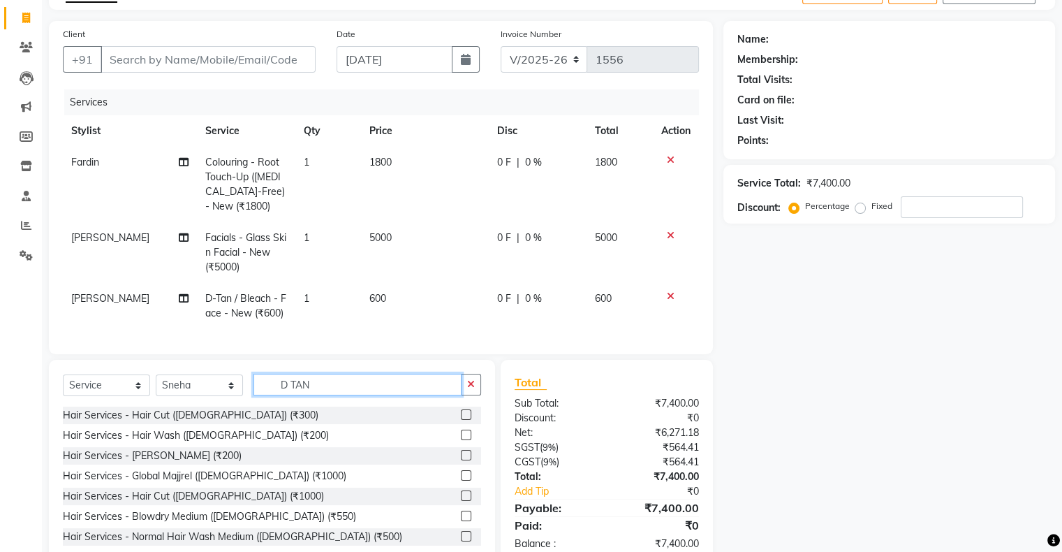
click at [286, 392] on input "D TAN" at bounding box center [358, 385] width 208 height 22
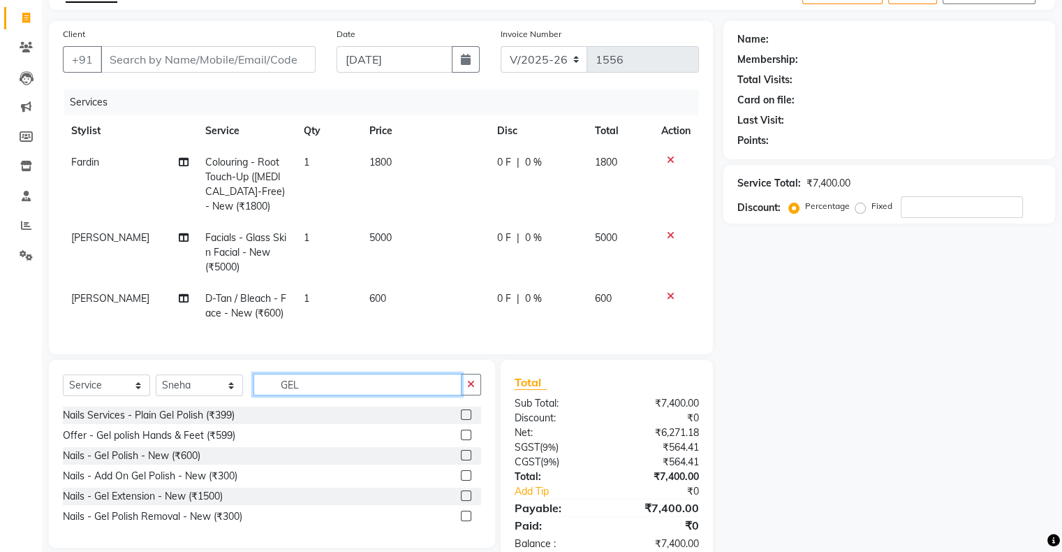
type input "GEL"
click at [466, 460] on label at bounding box center [466, 455] width 10 height 10
click at [466, 460] on input "checkbox" at bounding box center [465, 455] width 9 height 9
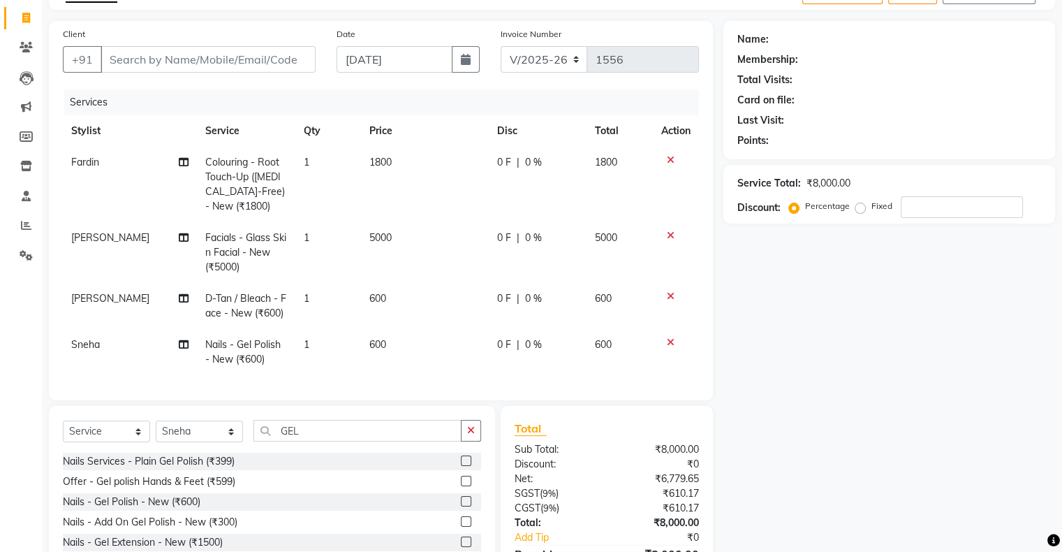
scroll to position [154, 0]
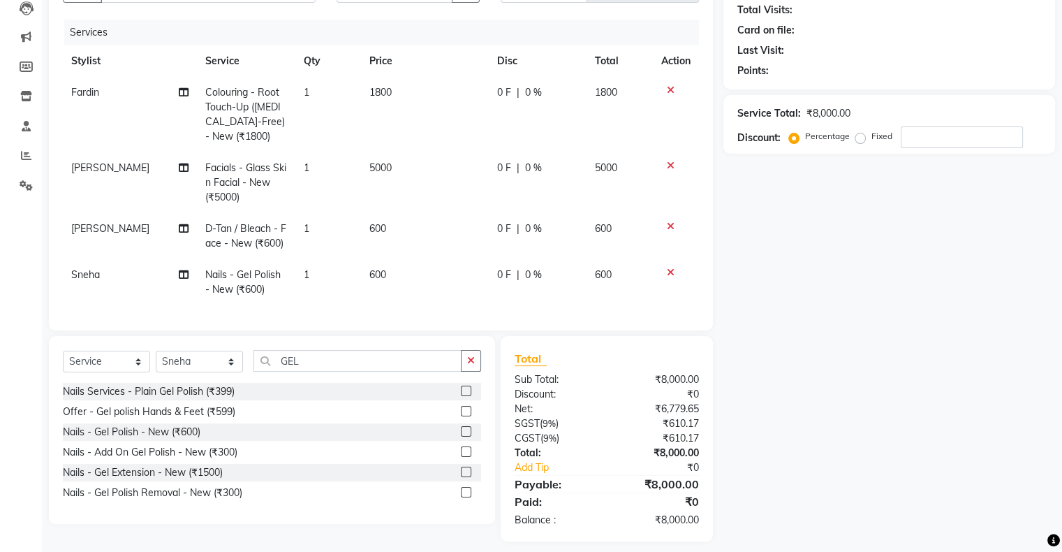
click at [464, 436] on label at bounding box center [466, 431] width 10 height 10
click at [464, 436] on input "checkbox" at bounding box center [465, 431] width 9 height 9
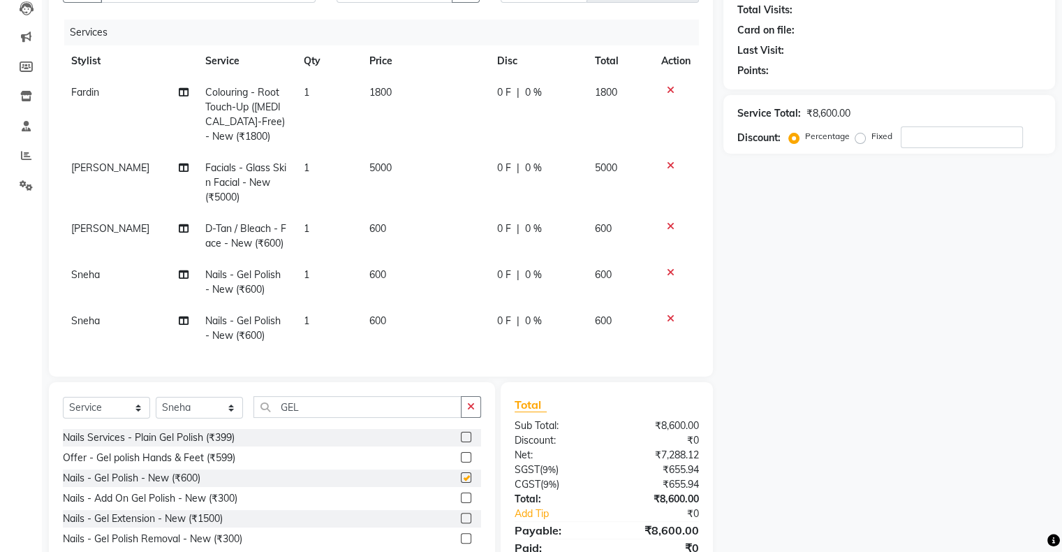
checkbox input "false"
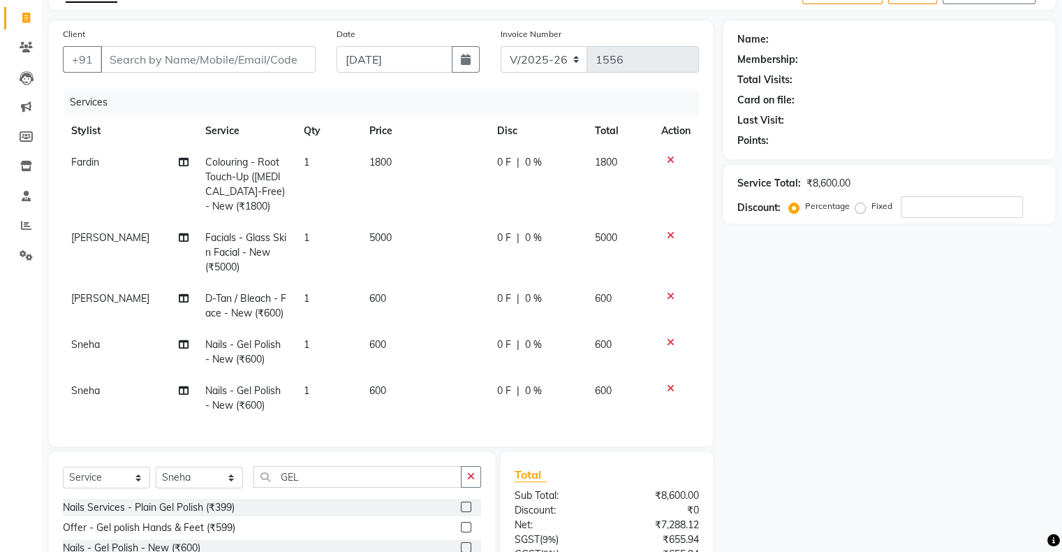
click at [667, 347] on icon at bounding box center [671, 342] width 8 height 10
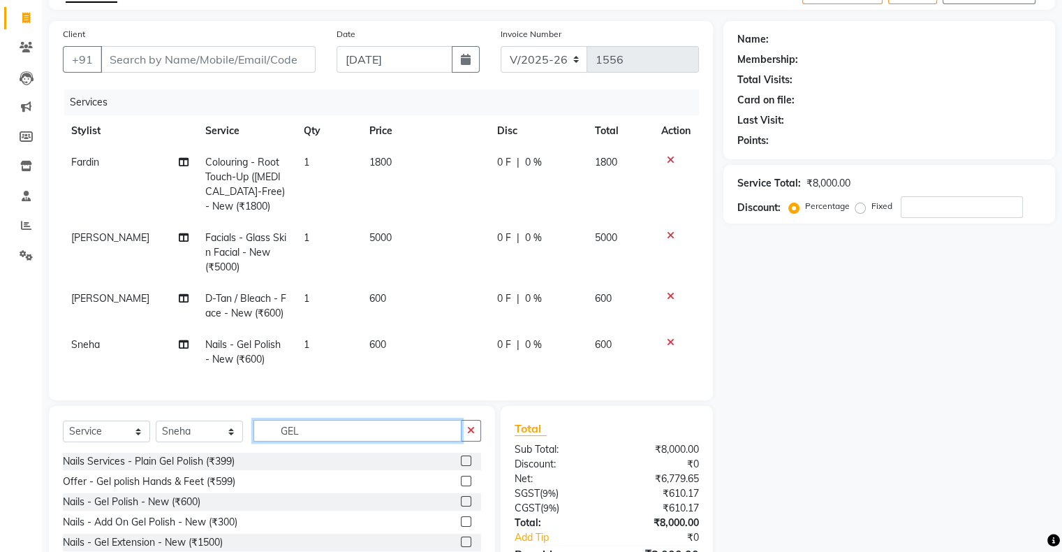
click at [274, 427] on input "GEL" at bounding box center [358, 431] width 208 height 22
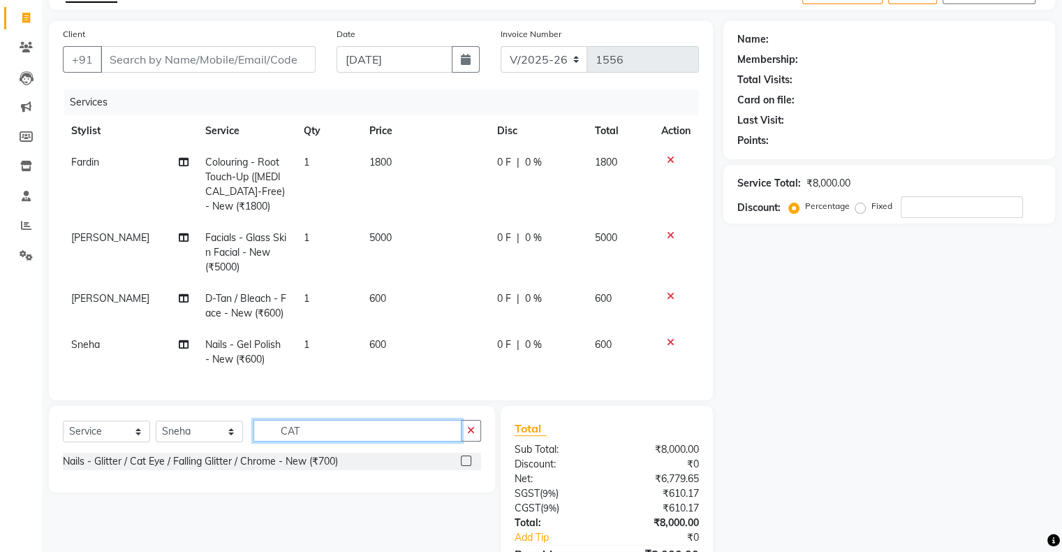
type input "CAT"
click at [469, 457] on label at bounding box center [466, 460] width 10 height 10
click at [469, 457] on input "checkbox" at bounding box center [465, 461] width 9 height 9
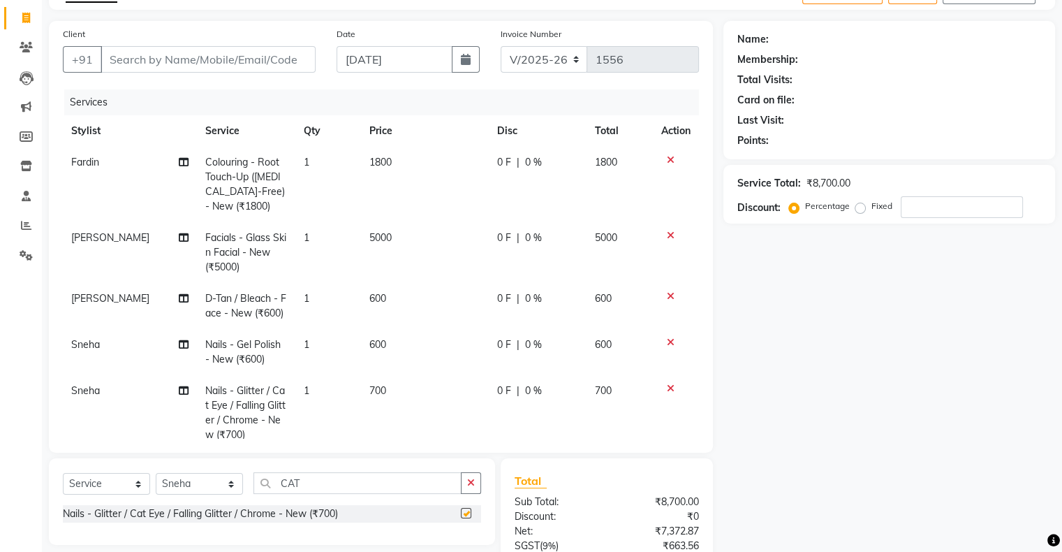
checkbox input "false"
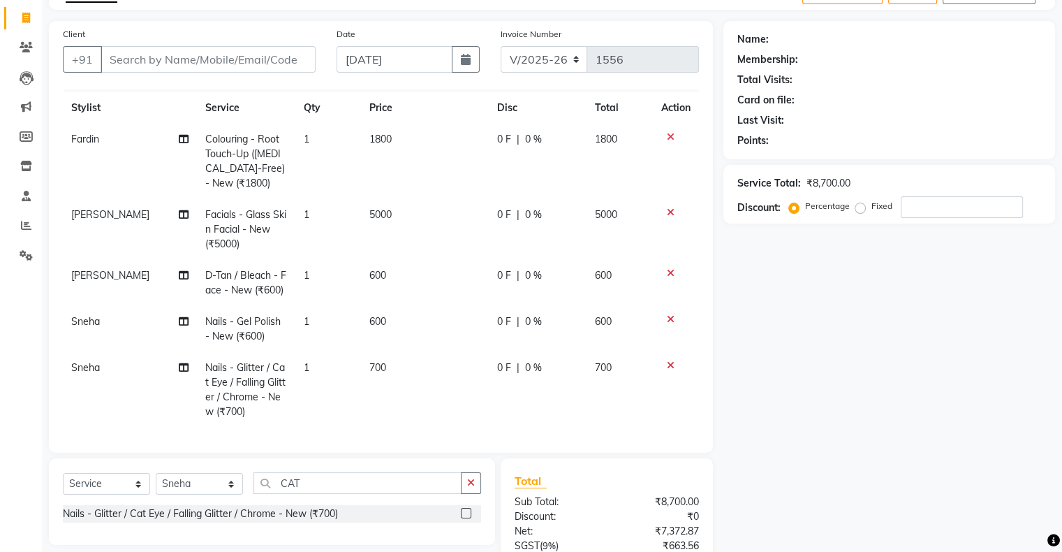
scroll to position [48, 0]
click at [379, 352] on td "700" at bounding box center [425, 389] width 128 height 75
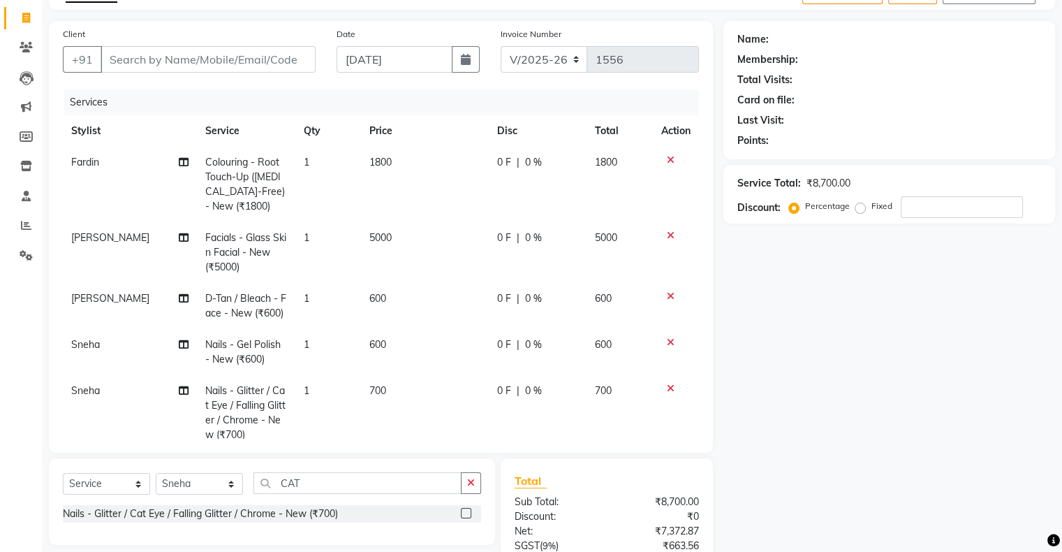
select select "89636"
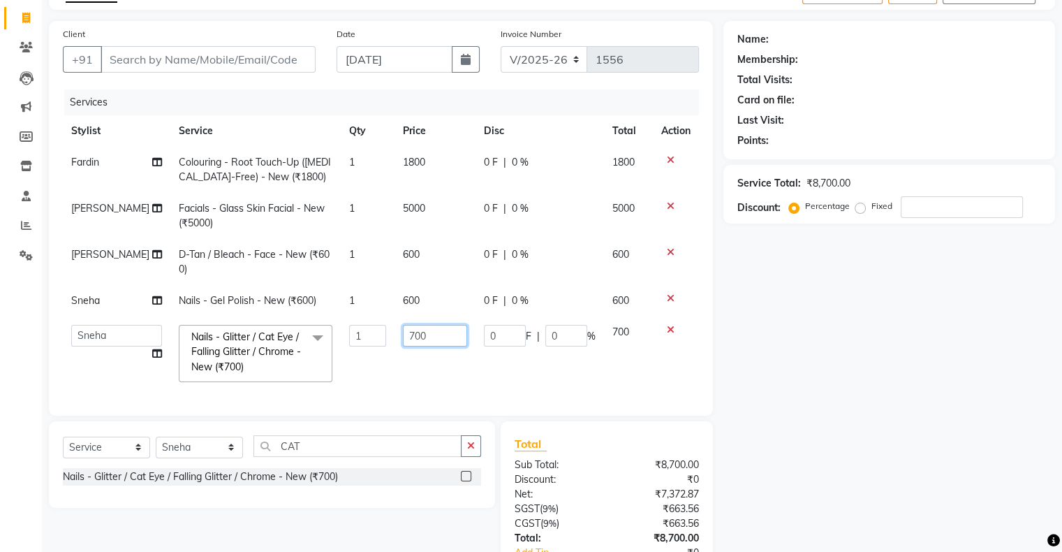
click at [403, 334] on input "700" at bounding box center [435, 336] width 64 height 22
type input "800"
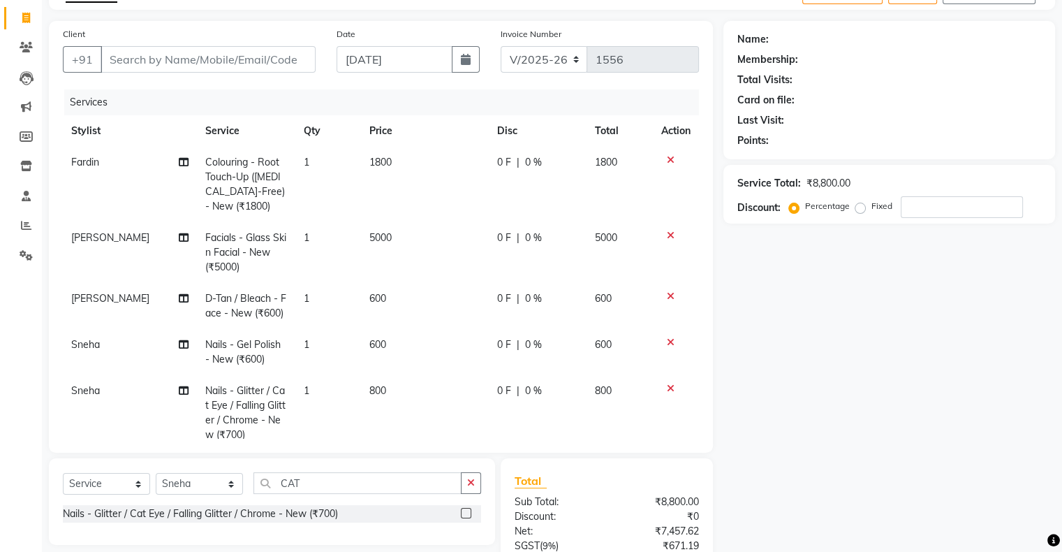
click at [381, 373] on tbody "Fardin Colouring - Root Touch-Up ([MEDICAL_DATA]-Free) - New (₹1800) 1 1800 0 F…" at bounding box center [381, 299] width 636 height 304
click at [197, 480] on select "Select Stylist Akshay [PERSON_NAME] Amrita Ashwini Hair Head [PERSON_NAME] [PER…" at bounding box center [199, 484] width 87 height 22
select select "89637"
click at [156, 473] on select "Select Stylist Akshay [PERSON_NAME] Amrita Ashwini Hair Head [PERSON_NAME] [PER…" at bounding box center [199, 484] width 87 height 22
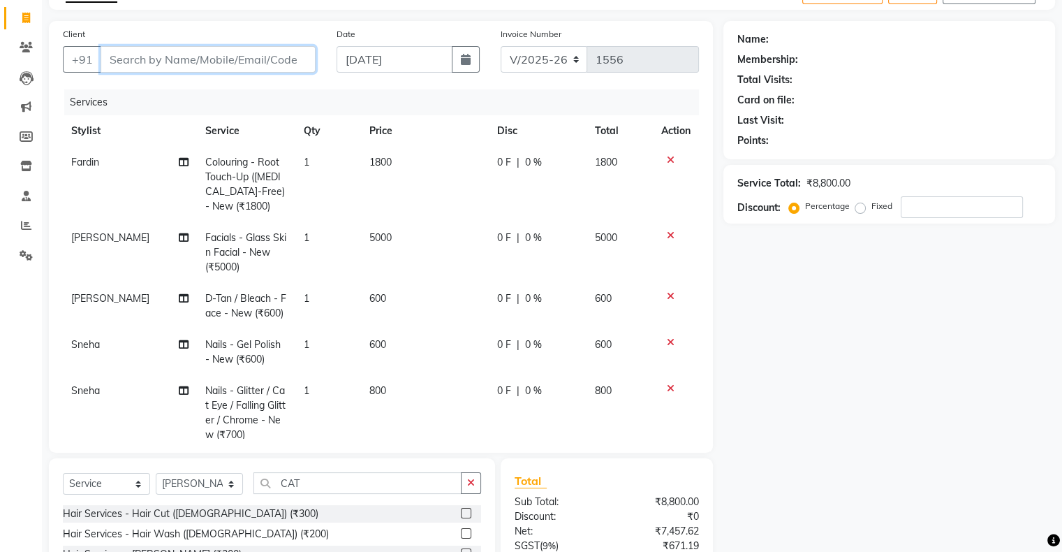
click at [134, 68] on input "Client" at bounding box center [208, 59] width 215 height 27
type input "A"
type input "0"
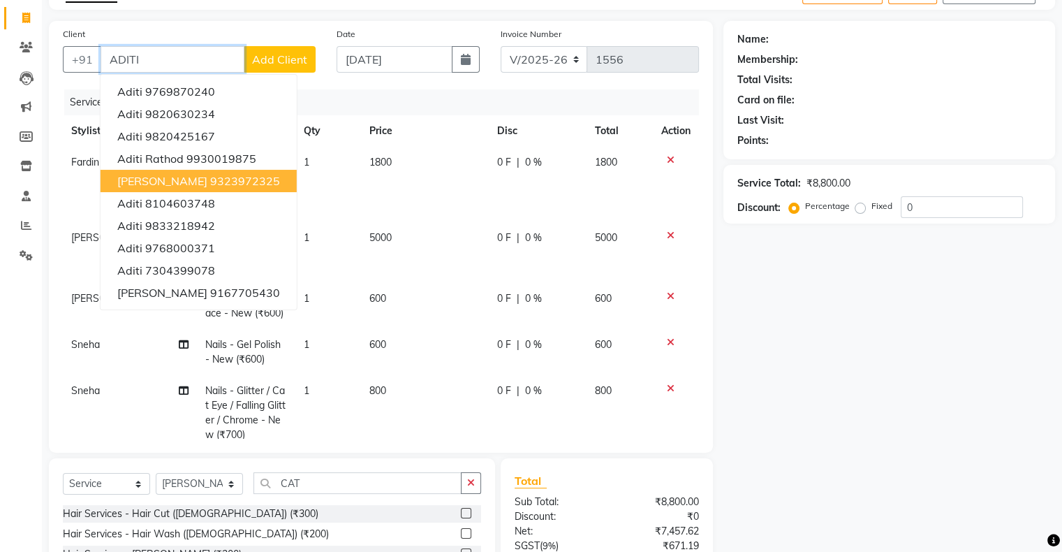
scroll to position [154, 0]
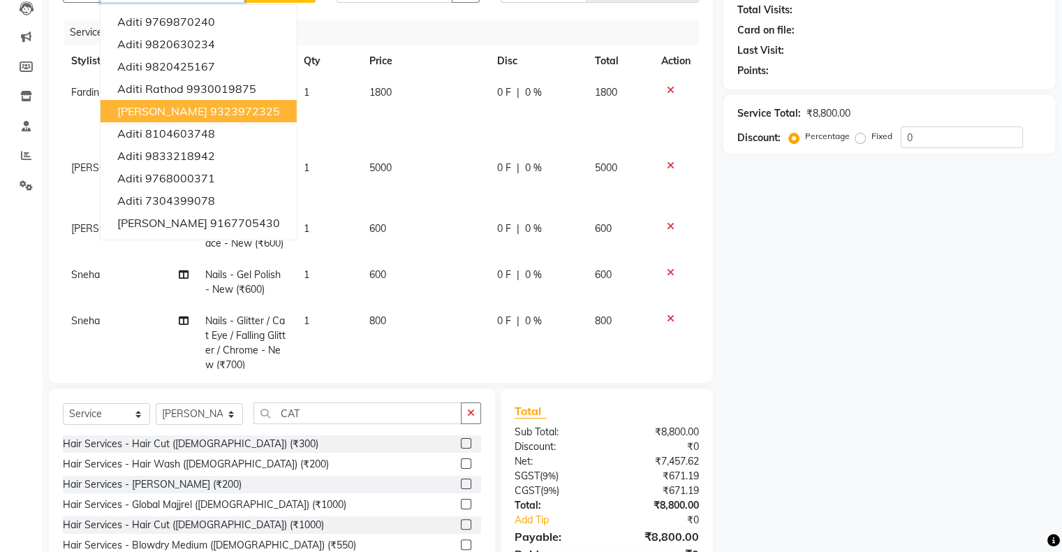
click at [176, 112] on span "[PERSON_NAME]" at bounding box center [162, 111] width 90 height 14
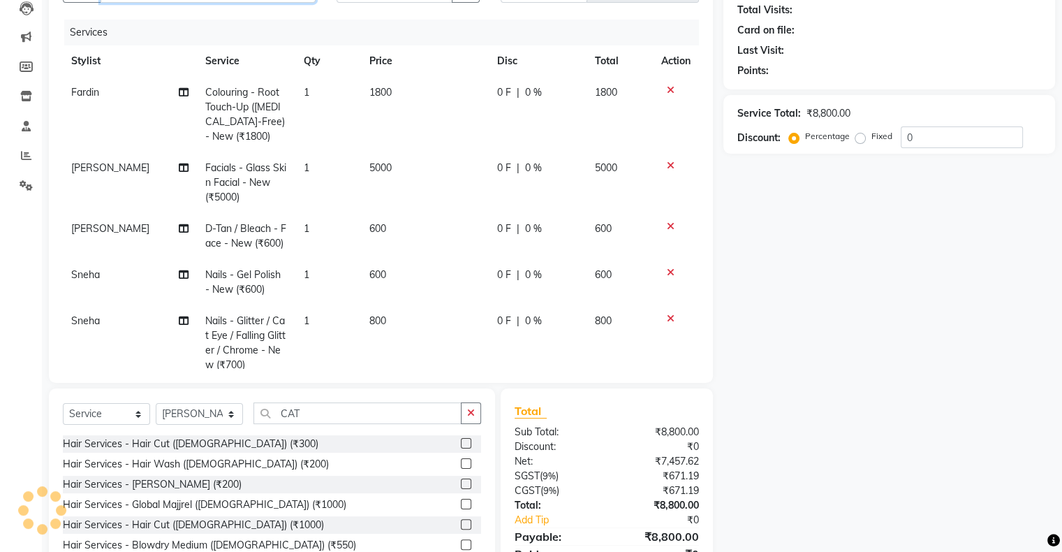
type input "9323972325"
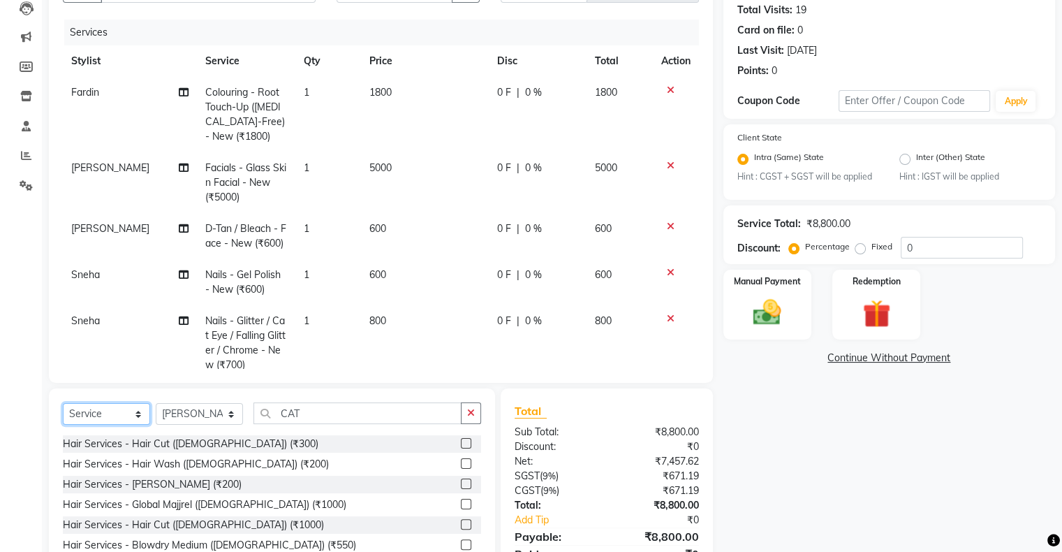
click at [115, 415] on select "Select Service Product Membership Package Voucher Prepaid Gift Card" at bounding box center [106, 414] width 87 height 22
select select "product"
click at [63, 404] on select "Select Service Product Membership Package Voucher Prepaid Gift Card" at bounding box center [106, 414] width 87 height 22
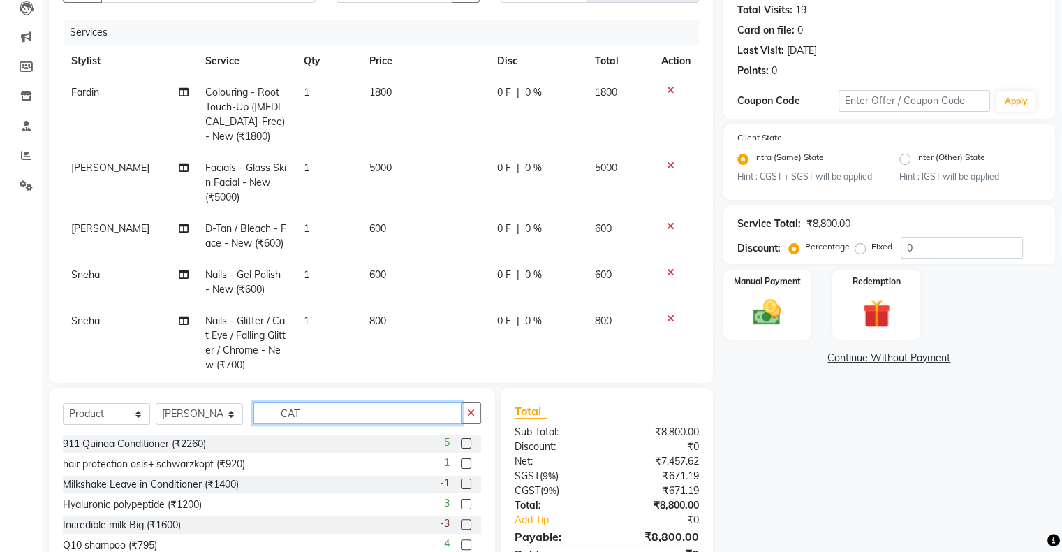
click at [288, 423] on input "CAT" at bounding box center [358, 413] width 208 height 22
click at [210, 422] on select "Select Stylist Akshay [PERSON_NAME] Amrita Ashwini Hair Head [PERSON_NAME] [PER…" at bounding box center [199, 414] width 87 height 22
click at [288, 419] on input "CAT" at bounding box center [358, 413] width 208 height 22
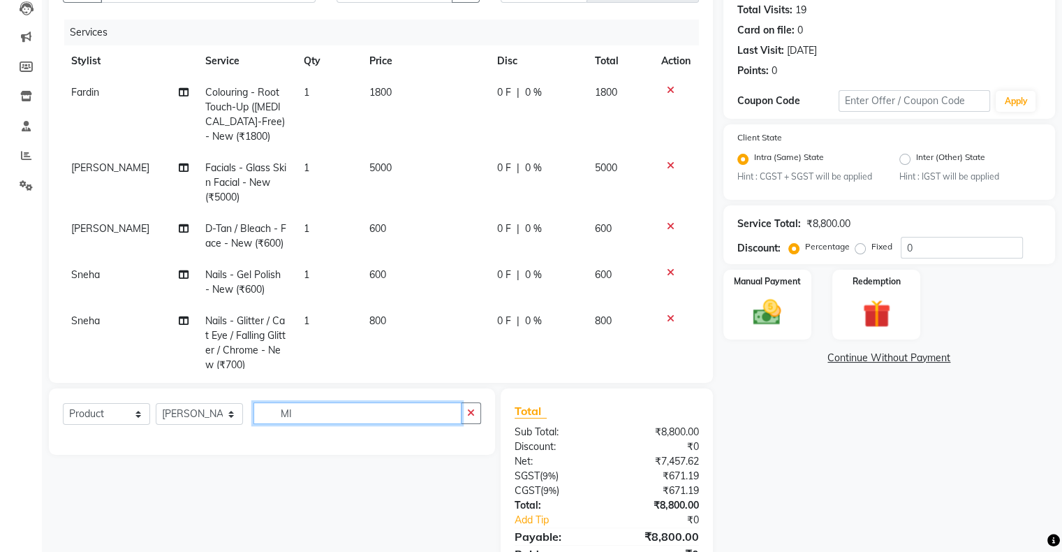
type input "M"
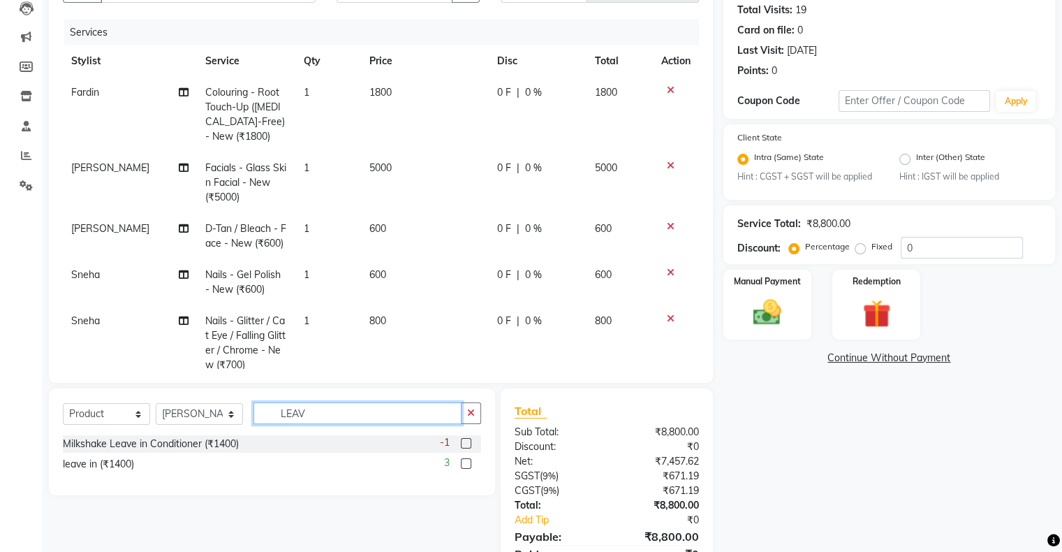
type input "LEAV"
click at [464, 465] on label at bounding box center [466, 463] width 10 height 10
click at [464, 465] on input "checkbox" at bounding box center [465, 464] width 9 height 9
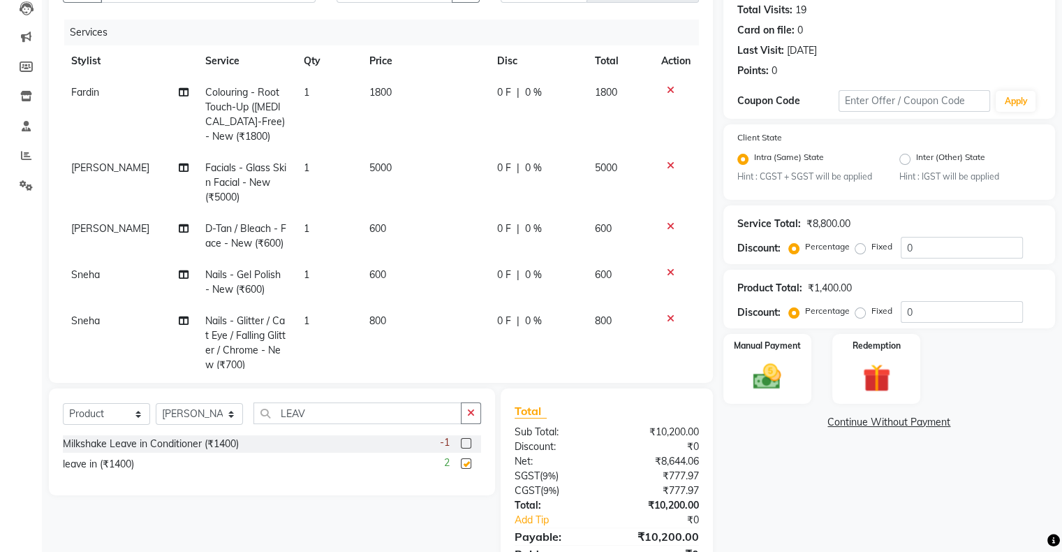
checkbox input "false"
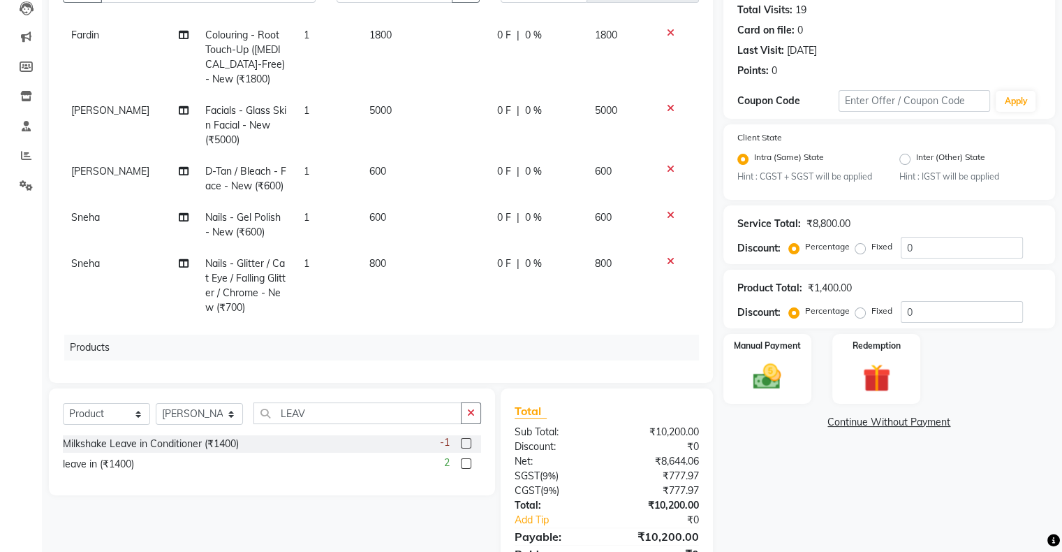
scroll to position [148, 0]
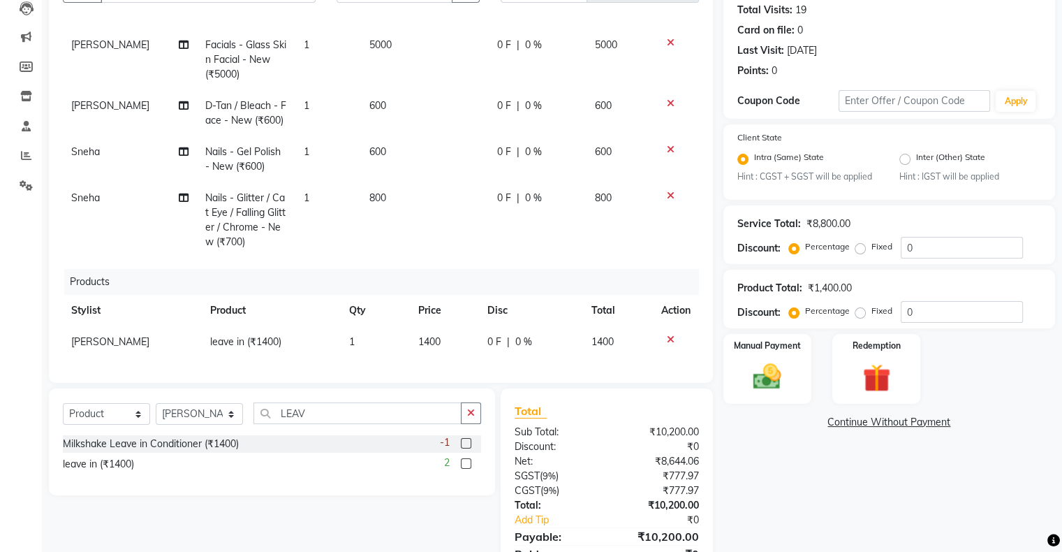
click at [418, 335] on span "1400" at bounding box center [429, 341] width 22 height 13
select select "89637"
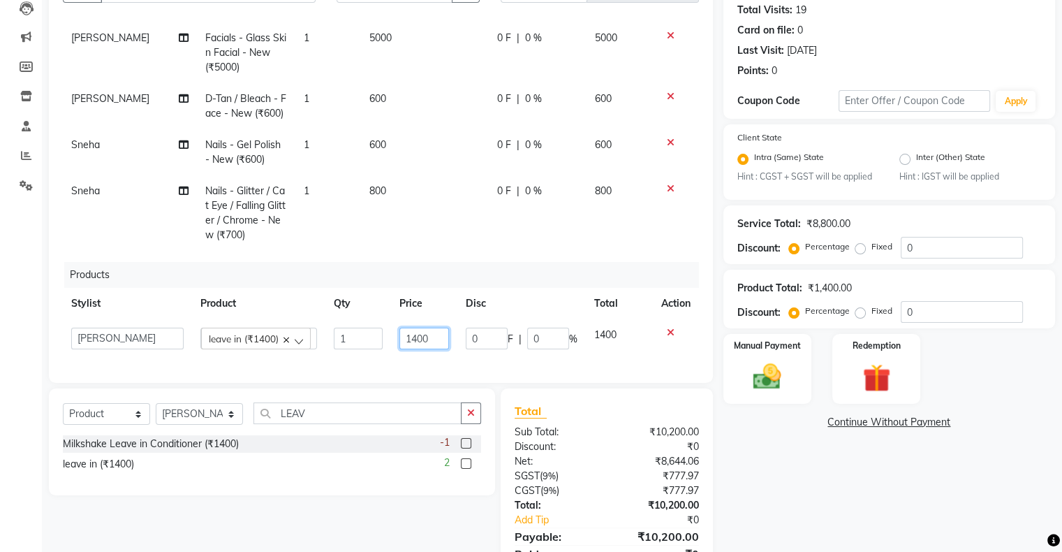
click at [416, 335] on input "1400" at bounding box center [424, 339] width 50 height 22
type input "1600"
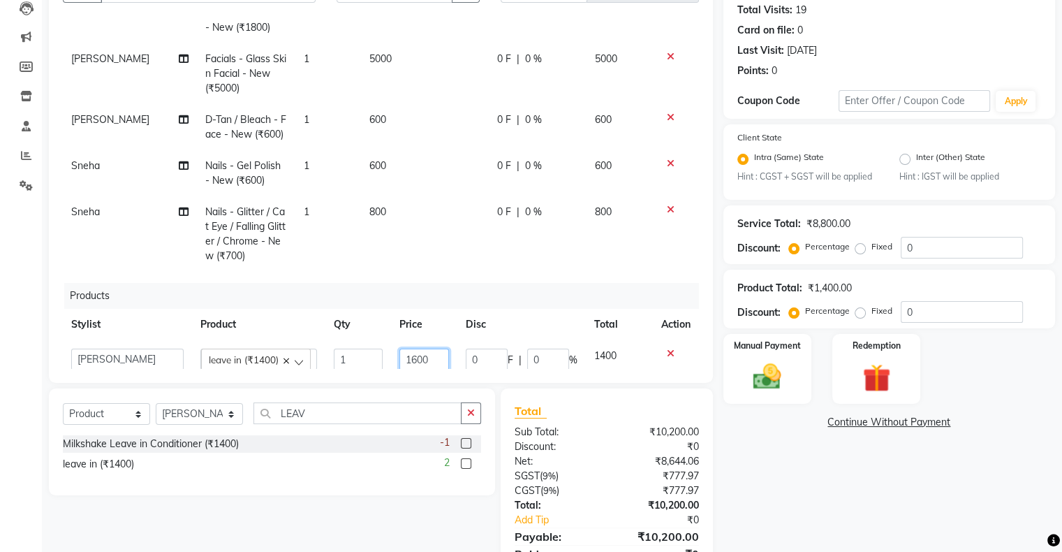
scroll to position [155, 0]
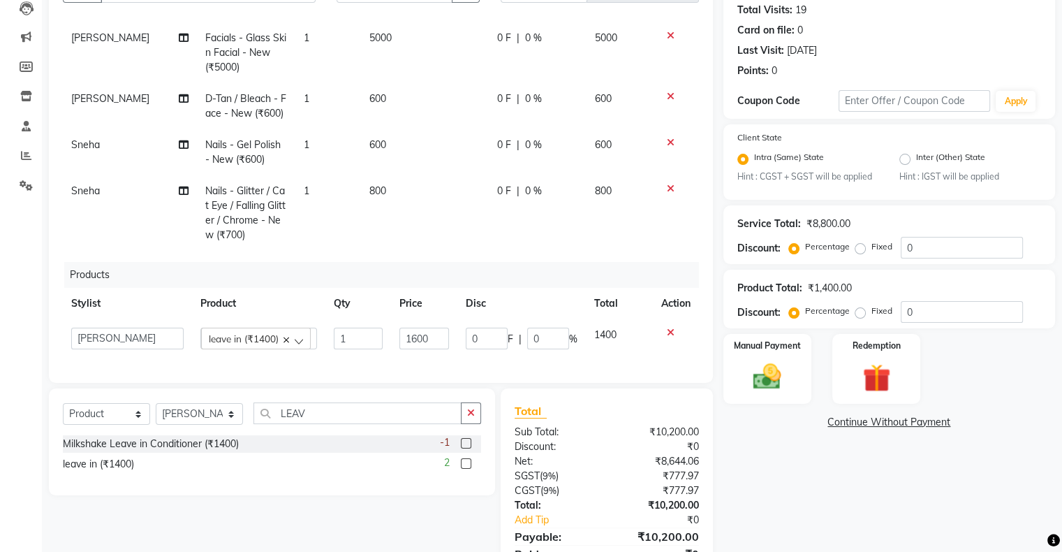
click at [367, 236] on td "800" at bounding box center [425, 212] width 128 height 75
select select "89636"
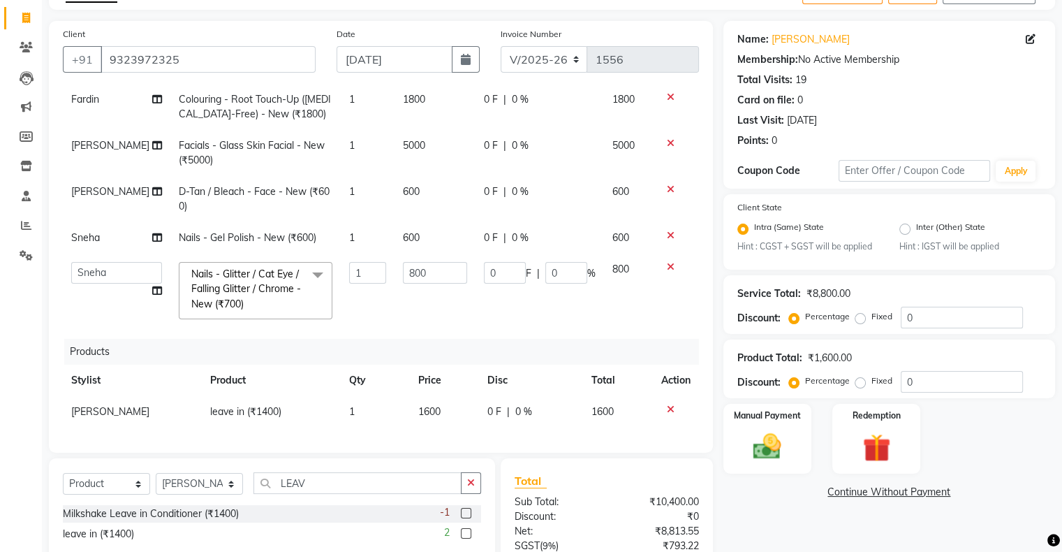
scroll to position [73, 0]
click at [103, 476] on select "Select Service Product Membership Package Voucher Prepaid Gift Card" at bounding box center [106, 484] width 87 height 22
select select "service"
click at [63, 473] on select "Select Service Product Membership Package Voucher Prepaid Gift Card" at bounding box center [106, 484] width 87 height 22
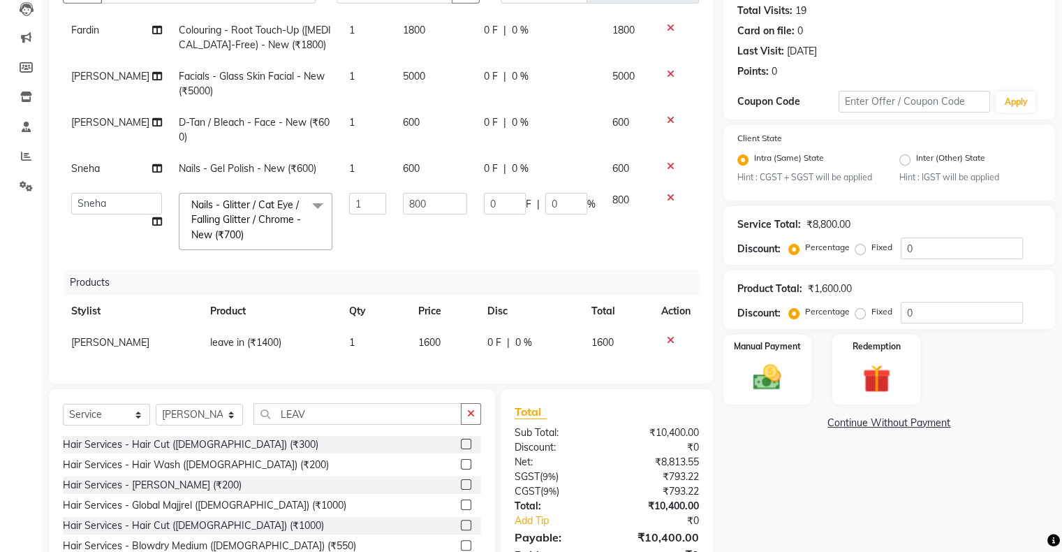
scroll to position [154, 0]
click at [946, 231] on div "Service Total: ₹8,800.00" at bounding box center [889, 223] width 304 height 15
click at [944, 247] on input "0" at bounding box center [962, 248] width 122 height 22
type input "5"
type input "40"
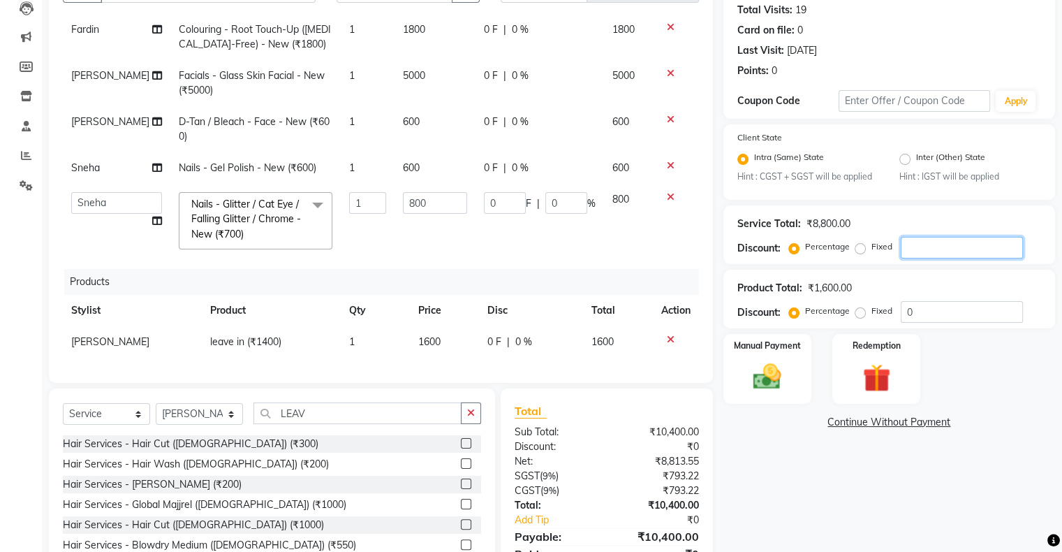
type input "5"
type input "50"
type input "400"
type input "50"
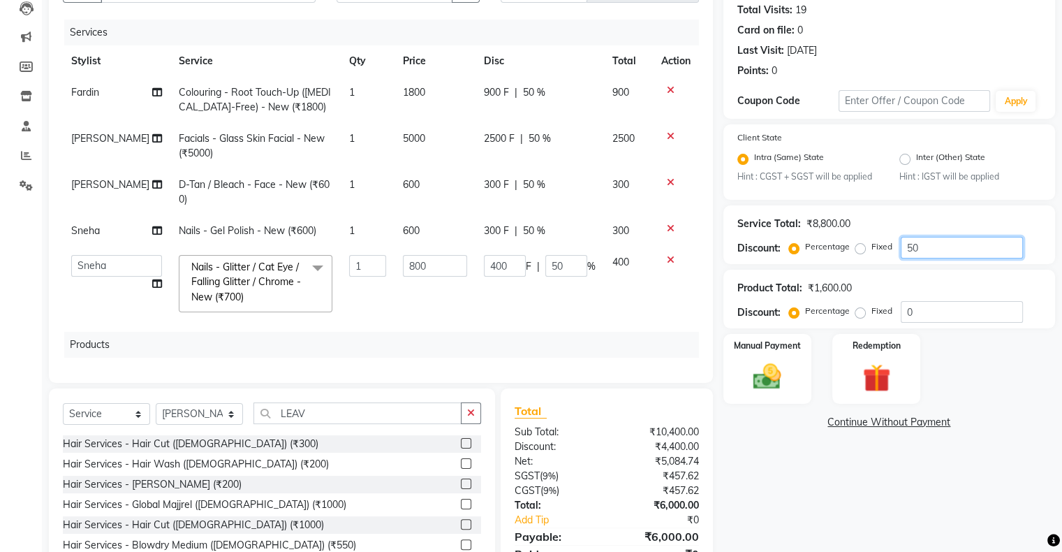
type input "50"
click at [497, 233] on div "300 F | 50 %" at bounding box center [540, 230] width 112 height 15
select select "89636"
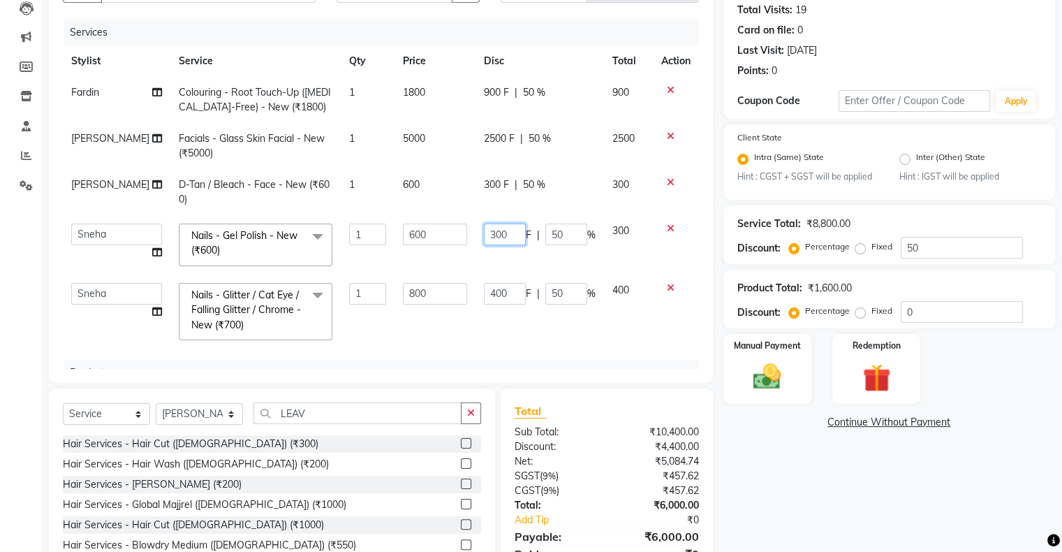
click at [484, 233] on input "300" at bounding box center [505, 234] width 42 height 22
type input "200"
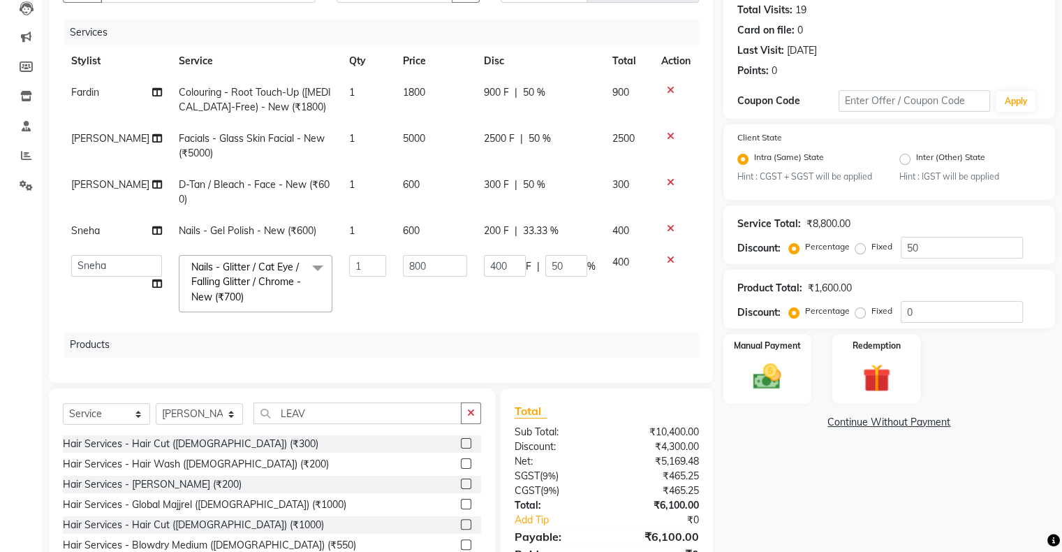
click at [494, 261] on tbody "Fardin Colouring - Root Touch-Up ([MEDICAL_DATA]-Free) - New (₹1800) 1 1800 900…" at bounding box center [381, 199] width 636 height 244
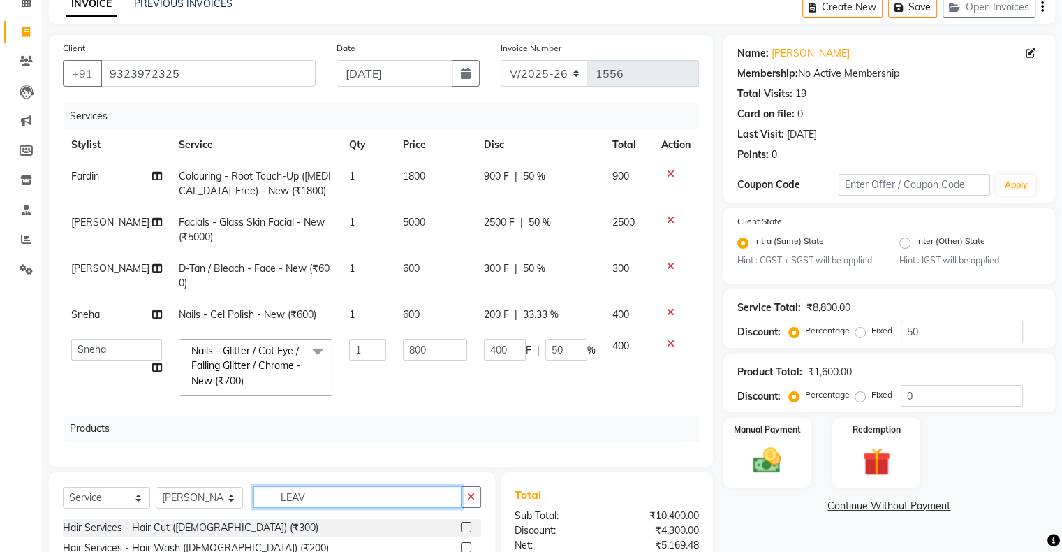
click at [282, 501] on input "LEAV" at bounding box center [358, 497] width 208 height 22
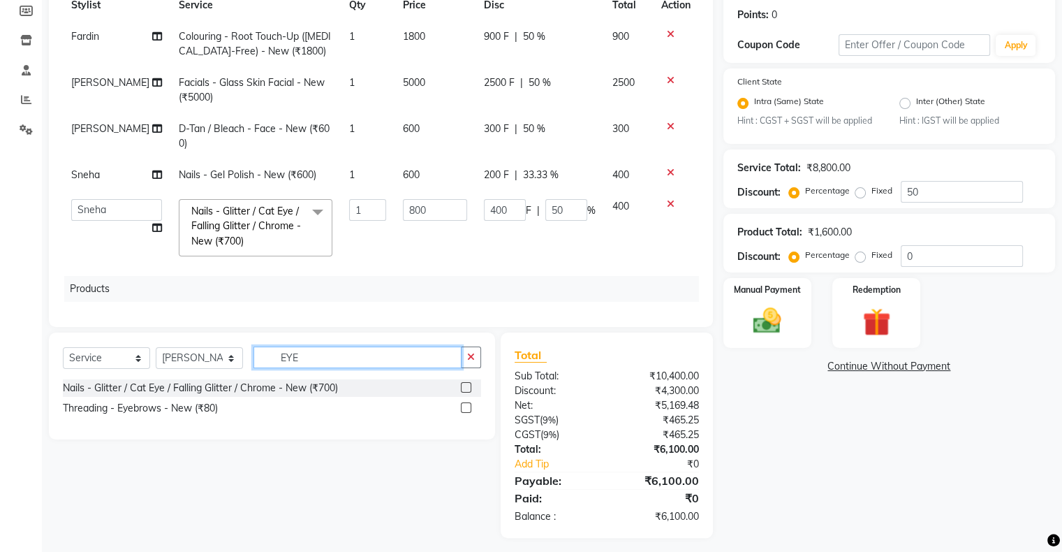
type input "EYE"
click at [465, 408] on label at bounding box center [466, 407] width 10 height 10
click at [465, 408] on input "checkbox" at bounding box center [465, 408] width 9 height 9
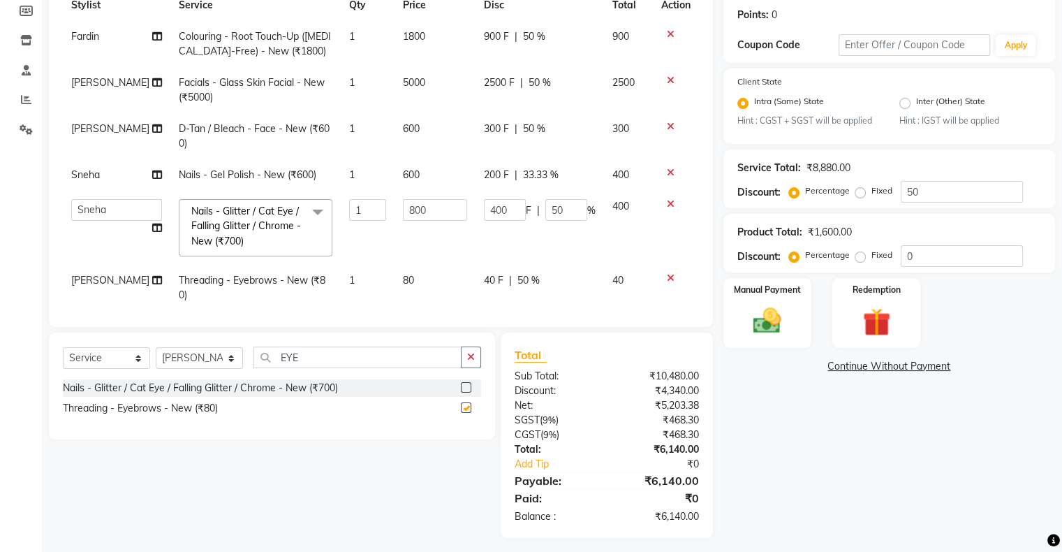
checkbox input "false"
click at [286, 360] on input "EYE" at bounding box center [358, 357] width 208 height 22
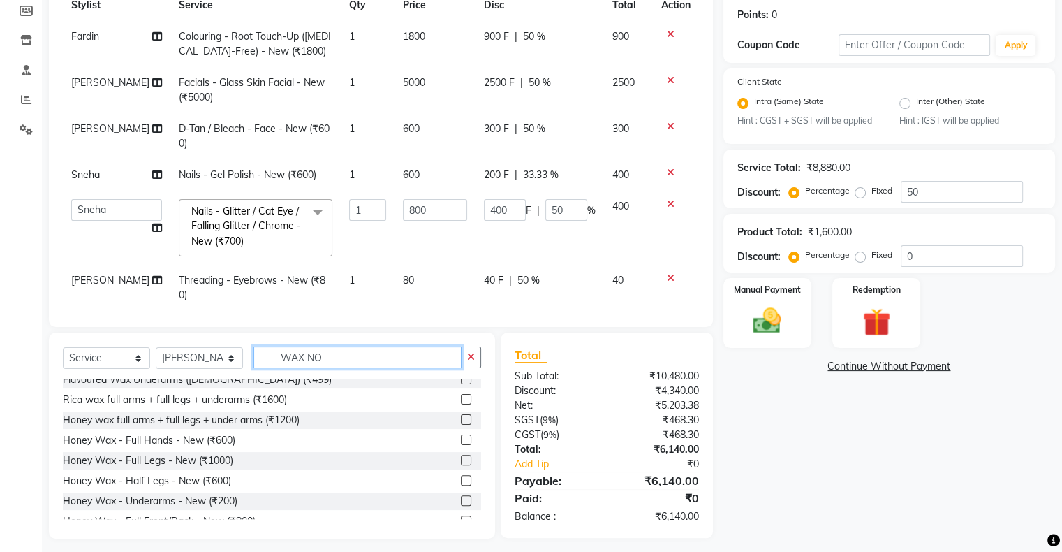
scroll to position [0, 0]
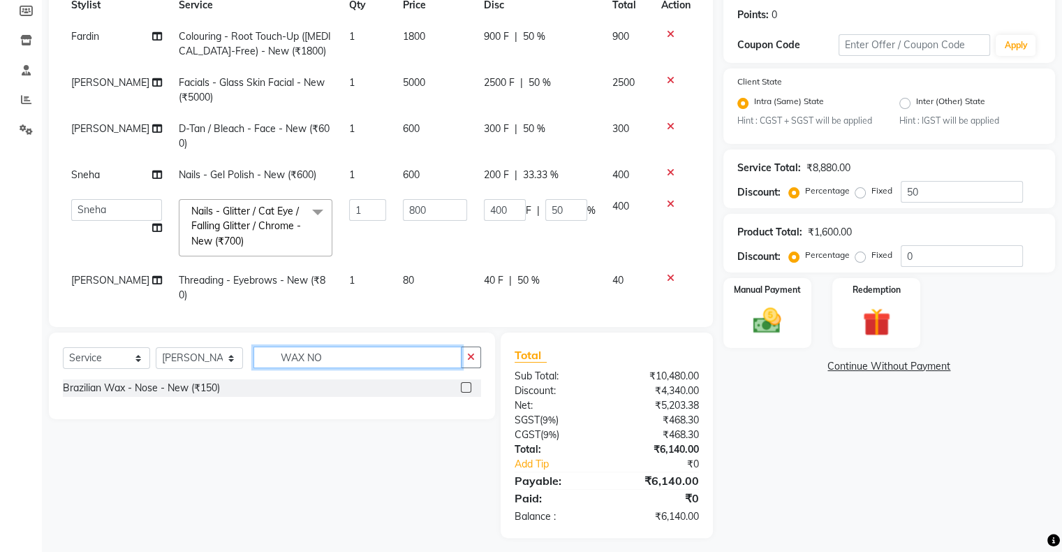
type input "WAX NO"
click at [462, 385] on label at bounding box center [466, 387] width 10 height 10
click at [462, 385] on input "checkbox" at bounding box center [465, 387] width 9 height 9
checkbox input "false"
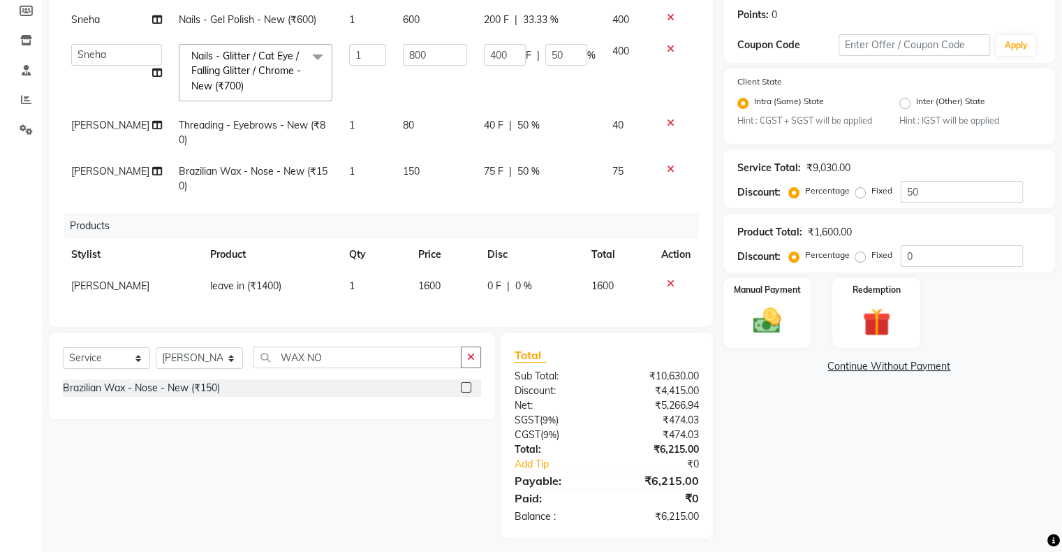
scroll to position [216, 0]
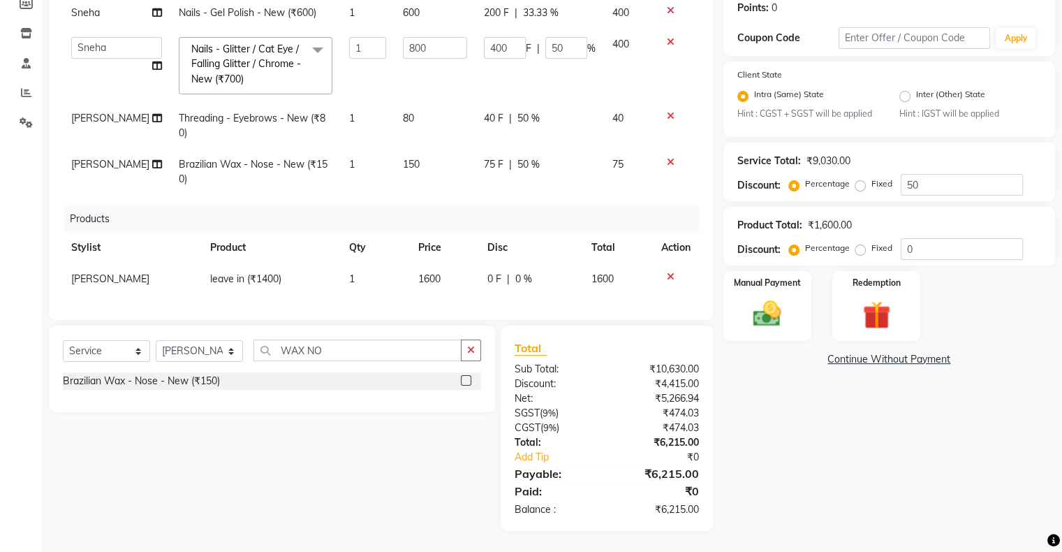
click at [113, 272] on td "[PERSON_NAME]" at bounding box center [132, 278] width 139 height 31
select select "89637"
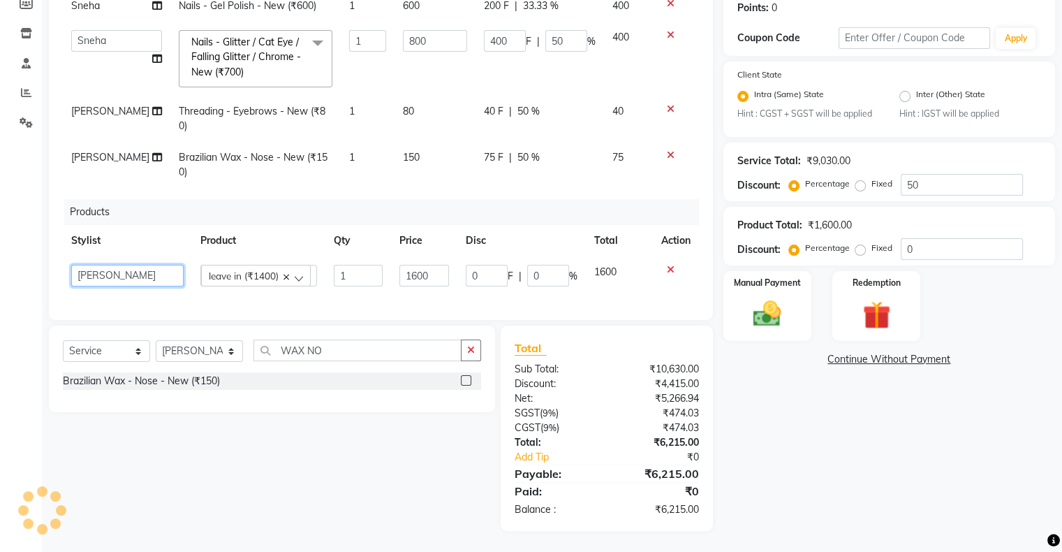
click at [89, 274] on select "Akshay [PERSON_NAME] Amrita Ashwini Hair Head [PERSON_NAME] [PERSON_NAME] [PERS…" at bounding box center [127, 276] width 112 height 22
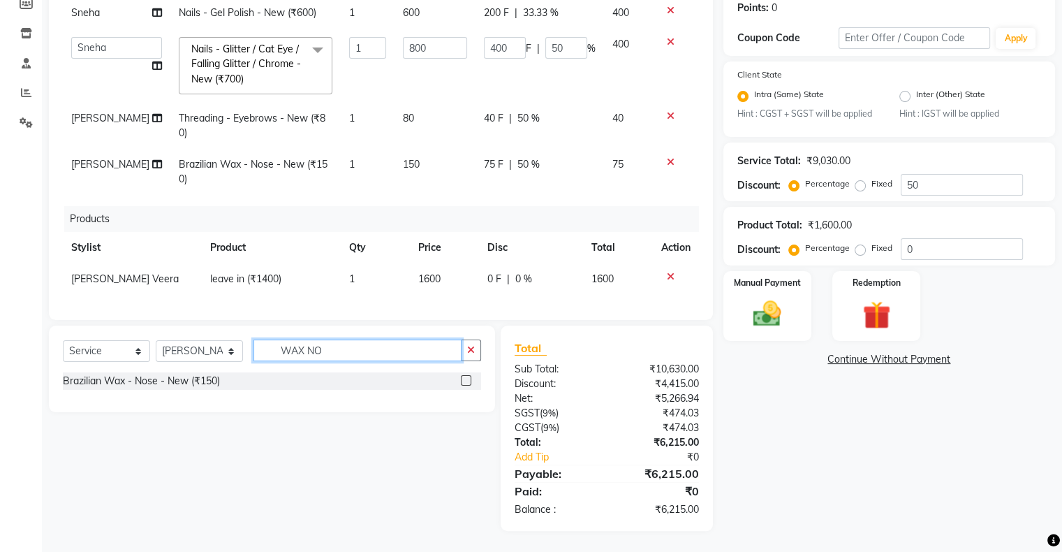
click at [293, 350] on input "WAX NO" at bounding box center [358, 350] width 208 height 22
click at [179, 355] on select "Select Stylist Akshay [PERSON_NAME] Amrita Ashwini Hair Head [PERSON_NAME] [PER…" at bounding box center [199, 351] width 87 height 22
select select "69724"
click at [156, 341] on select "Select Stylist Akshay [PERSON_NAME] Amrita Ashwini Hair Head [PERSON_NAME] [PER…" at bounding box center [199, 351] width 87 height 22
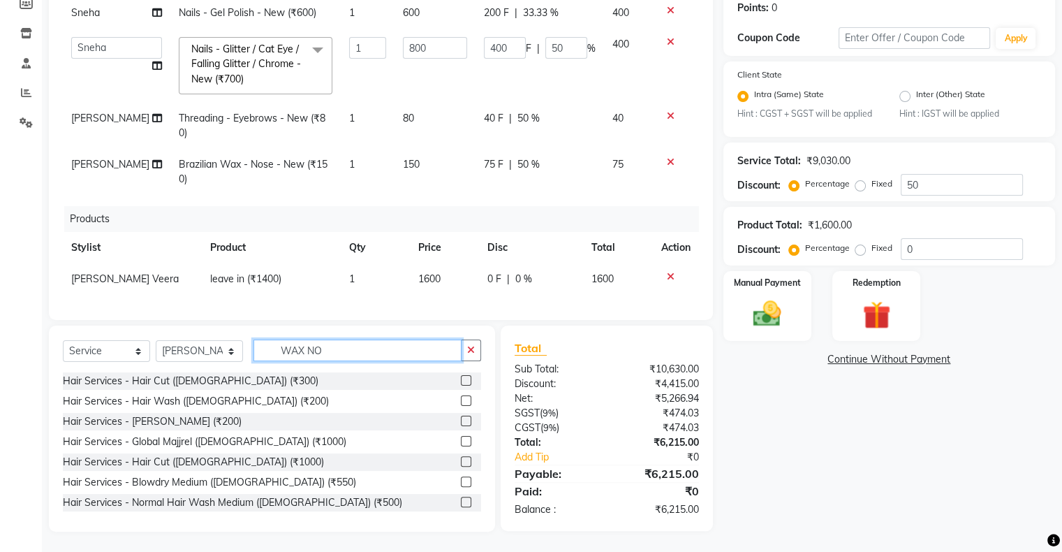
click at [277, 345] on input "WAX NO" at bounding box center [358, 350] width 208 height 22
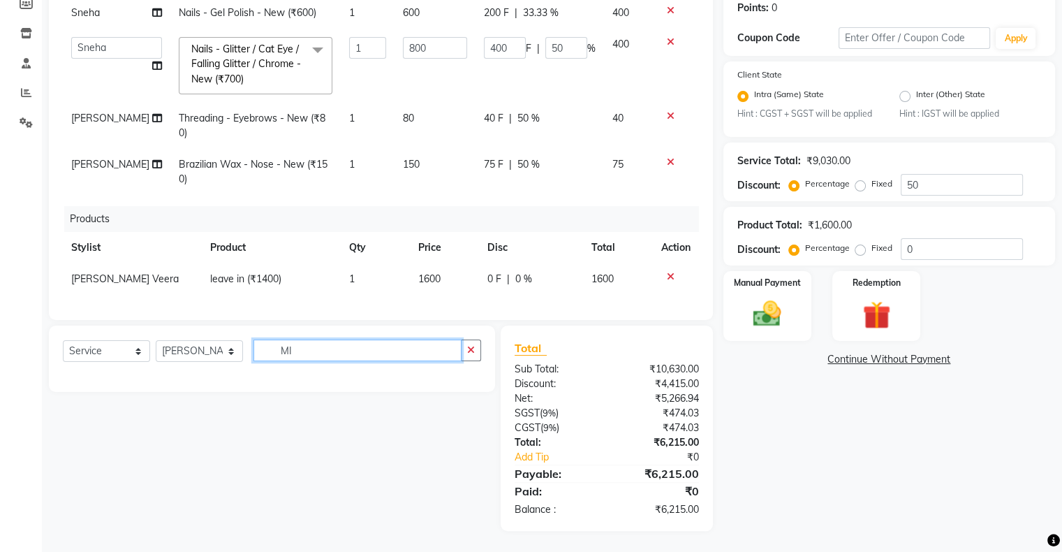
type input "M"
type input "GLOSS"
click at [126, 351] on select "Select Service Product Membership Package Voucher Prepaid Gift Card" at bounding box center [106, 351] width 87 height 22
select select "product"
click at [63, 341] on select "Select Service Product Membership Package Voucher Prepaid Gift Card" at bounding box center [106, 351] width 87 height 22
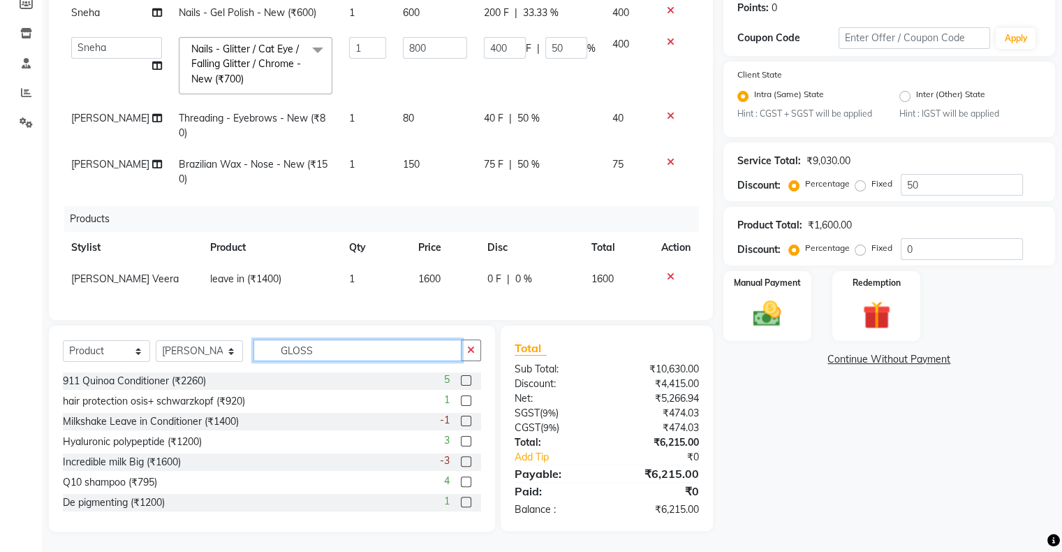
click at [300, 356] on input "GLOSS" at bounding box center [358, 350] width 208 height 22
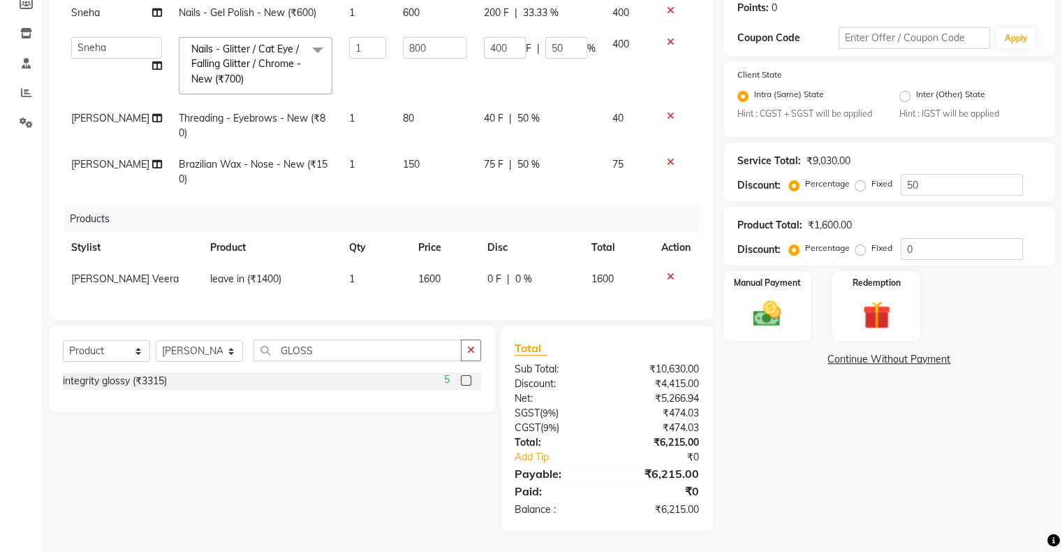
click at [464, 383] on label at bounding box center [466, 380] width 10 height 10
click at [464, 383] on input "checkbox" at bounding box center [465, 380] width 9 height 9
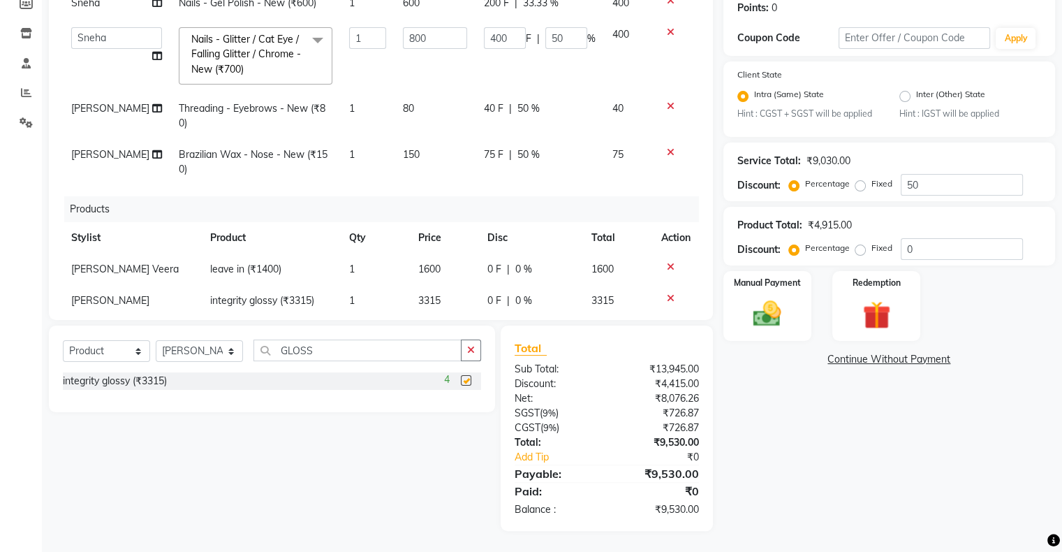
scroll to position [197, 0]
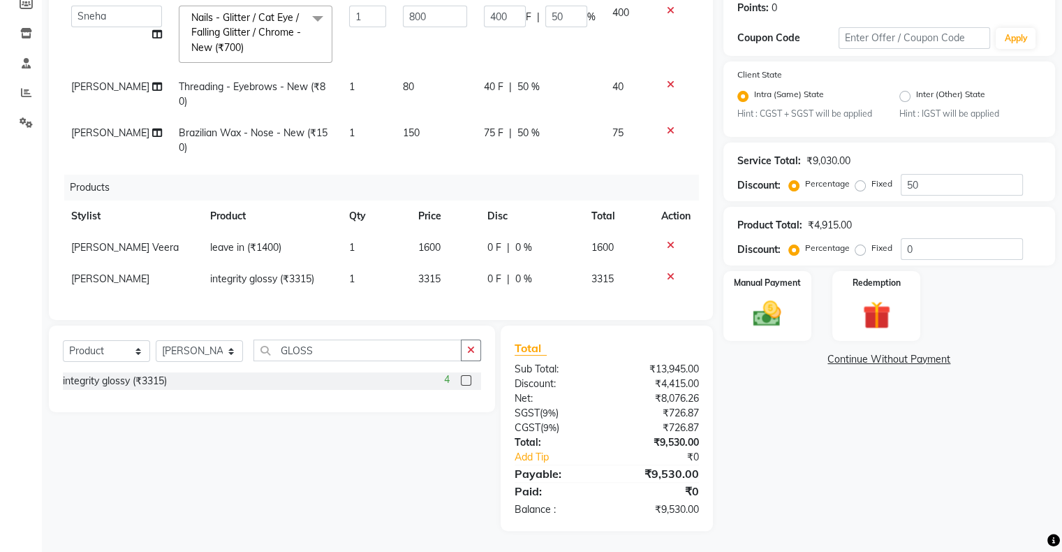
checkbox input "false"
click at [422, 272] on span "3315" at bounding box center [429, 278] width 22 height 13
select select "69724"
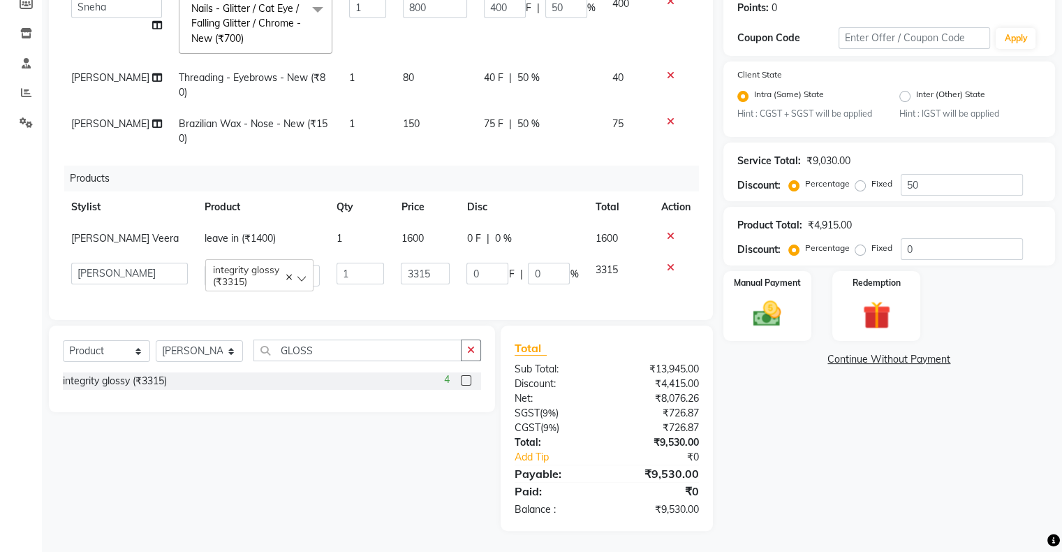
click at [422, 272] on input "3315" at bounding box center [425, 274] width 49 height 22
type input "3280"
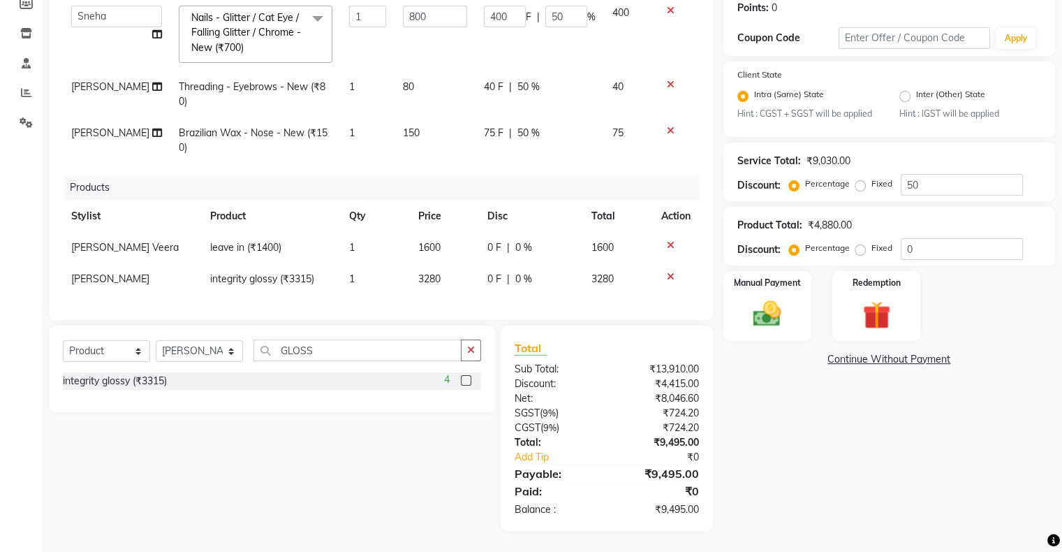
click at [617, 405] on div "₹8,046.60" at bounding box center [658, 398] width 103 height 15
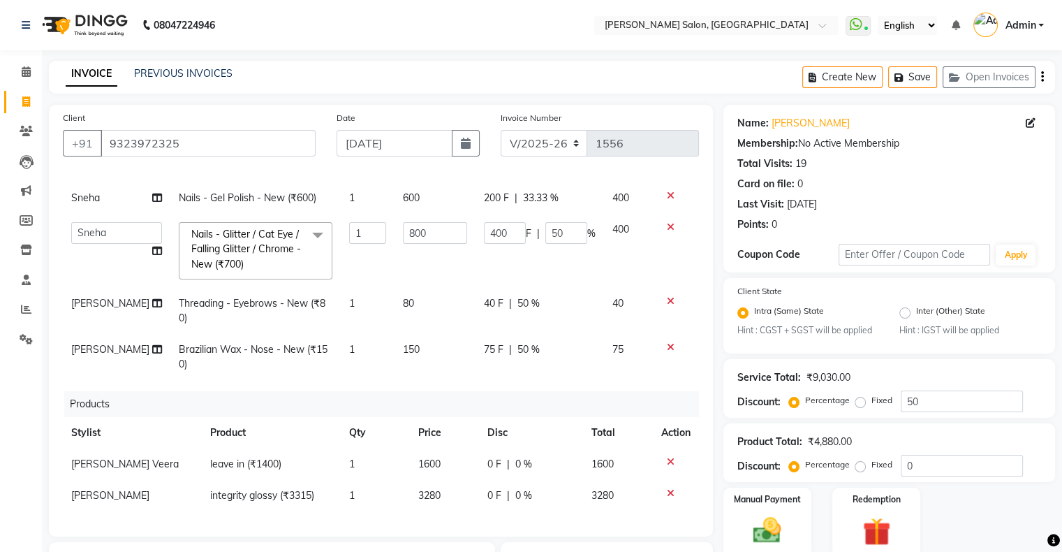
scroll to position [216, 0]
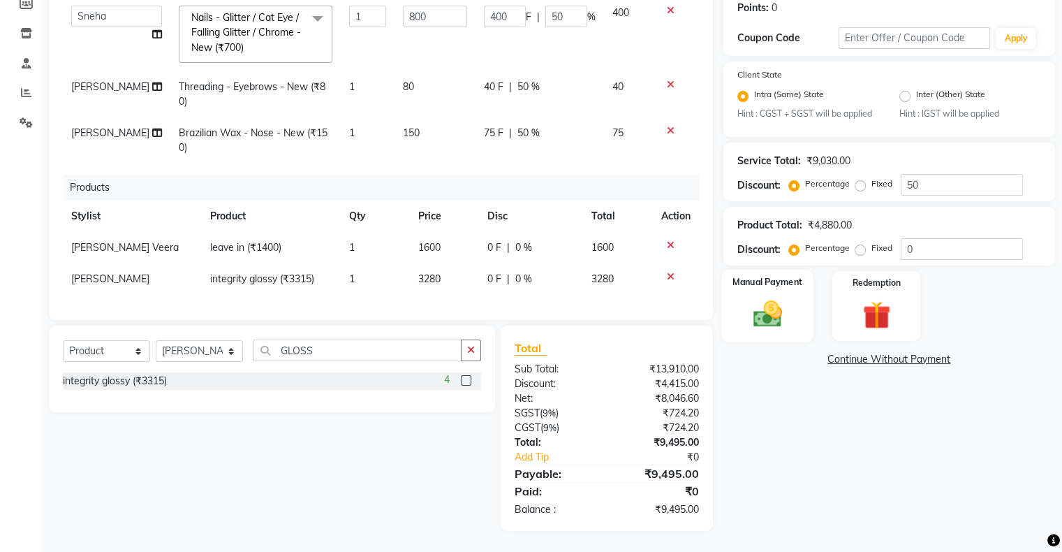
click at [769, 321] on img at bounding box center [767, 314] width 47 height 34
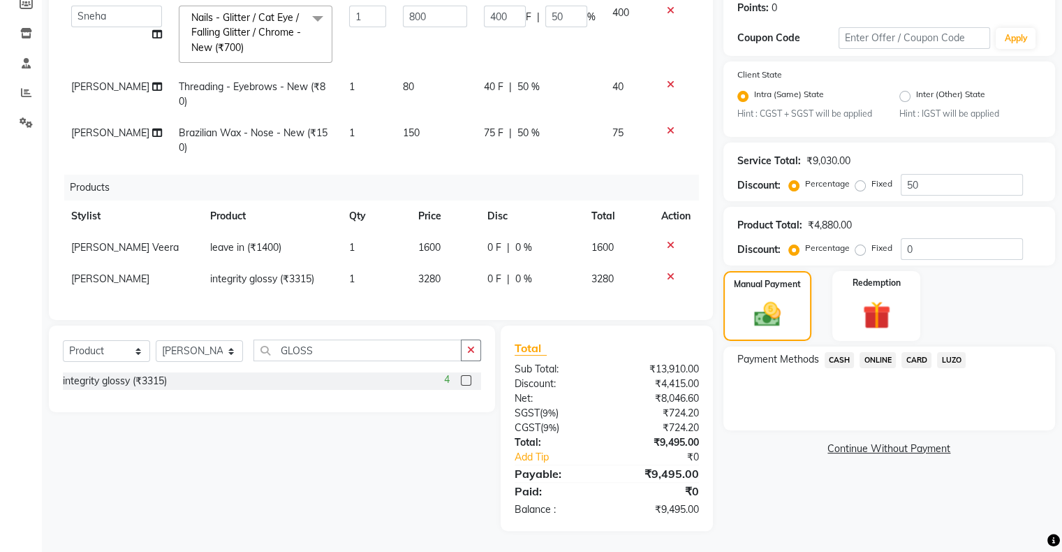
click at [832, 363] on span "CASH" at bounding box center [840, 360] width 30 height 16
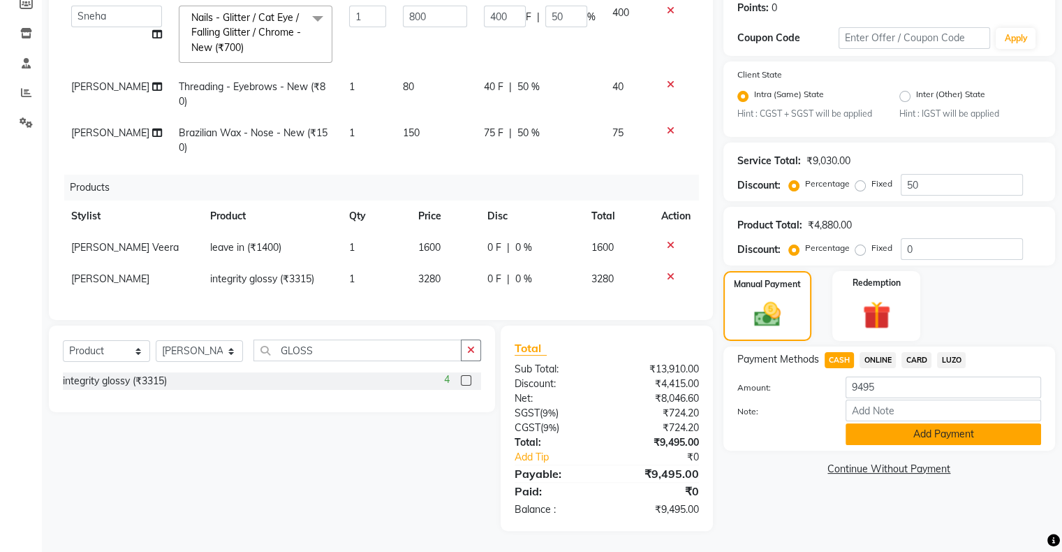
click at [898, 443] on button "Add Payment" at bounding box center [944, 434] width 196 height 22
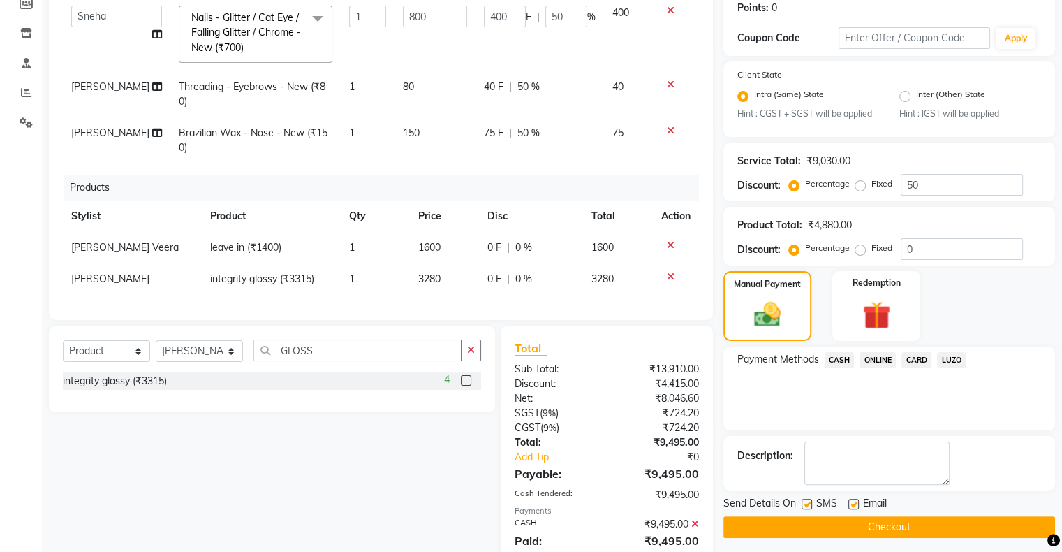
scroll to position [265, 0]
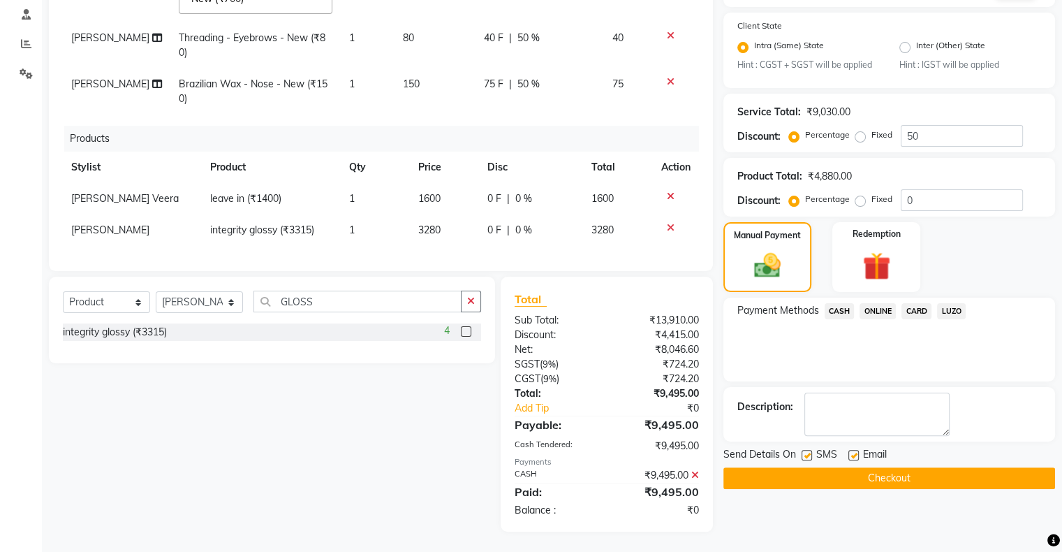
click at [827, 472] on button "Checkout" at bounding box center [889, 478] width 332 height 22
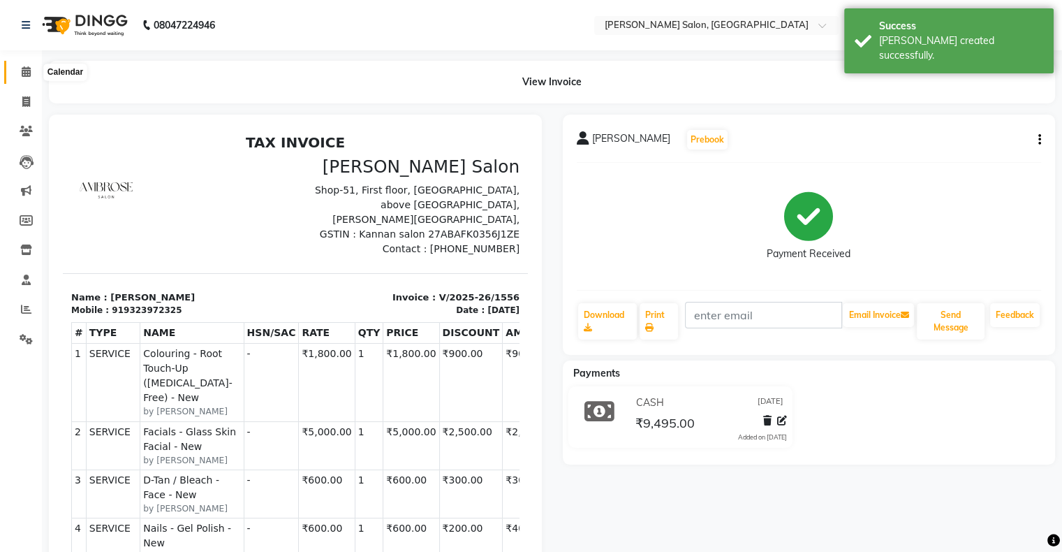
click at [17, 68] on span at bounding box center [26, 72] width 24 height 16
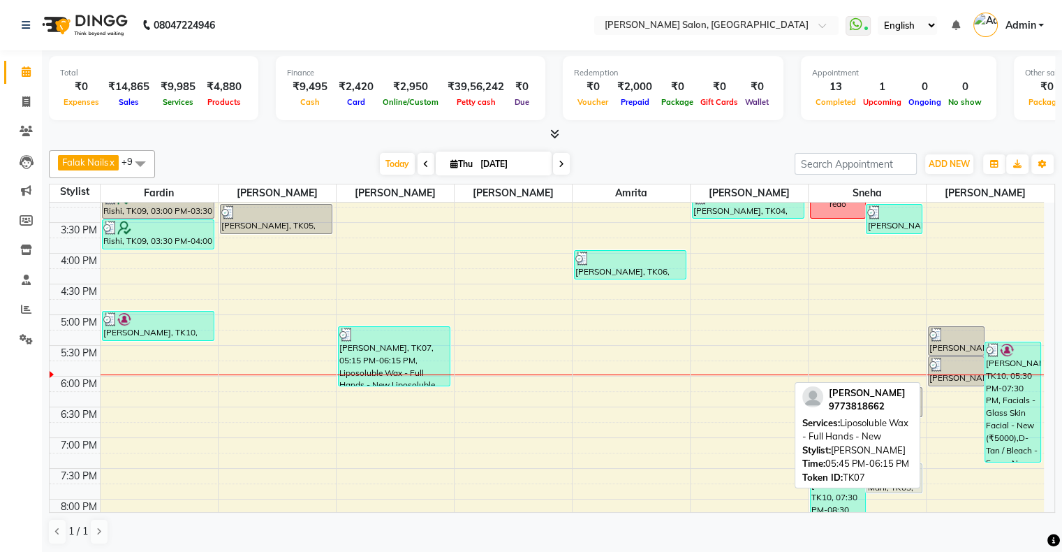
scroll to position [349, 0]
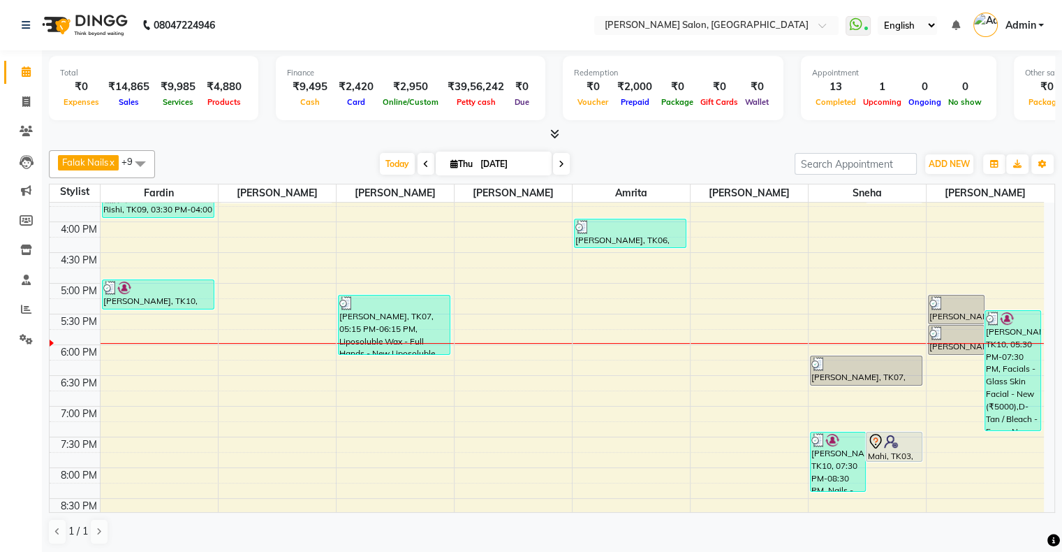
click at [567, 161] on span at bounding box center [561, 164] width 17 height 22
type input "[DATE]"
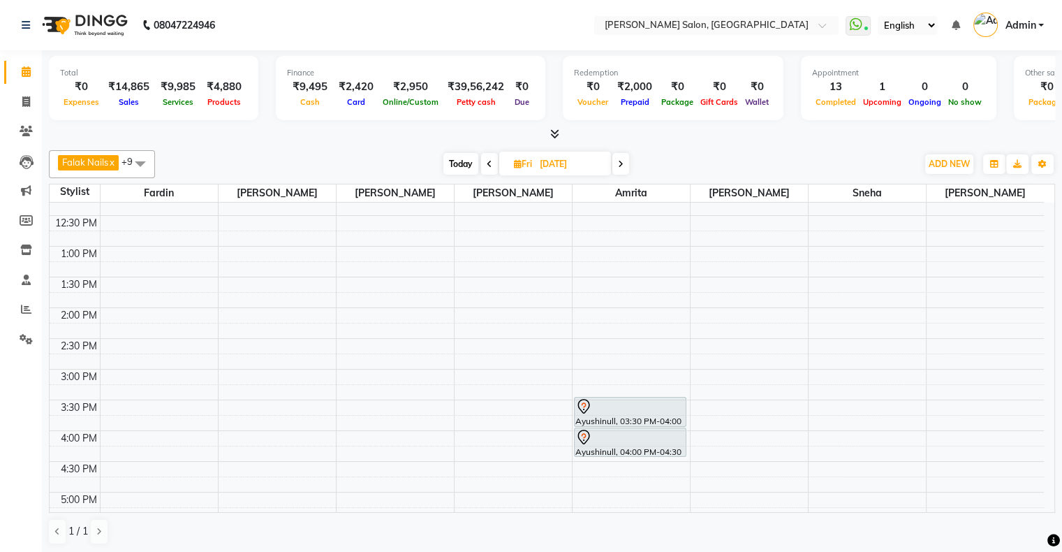
scroll to position [0, 0]
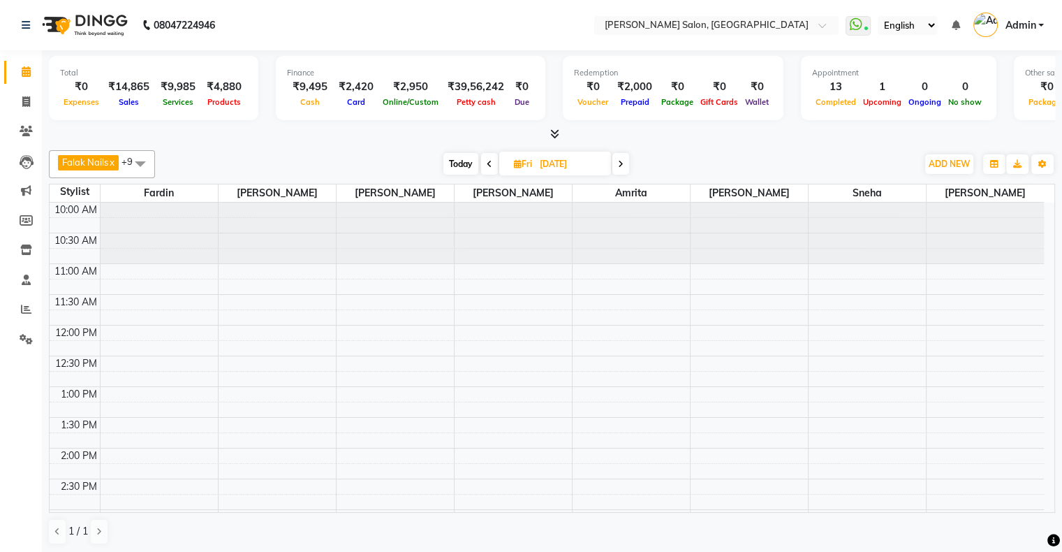
click at [139, 160] on span at bounding box center [140, 163] width 28 height 27
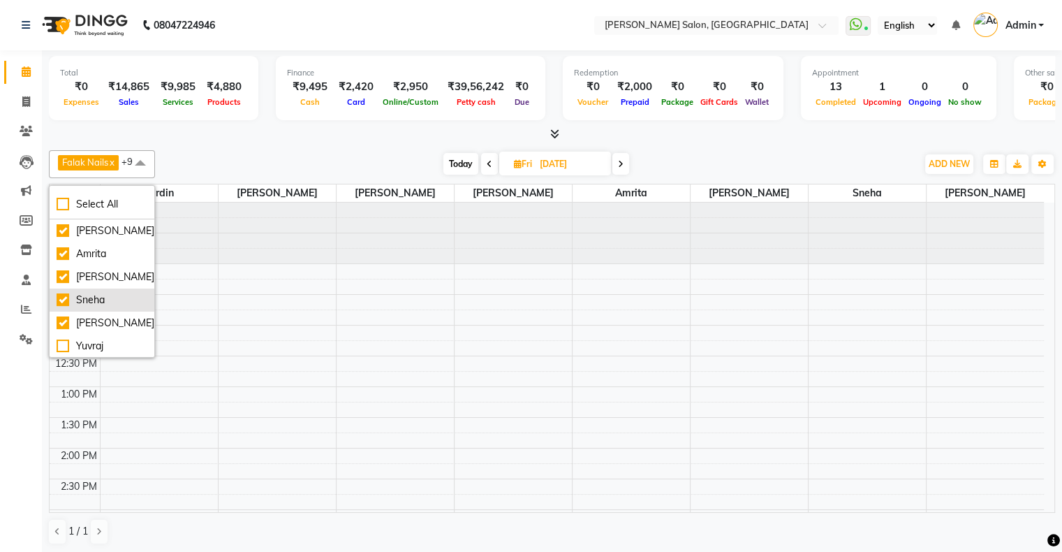
scroll to position [98, 0]
click at [92, 293] on div "[PERSON_NAME]" at bounding box center [102, 300] width 91 height 15
checkbox input "false"
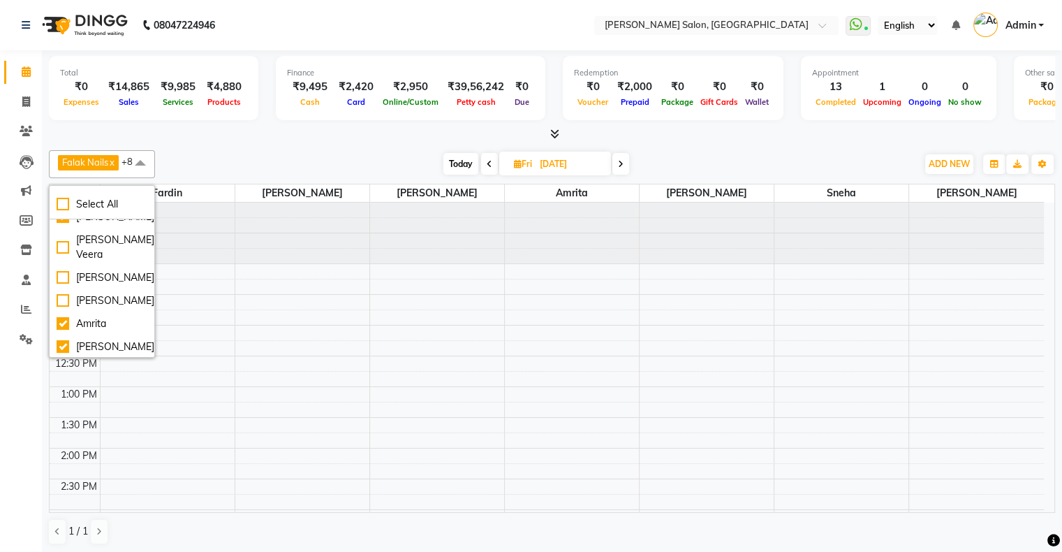
click at [289, 151] on div "Falak Nails x [PERSON_NAME] x [PERSON_NAME] x [PERSON_NAME] x [PERSON_NAME] x […" at bounding box center [552, 164] width 1006 height 28
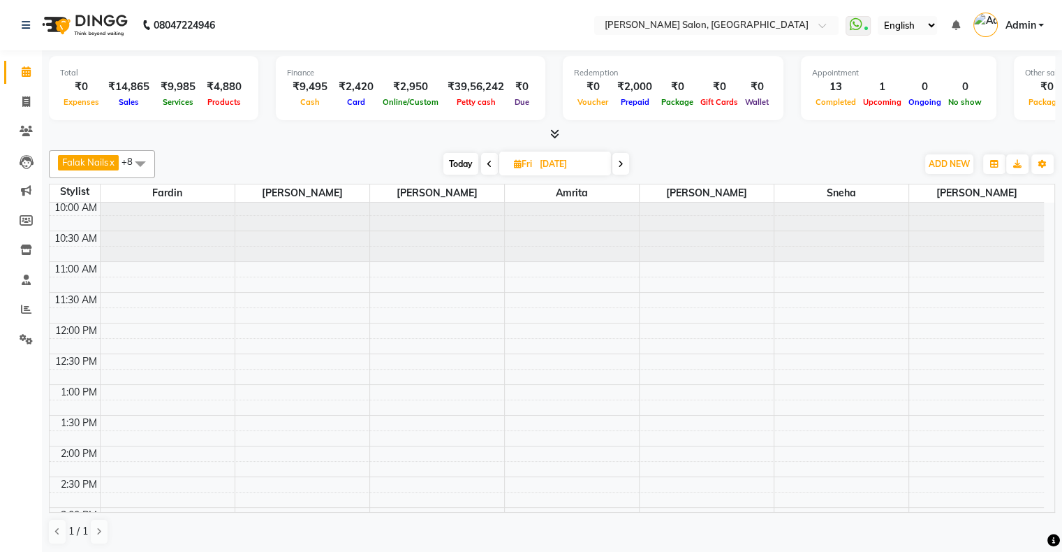
scroll to position [0, 0]
click at [458, 168] on span "Today" at bounding box center [460, 164] width 35 height 22
type input "[DATE]"
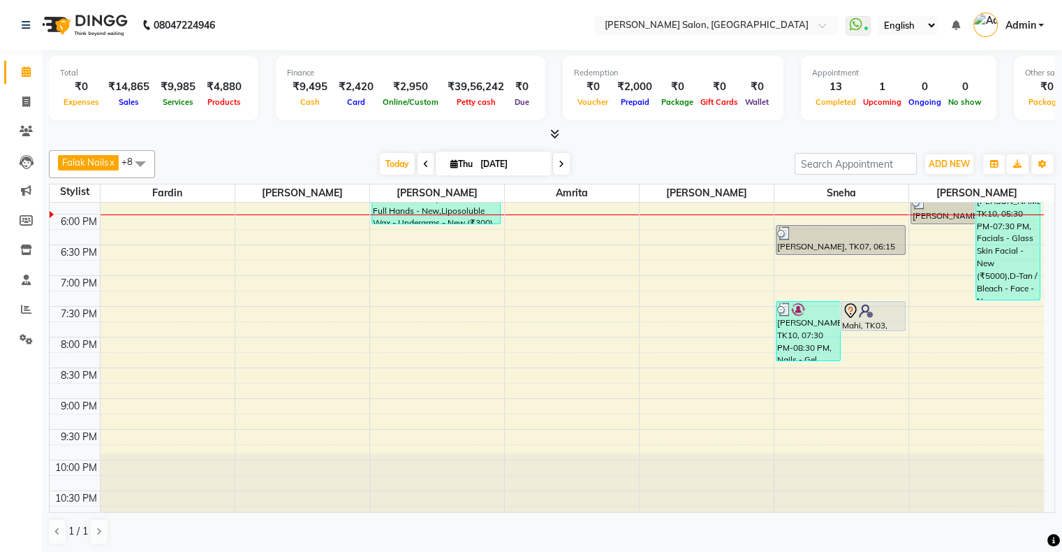
scroll to position [481, 0]
click at [22, 102] on icon at bounding box center [26, 101] width 8 height 10
select select "4073"
select select "service"
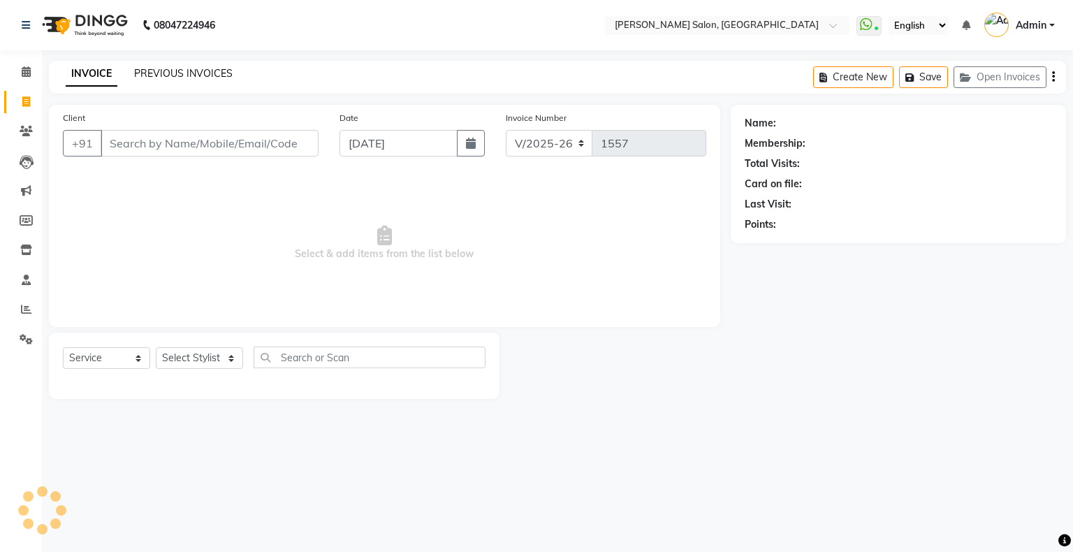
click at [203, 68] on link "PREVIOUS INVOICES" at bounding box center [183, 73] width 98 height 13
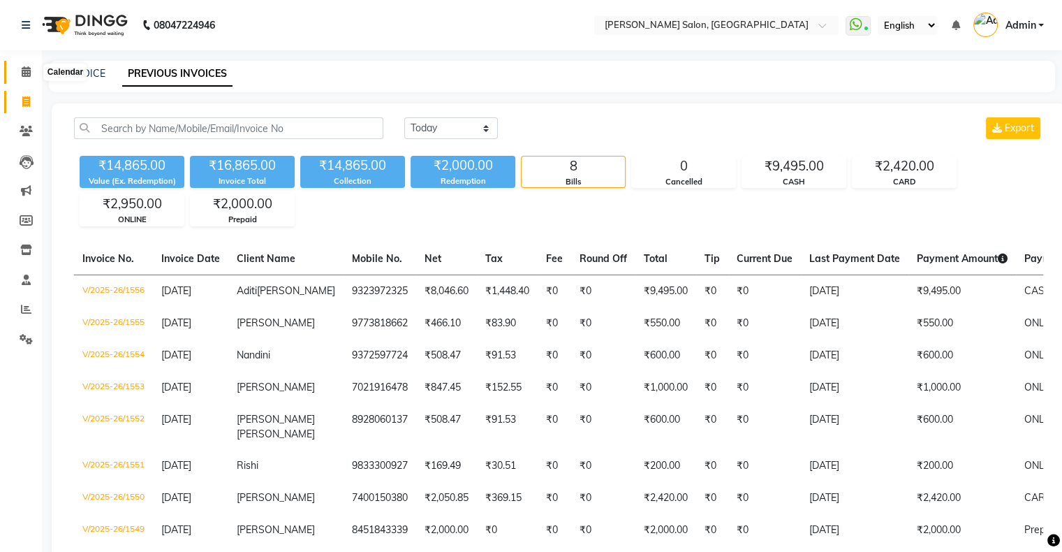
click at [31, 71] on span at bounding box center [26, 72] width 24 height 16
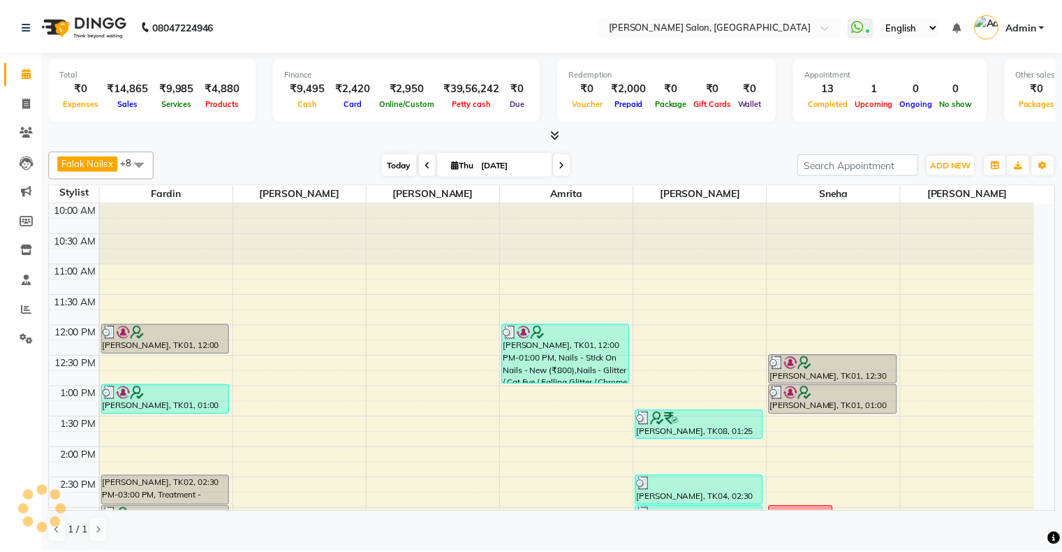
scroll to position [455, 0]
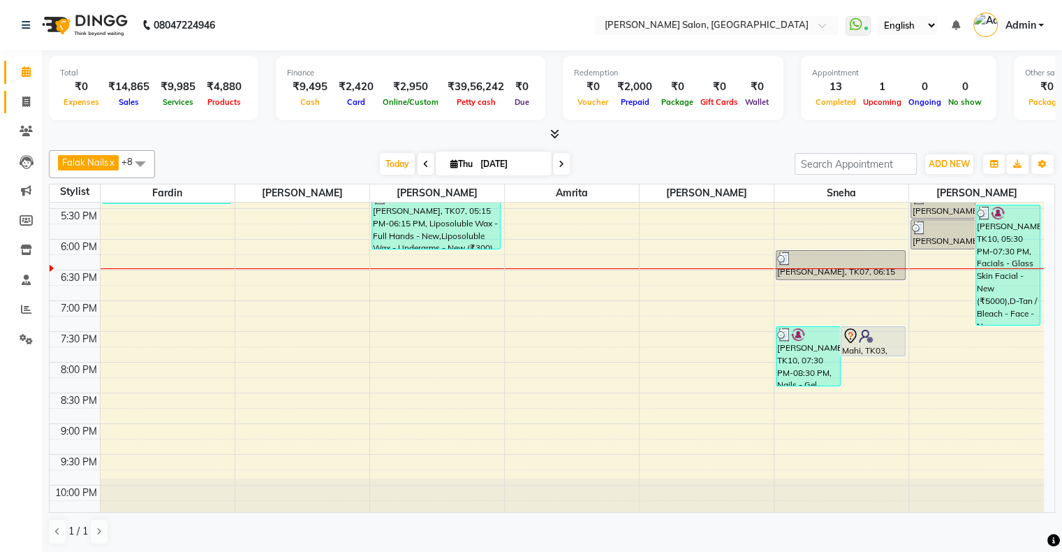
click at [11, 91] on link "Invoice" at bounding box center [21, 102] width 34 height 23
select select "4073"
select select "service"
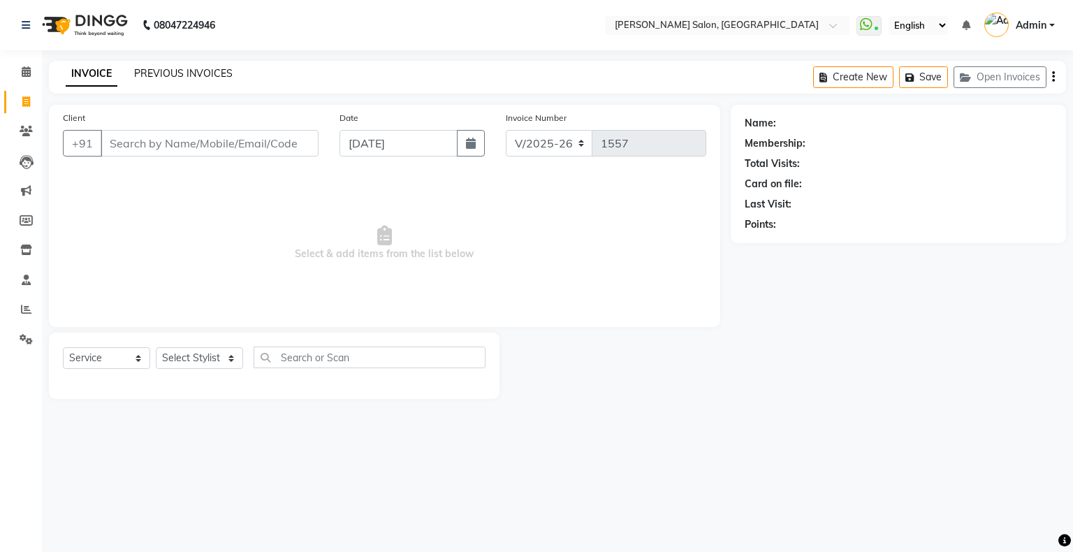
click at [156, 76] on link "PREVIOUS INVOICES" at bounding box center [183, 73] width 98 height 13
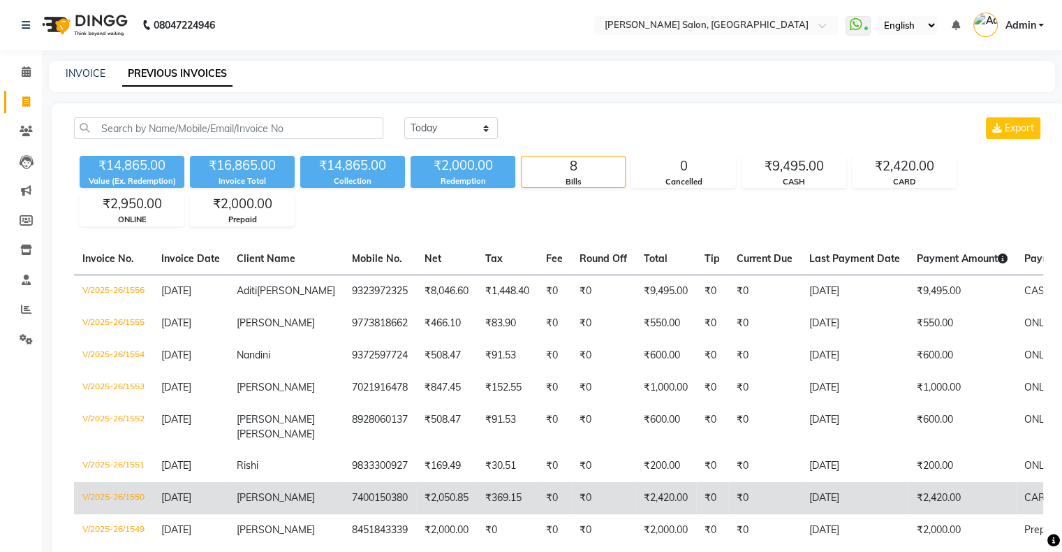
scroll to position [95, 0]
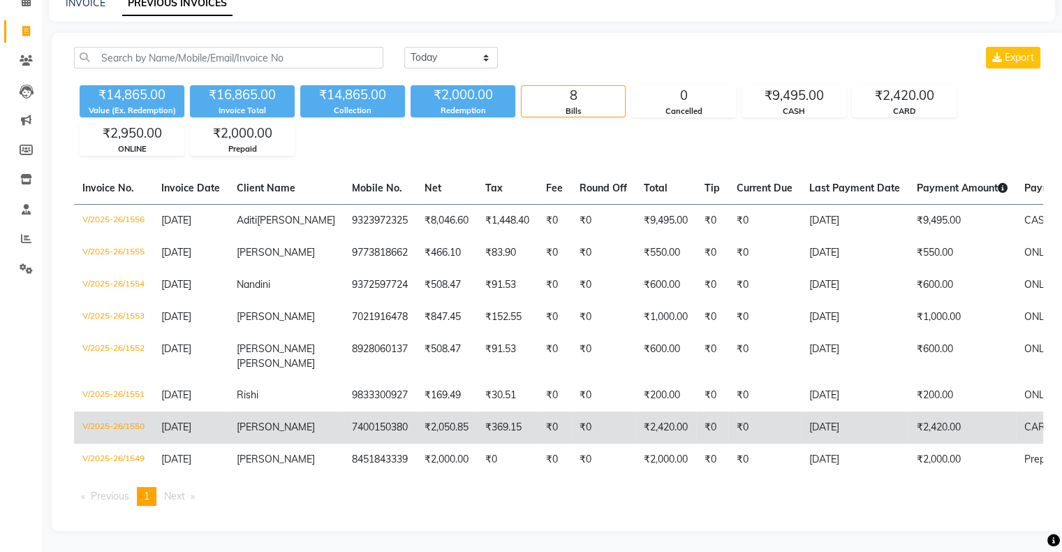
click at [105, 418] on td "V/2025-26/1550" at bounding box center [113, 427] width 79 height 32
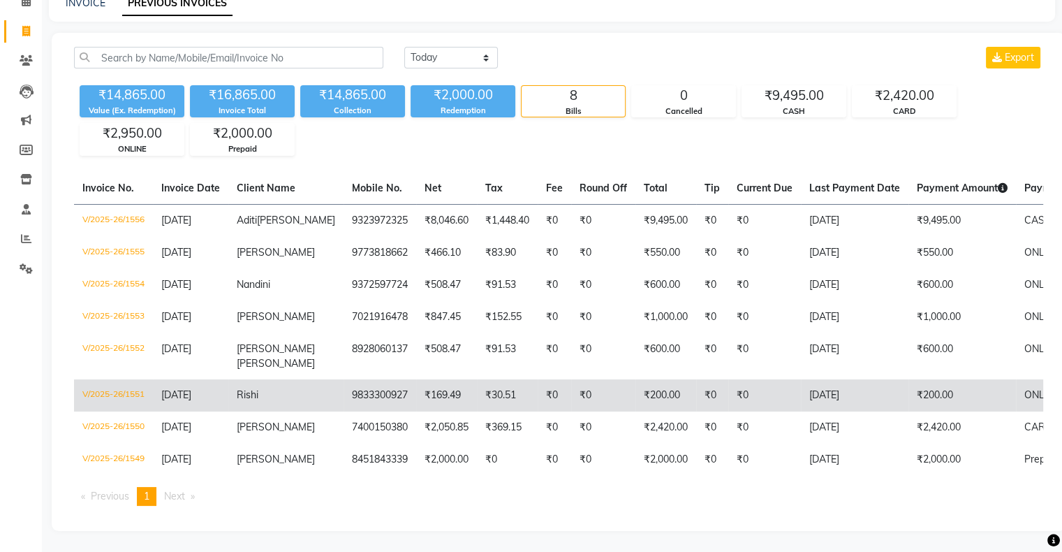
click at [108, 384] on td "V/2025-26/1551" at bounding box center [113, 395] width 79 height 32
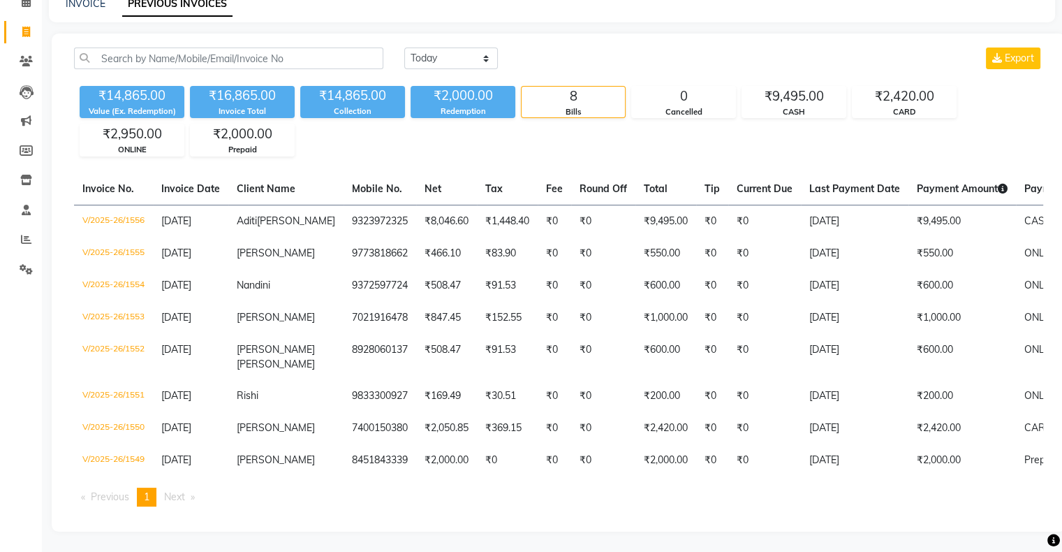
scroll to position [0, 0]
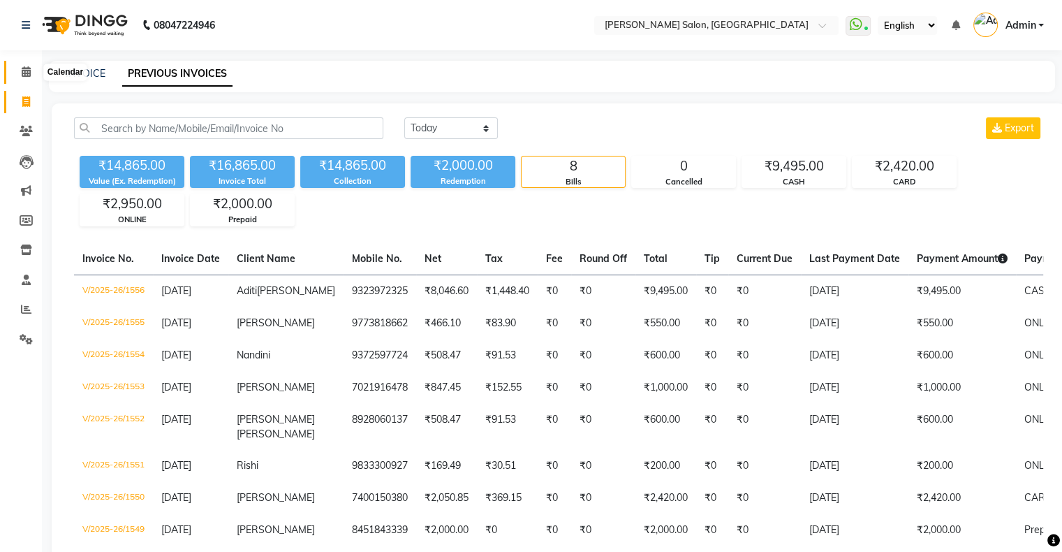
click at [29, 74] on icon at bounding box center [26, 71] width 9 height 10
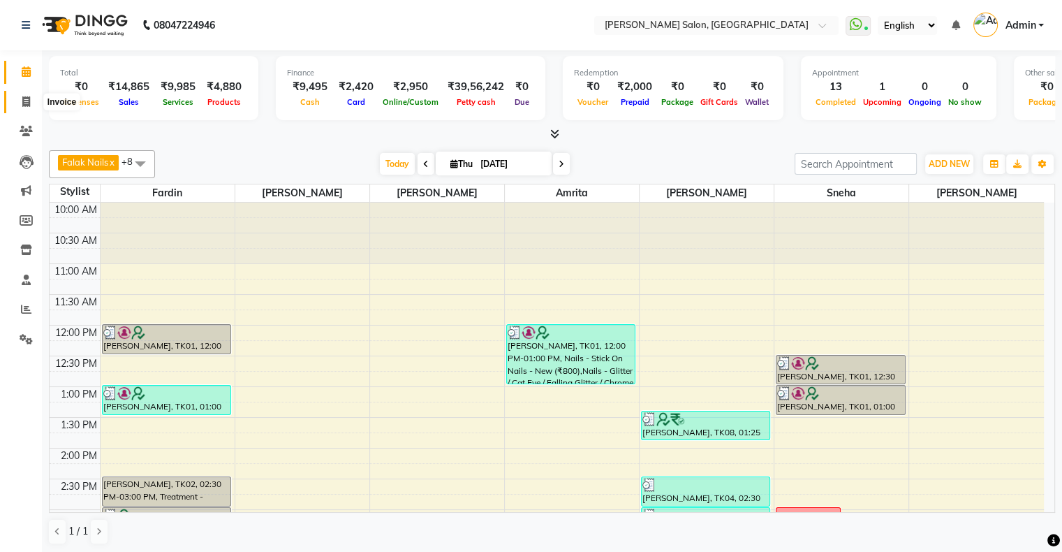
click at [20, 104] on span at bounding box center [26, 102] width 24 height 16
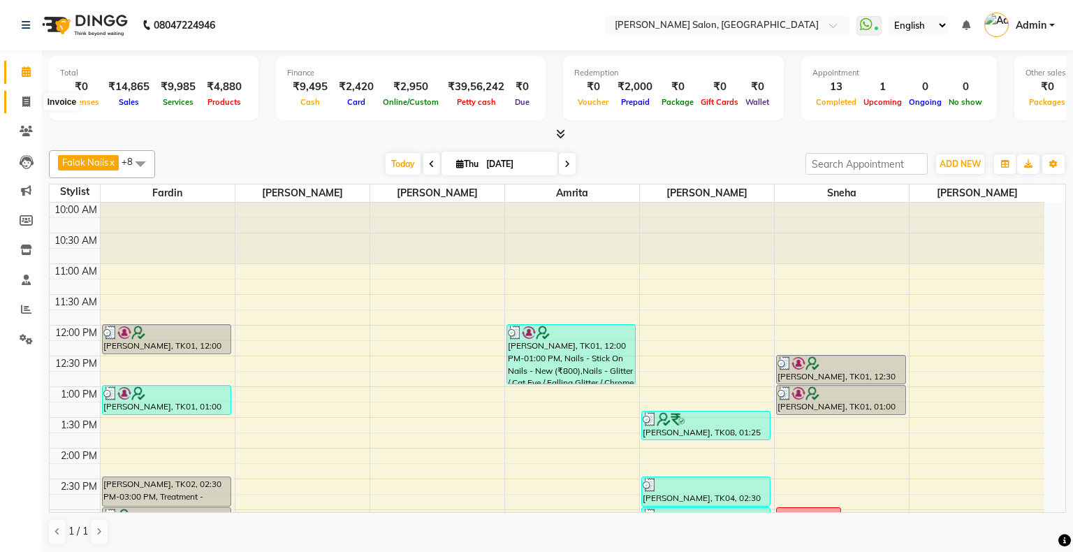
select select "4073"
select select "service"
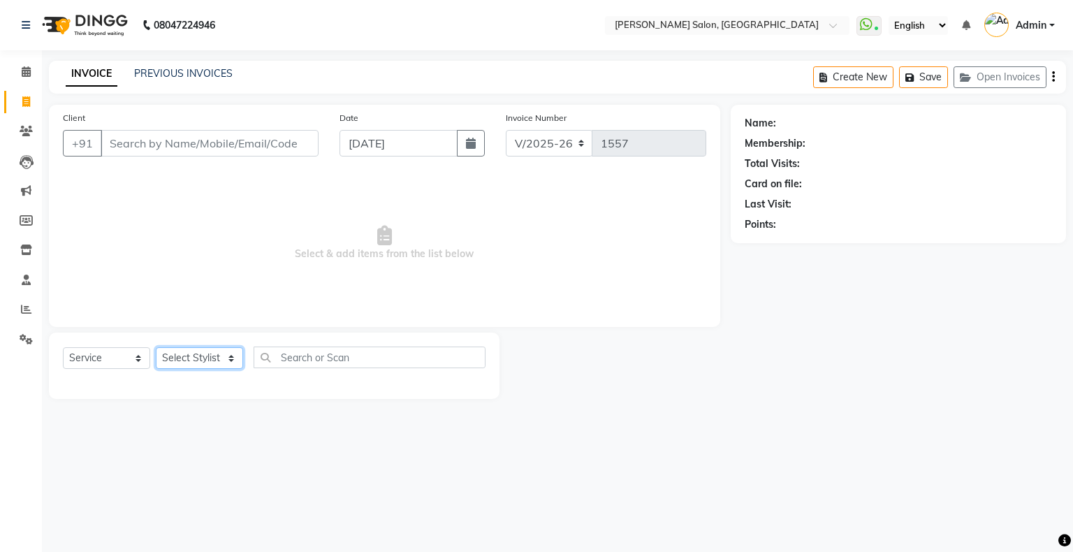
click at [210, 355] on select "Select Stylist" at bounding box center [199, 358] width 87 height 22
click at [210, 355] on select "Select Stylist Akshay [PERSON_NAME] Amrita Ashwini Hair Head [PERSON_NAME] [PER…" at bounding box center [199, 358] width 87 height 22
select select "84656"
click at [156, 348] on select "Select Stylist Akshay [PERSON_NAME] Amrita Ashwini Hair Head [PERSON_NAME] [PER…" at bounding box center [199, 358] width 87 height 22
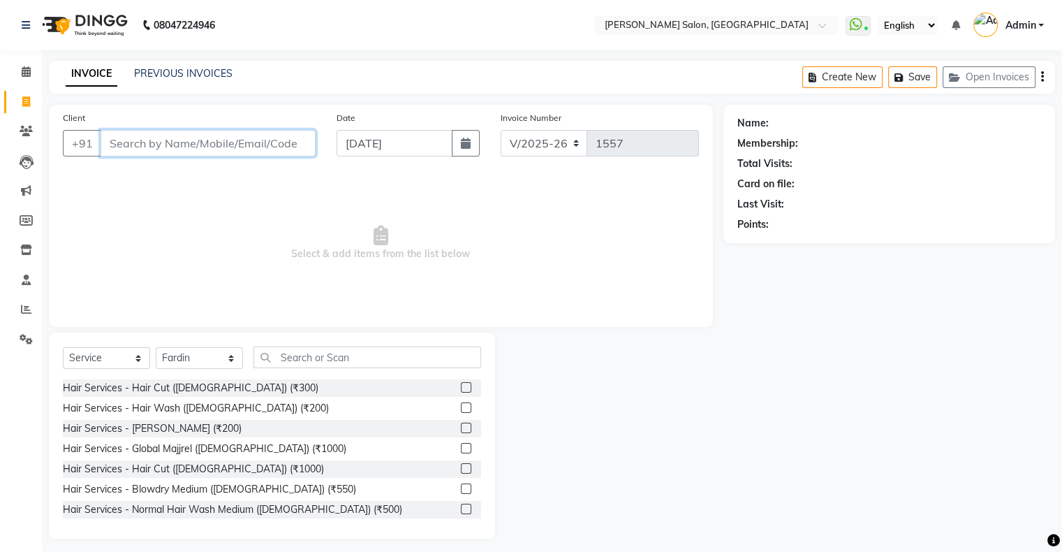
click at [140, 137] on input "Client" at bounding box center [208, 143] width 215 height 27
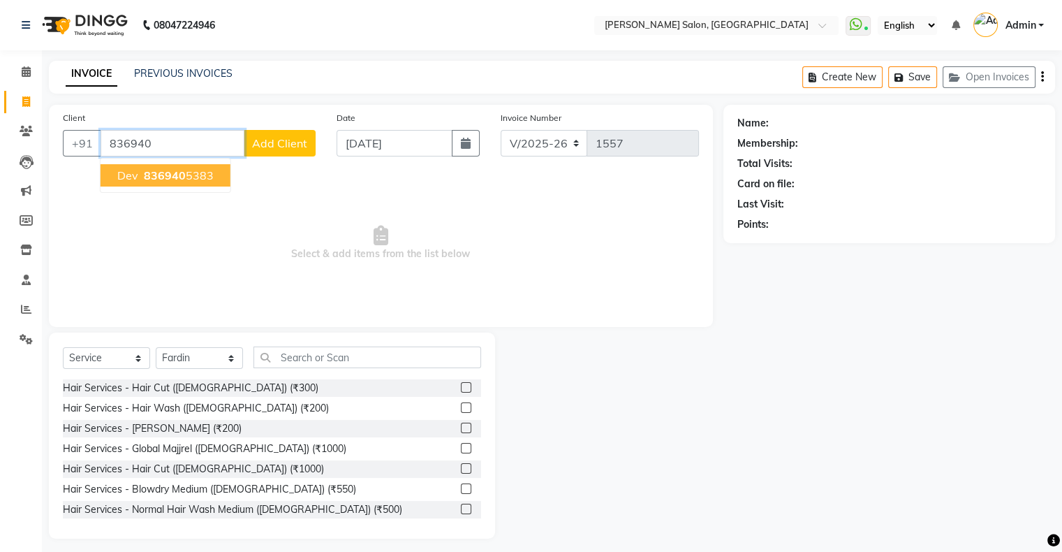
click at [144, 178] on span "836940" at bounding box center [165, 175] width 42 height 14
type input "8369405383"
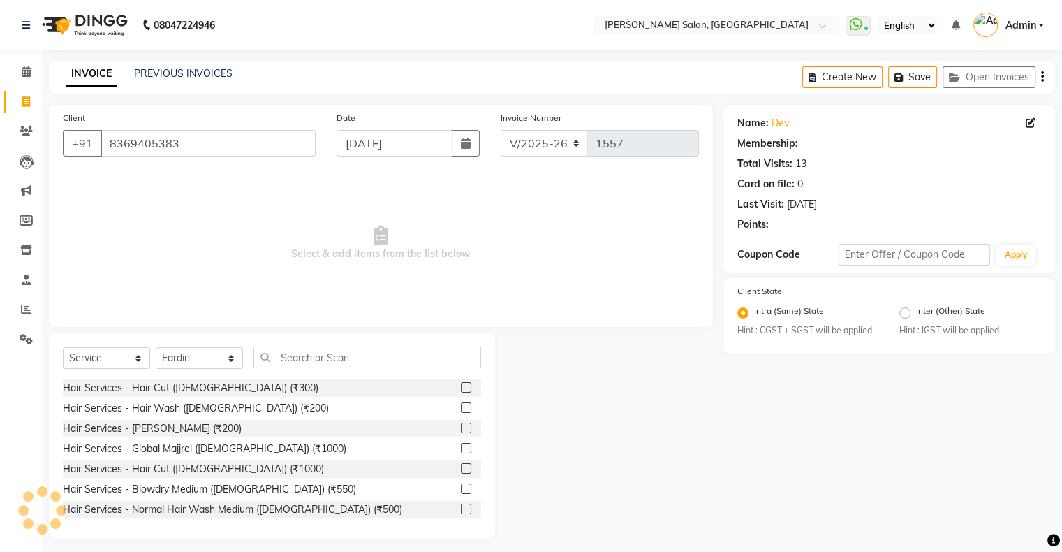
select select "1: Object"
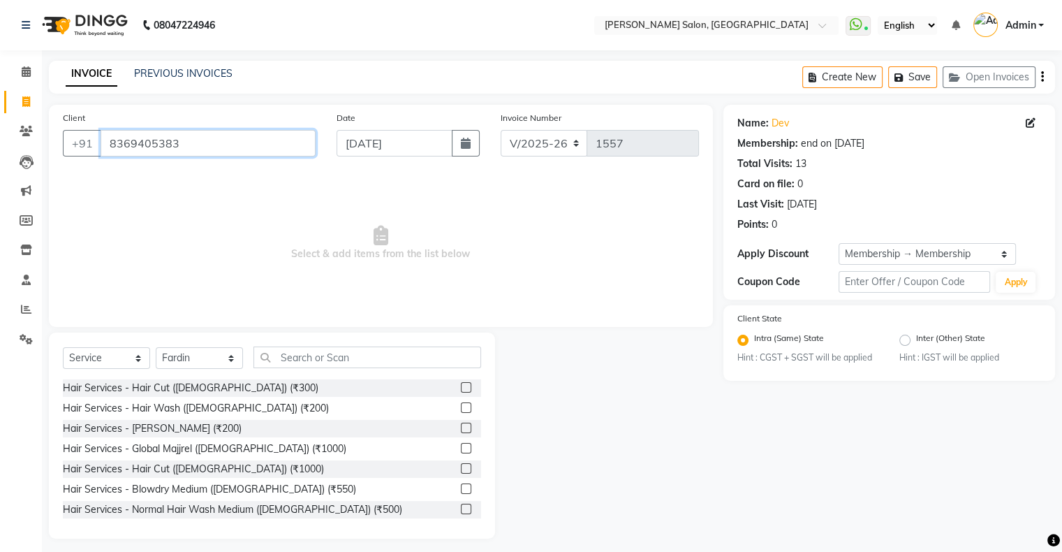
click at [148, 140] on input "8369405383" at bounding box center [208, 143] width 215 height 27
click at [154, 71] on link "PREVIOUS INVOICES" at bounding box center [183, 73] width 98 height 13
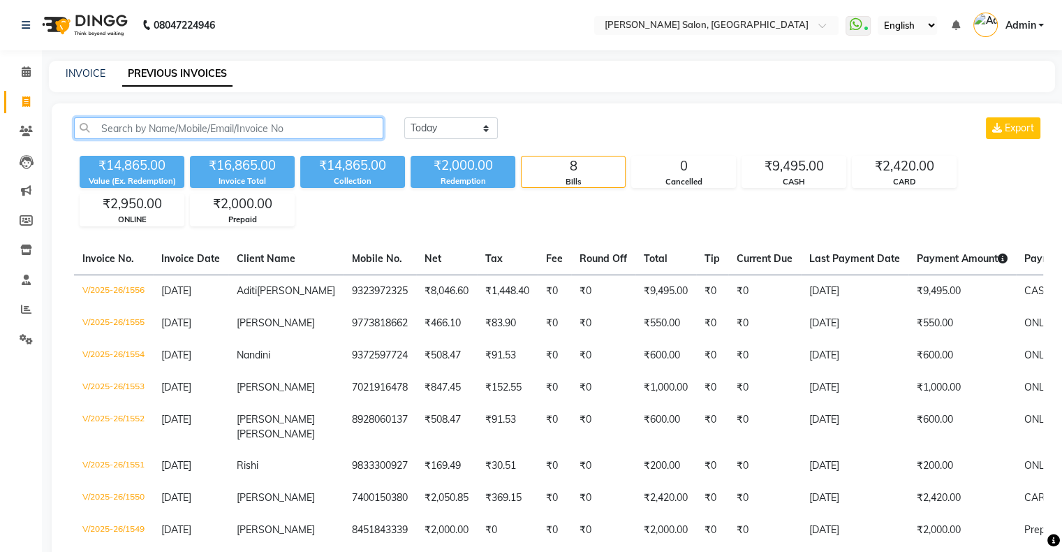
click at [140, 123] on input "text" at bounding box center [228, 128] width 309 height 22
paste input "8369405383"
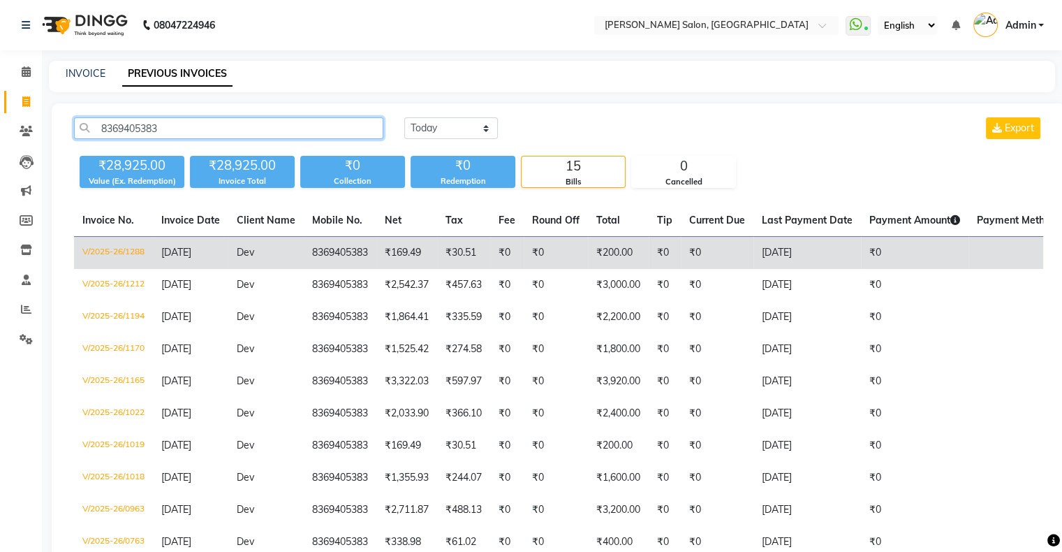
type input "8369405383"
click at [176, 253] on span "[DATE]" at bounding box center [176, 252] width 30 height 13
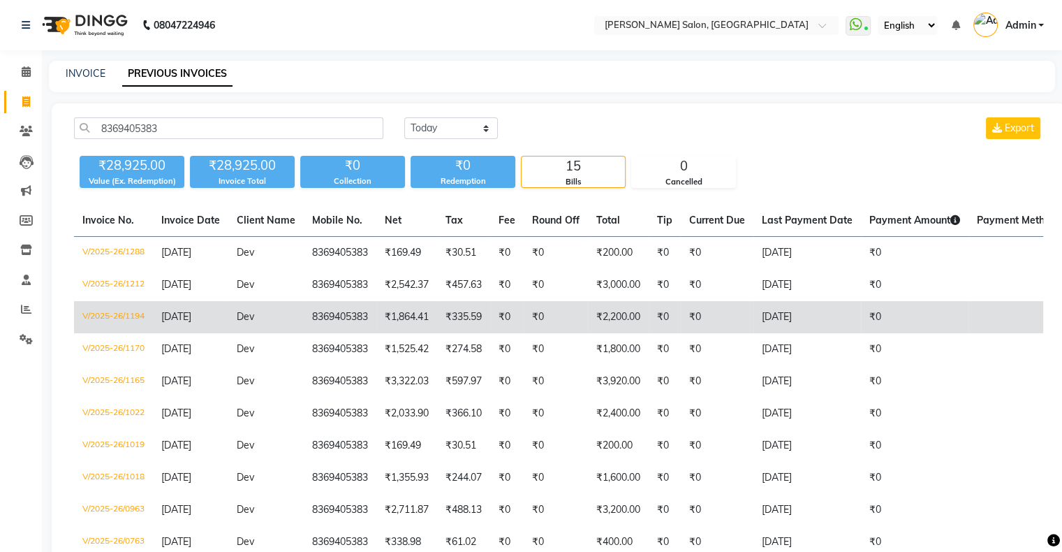
click at [199, 305] on td "[DATE]" at bounding box center [190, 317] width 75 height 32
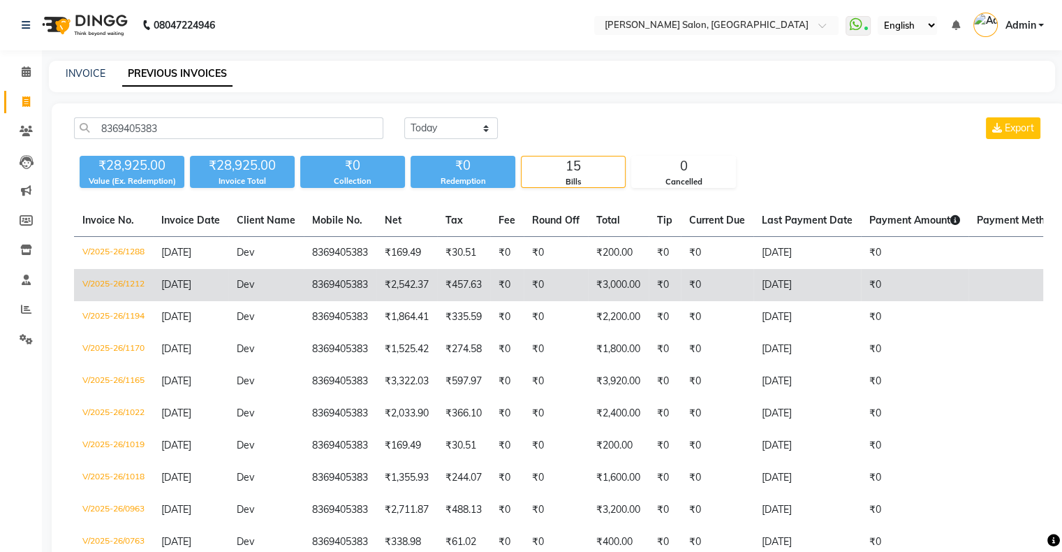
click at [171, 279] on span "[DATE]" at bounding box center [176, 284] width 30 height 13
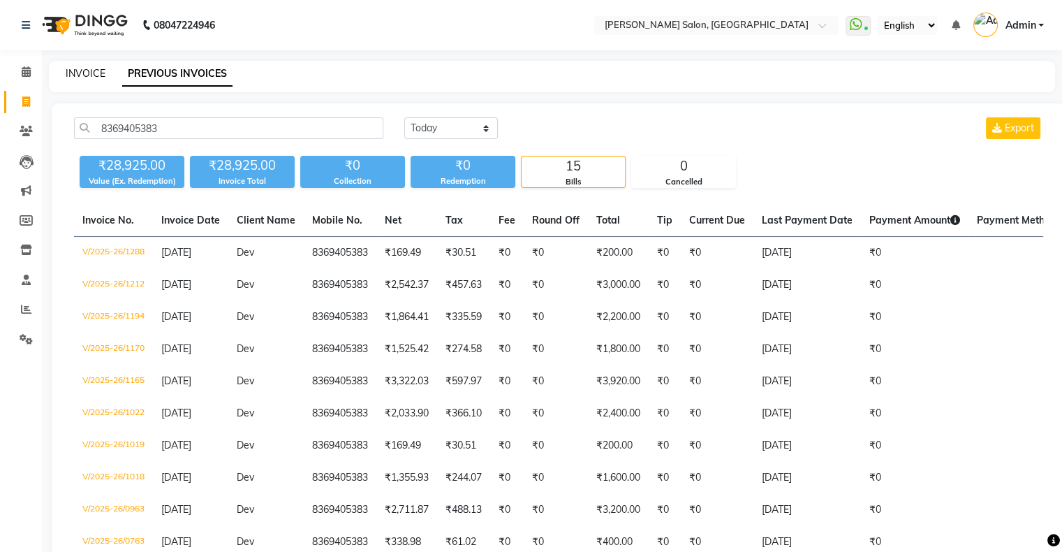
click at [80, 68] on link "INVOICE" at bounding box center [86, 73] width 40 height 13
select select "4073"
select select "service"
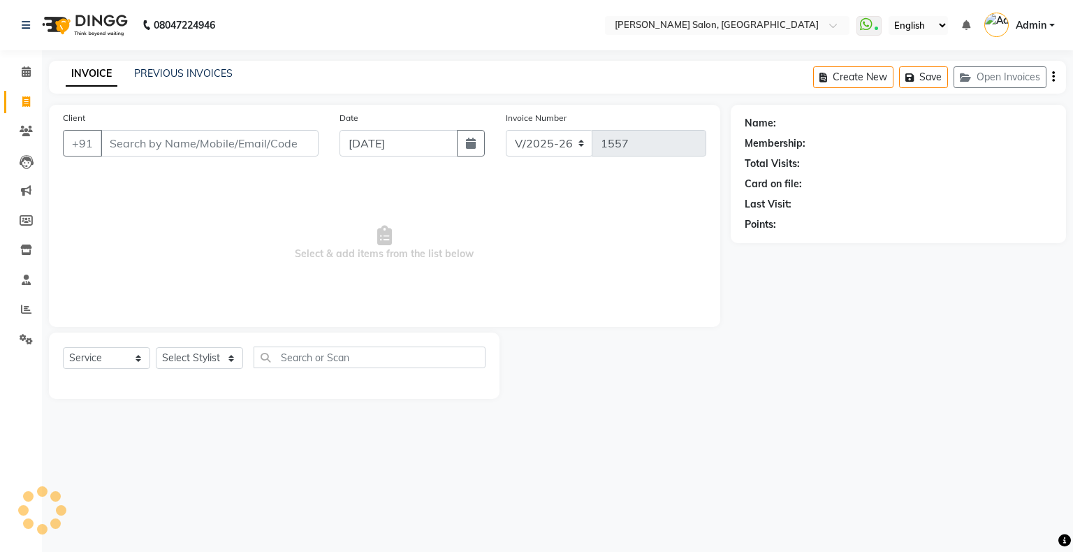
click at [201, 144] on input "Client" at bounding box center [210, 143] width 218 height 27
type input "8369405383"
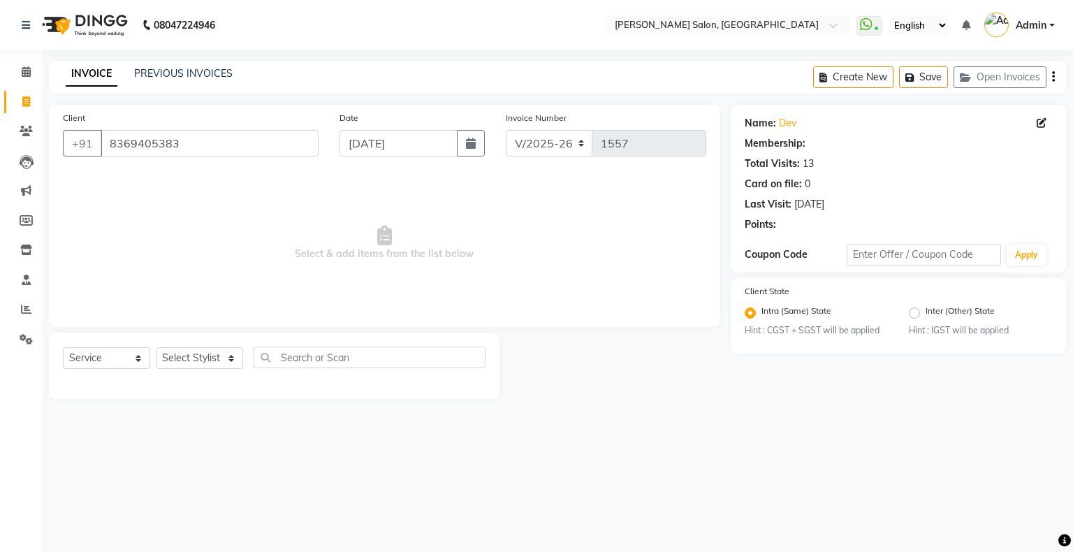
select select "1: Object"
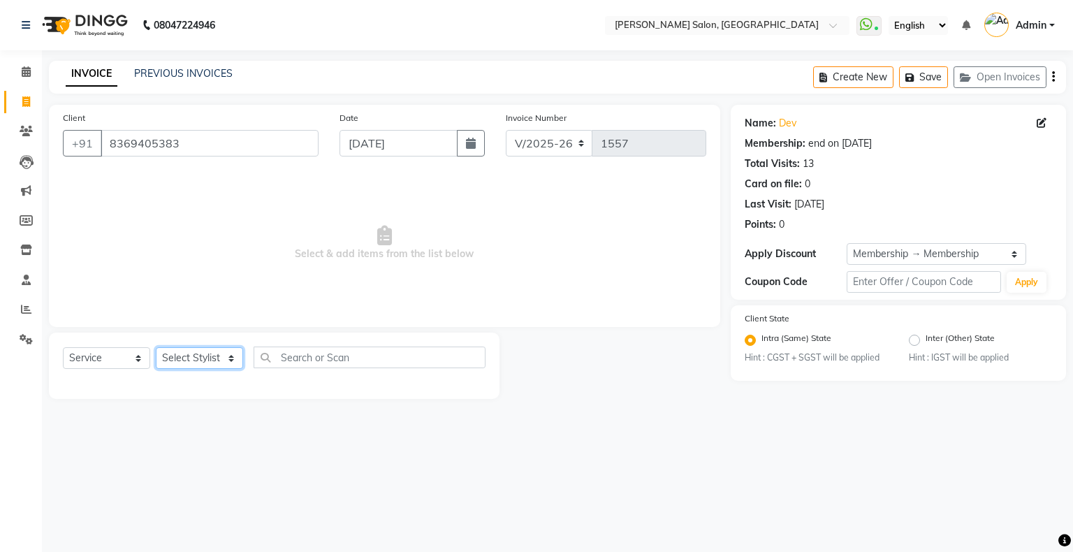
click at [200, 367] on select "Select Stylist Akshay [PERSON_NAME] Amrita Ashwini Hair Head [PERSON_NAME] [PER…" at bounding box center [199, 358] width 87 height 22
select select "84656"
click at [156, 348] on select "Select Stylist Akshay [PERSON_NAME] Amrita Ashwini Hair Head [PERSON_NAME] [PER…" at bounding box center [199, 358] width 87 height 22
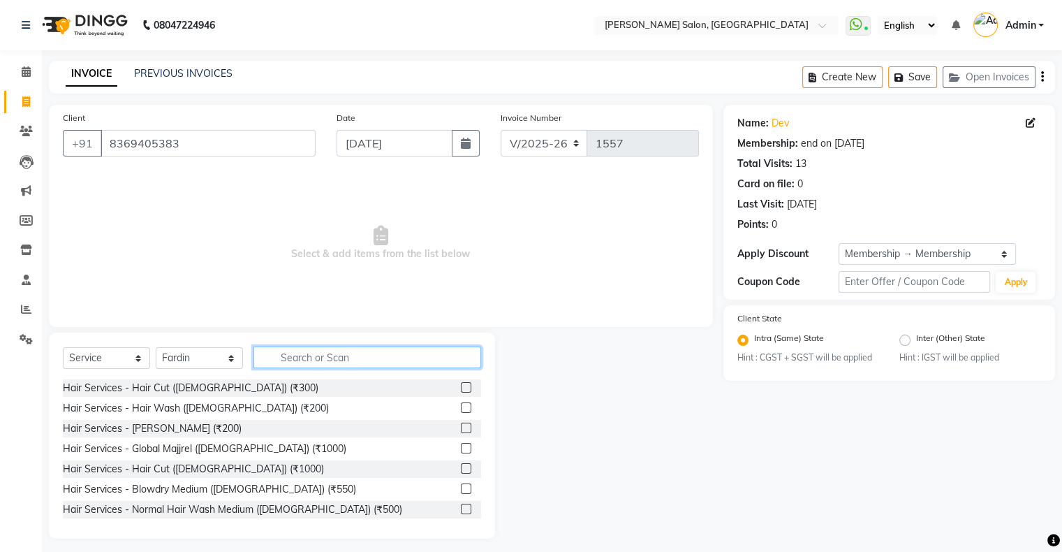
click at [343, 360] on input "text" at bounding box center [368, 357] width 228 height 22
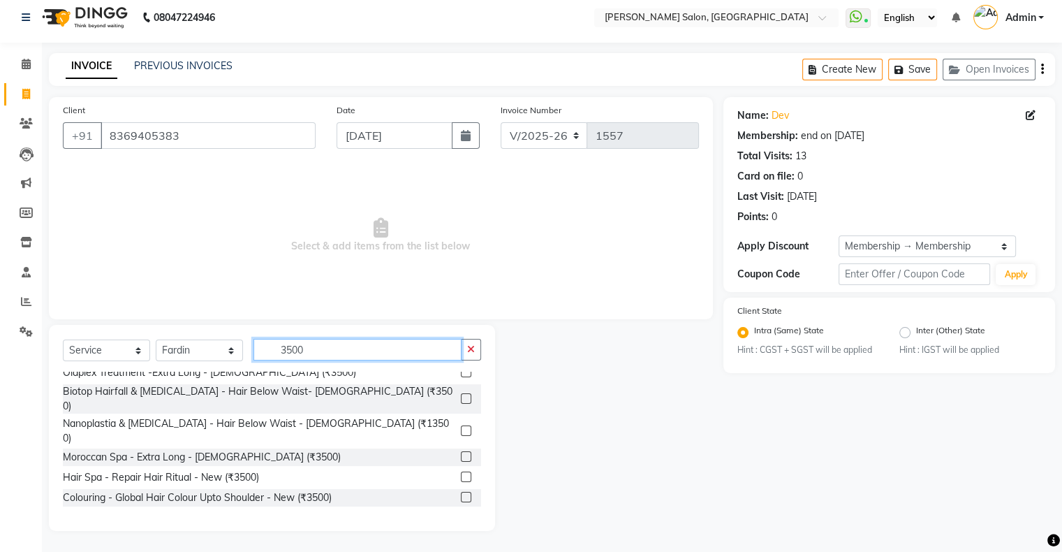
scroll to position [42, 0]
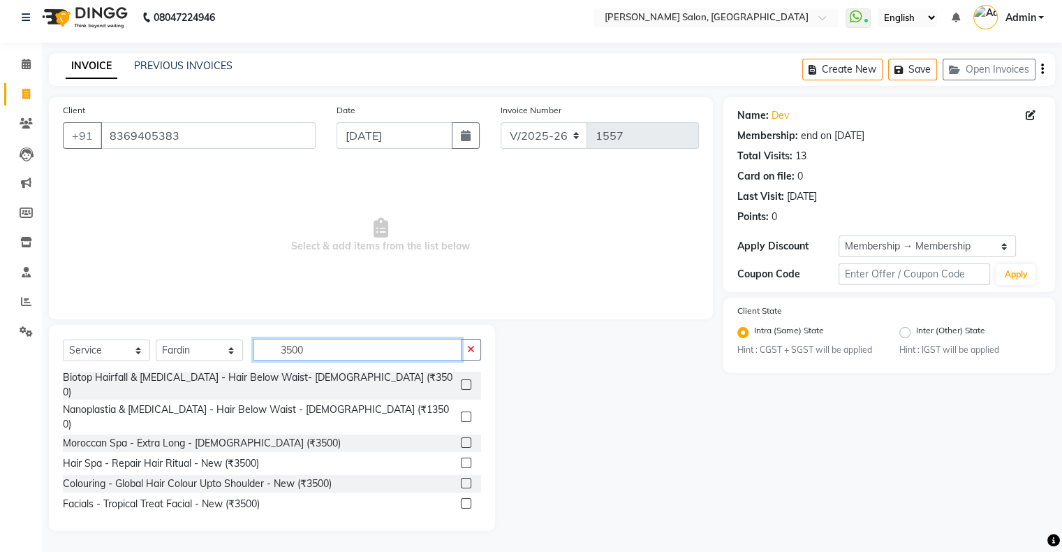
type input "3500"
click at [449, 455] on div "Hair Spa - Repair Hair Ritual - New (₹3500)" at bounding box center [272, 463] width 418 height 17
click at [461, 457] on label at bounding box center [466, 462] width 10 height 10
click at [461, 459] on input "checkbox" at bounding box center [465, 463] width 9 height 9
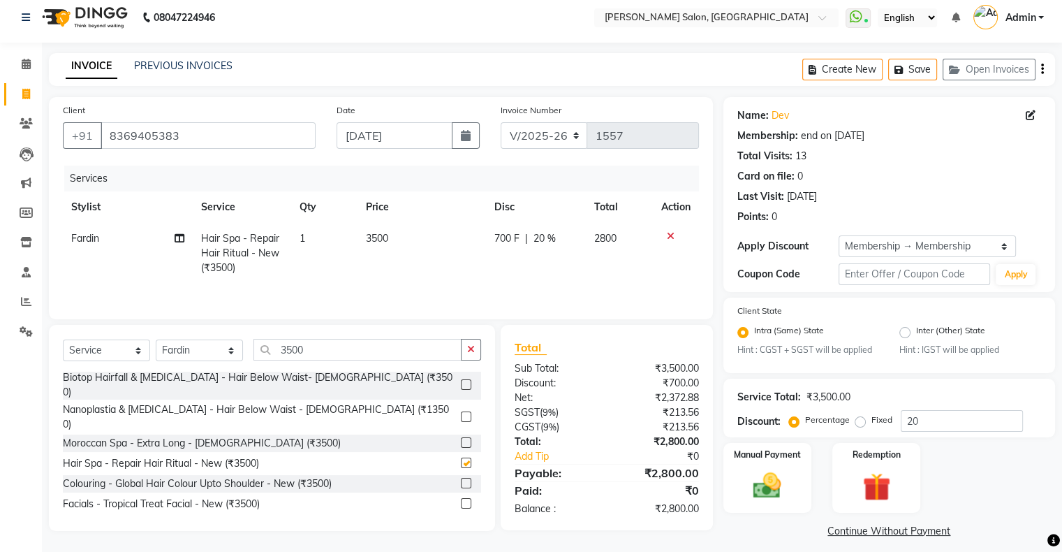
checkbox input "false"
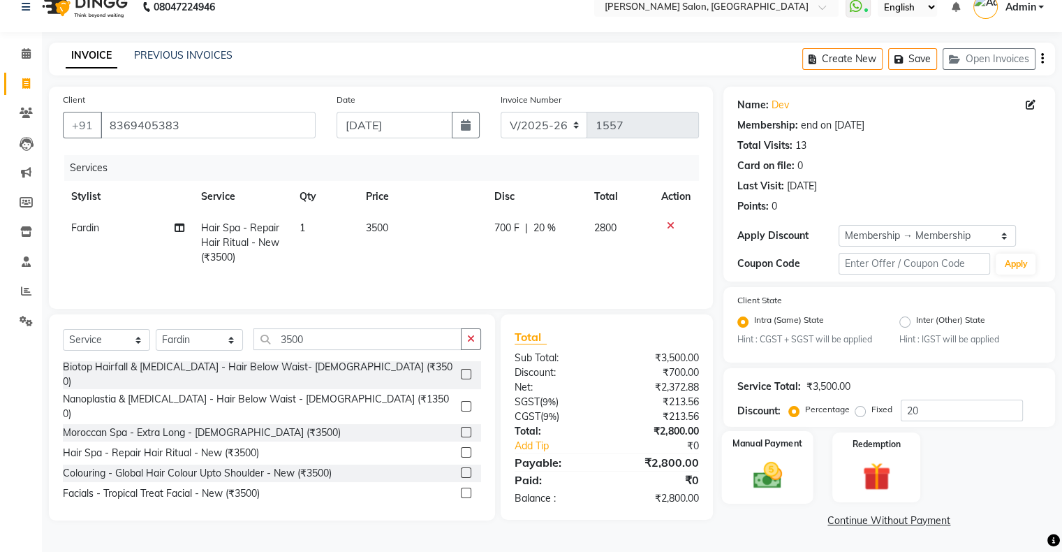
click at [767, 490] on img at bounding box center [767, 476] width 47 height 34
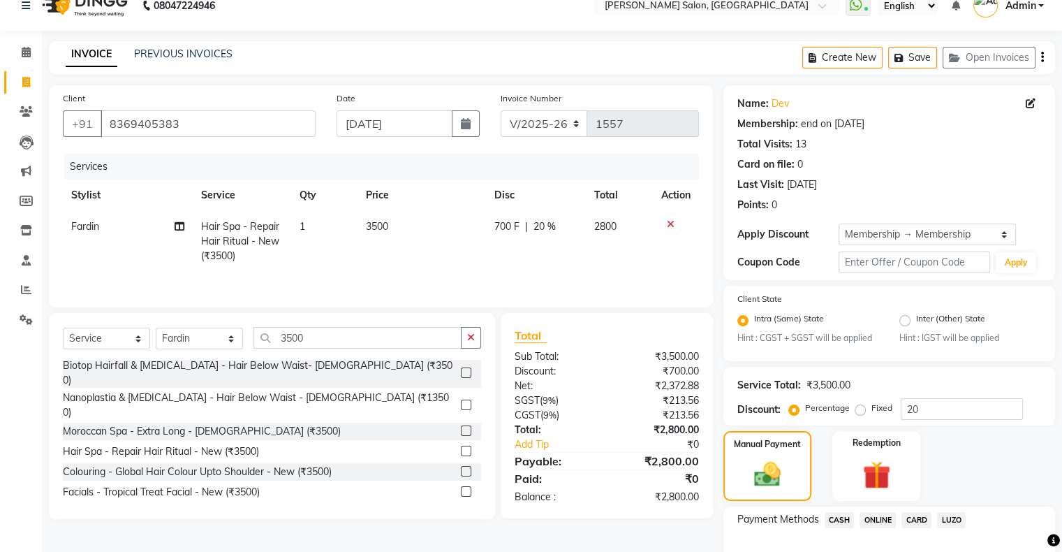
click at [887, 520] on span "ONLINE" at bounding box center [878, 520] width 36 height 16
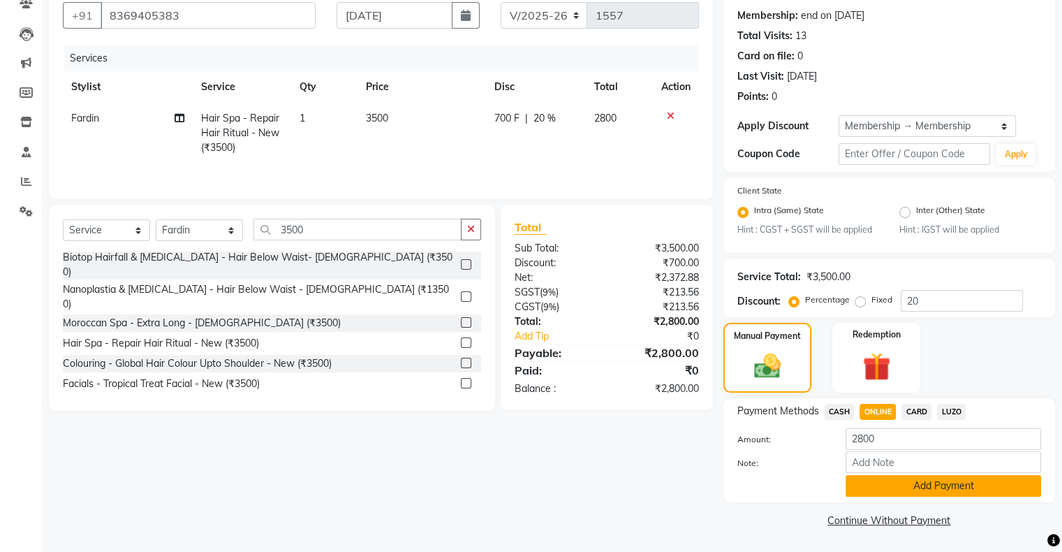
click at [902, 478] on button "Add Payment" at bounding box center [944, 486] width 196 height 22
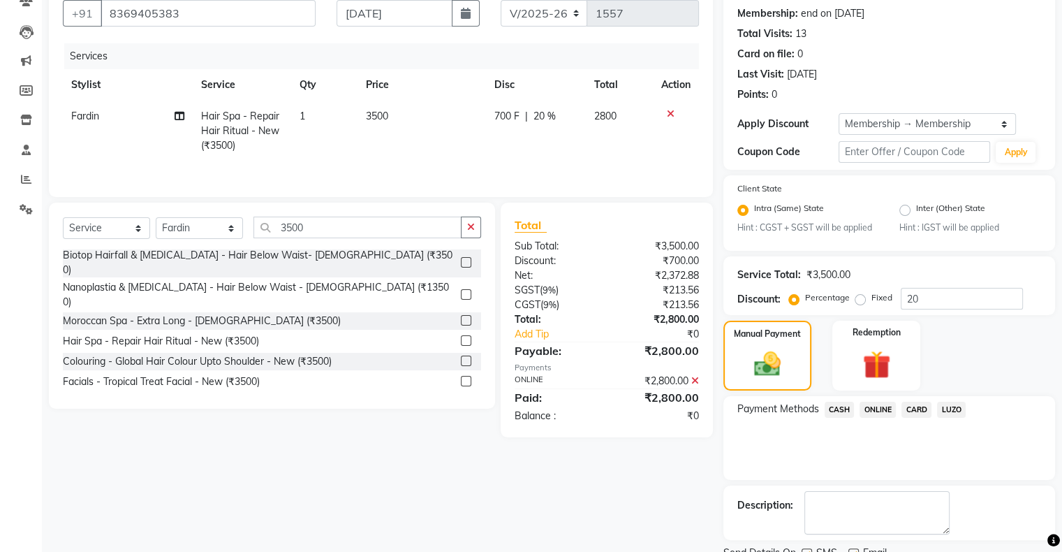
scroll to position [187, 0]
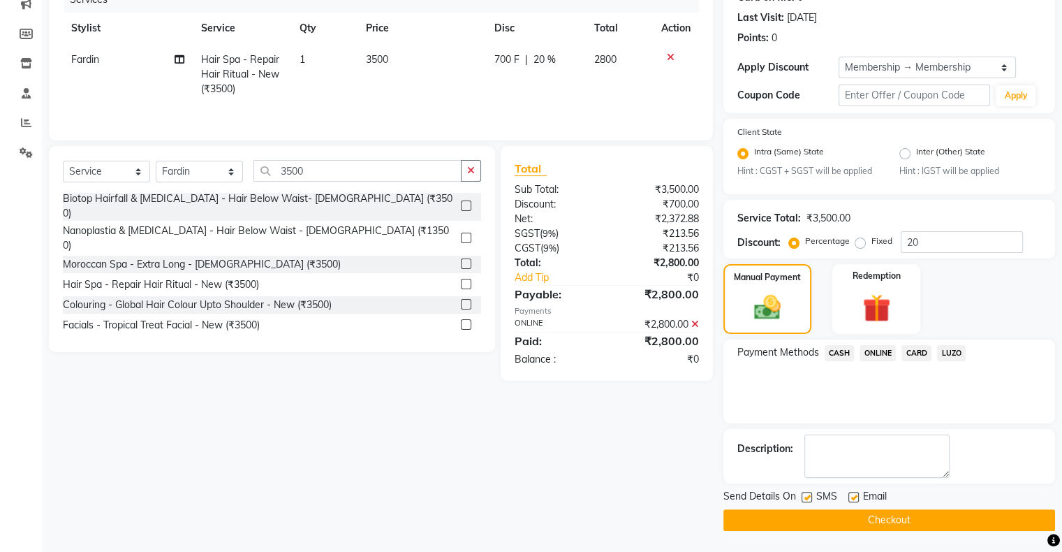
click at [904, 527] on button "Checkout" at bounding box center [889, 520] width 332 height 22
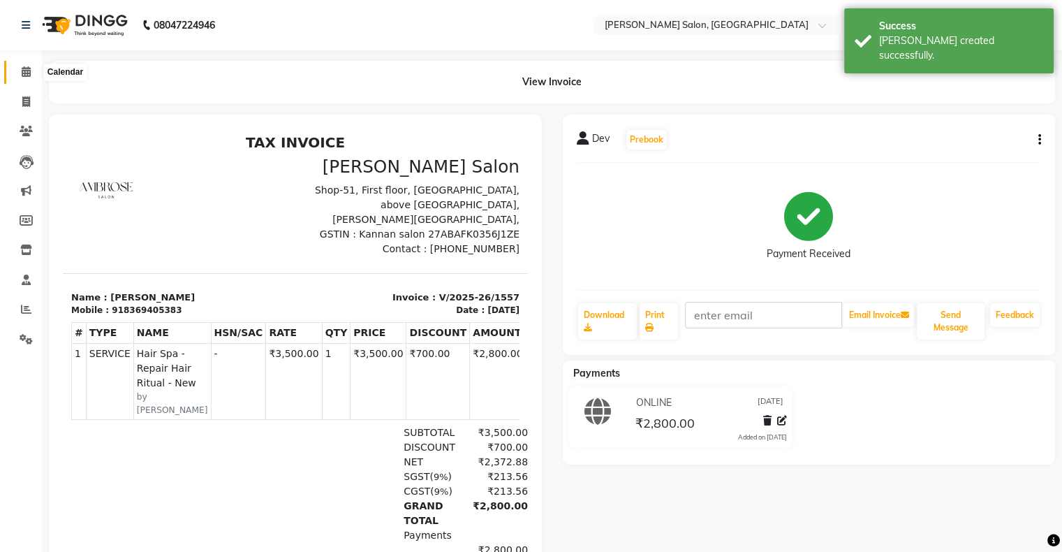
click at [22, 70] on icon at bounding box center [26, 71] width 9 height 10
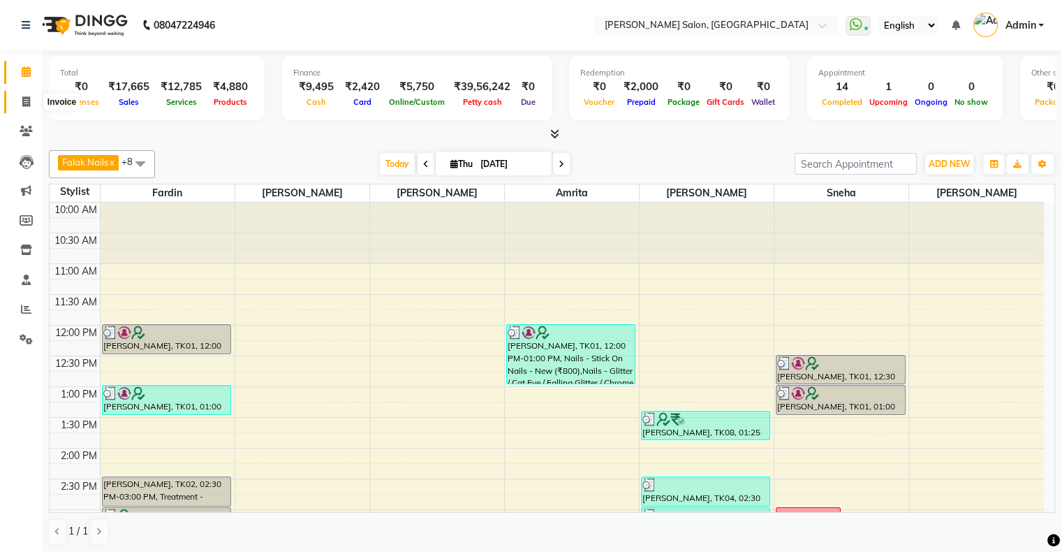
click at [24, 99] on icon at bounding box center [26, 101] width 8 height 10
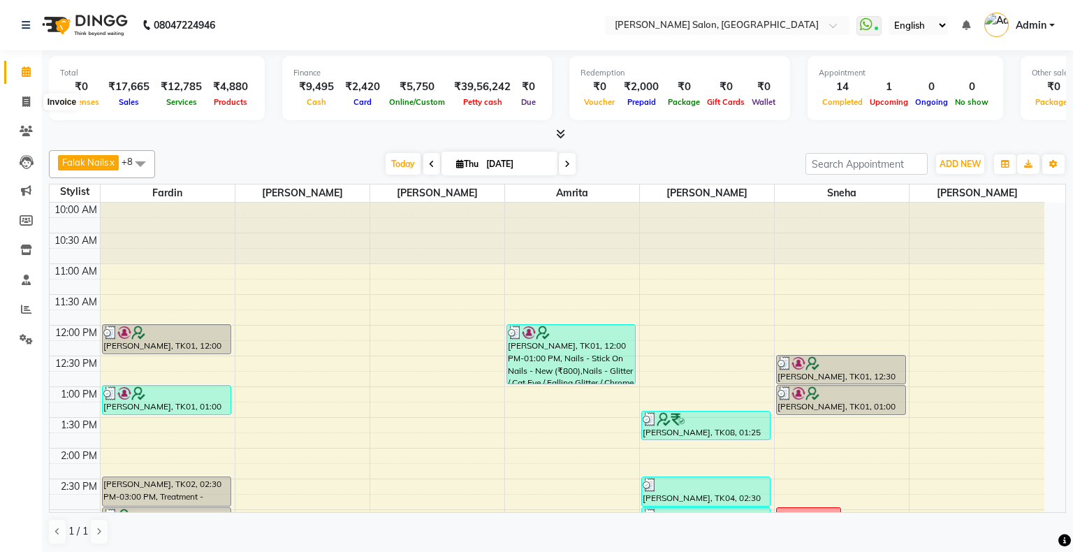
select select "4073"
select select "service"
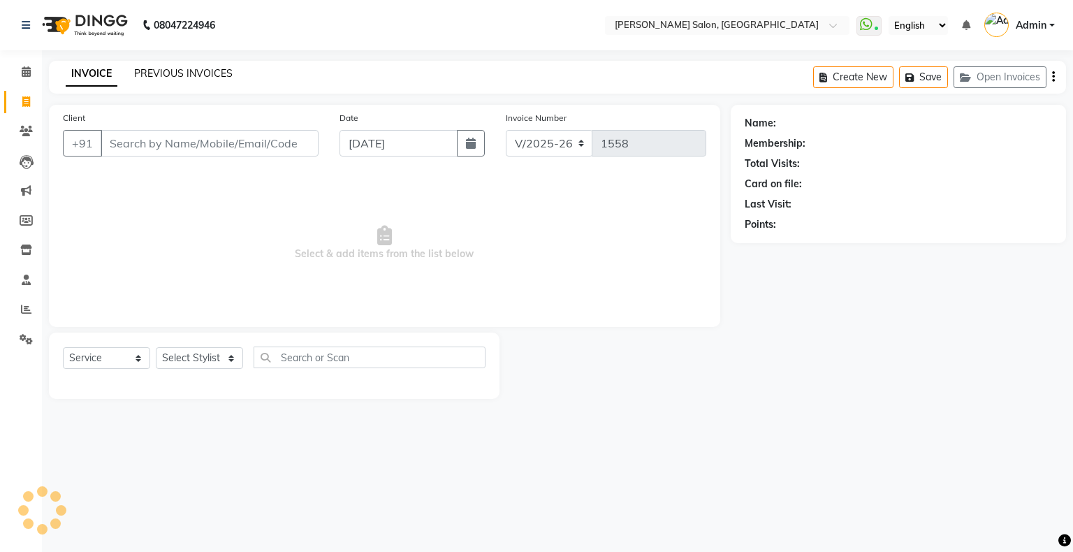
click at [183, 73] on link "PREVIOUS INVOICES" at bounding box center [183, 73] width 98 height 13
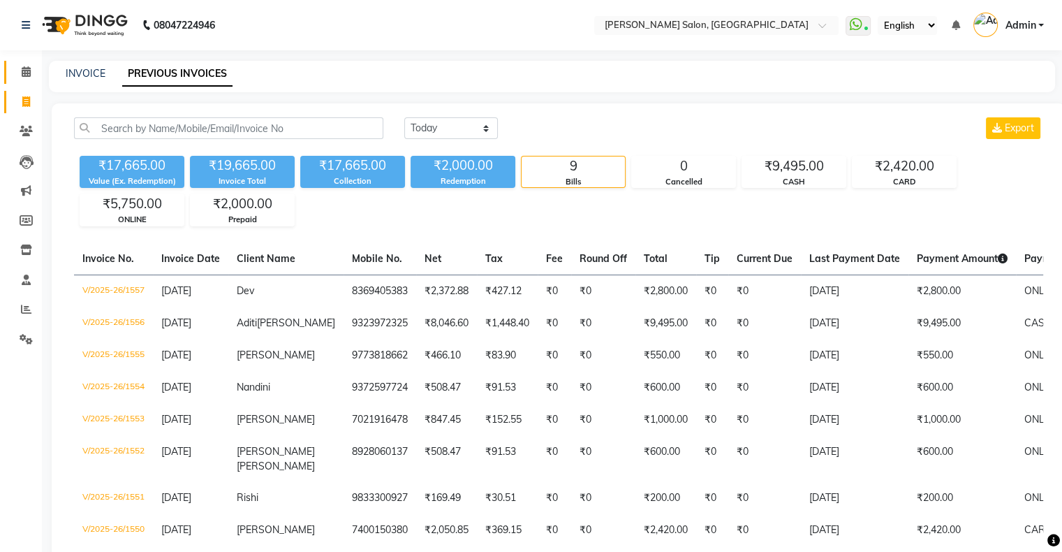
click at [31, 81] on link "Calendar" at bounding box center [21, 72] width 34 height 23
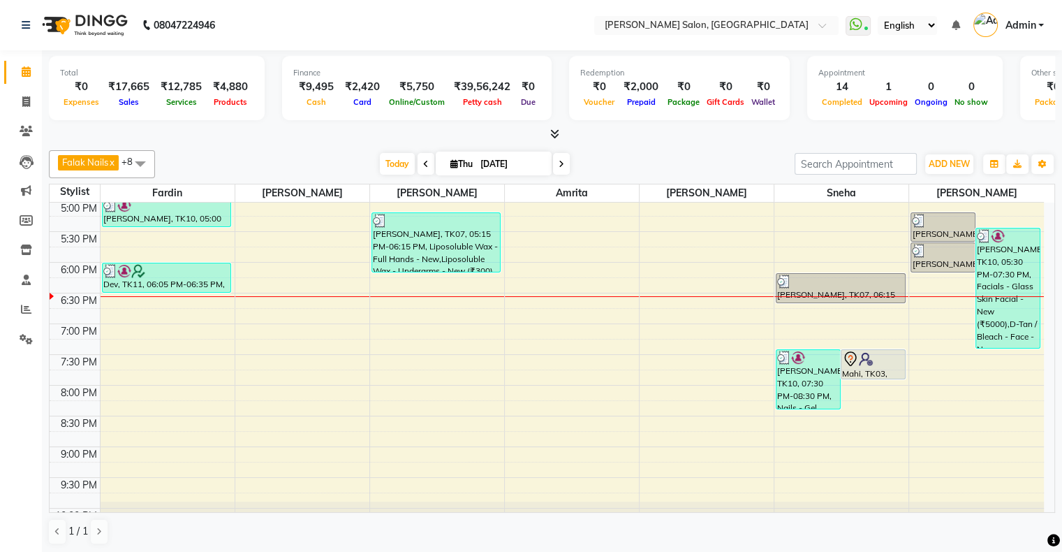
scroll to position [481, 0]
